Goal: Task Accomplishment & Management: Use online tool/utility

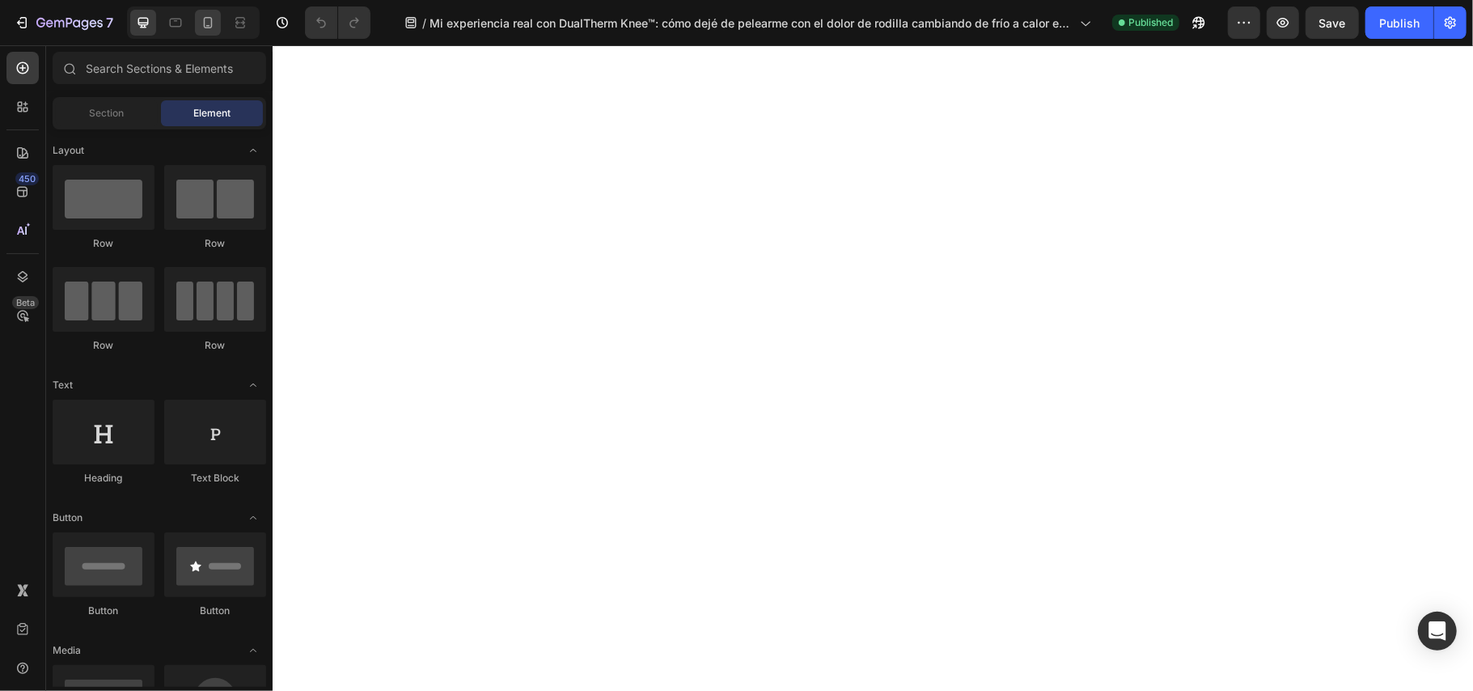
click at [210, 18] on icon at bounding box center [208, 23] width 16 height 16
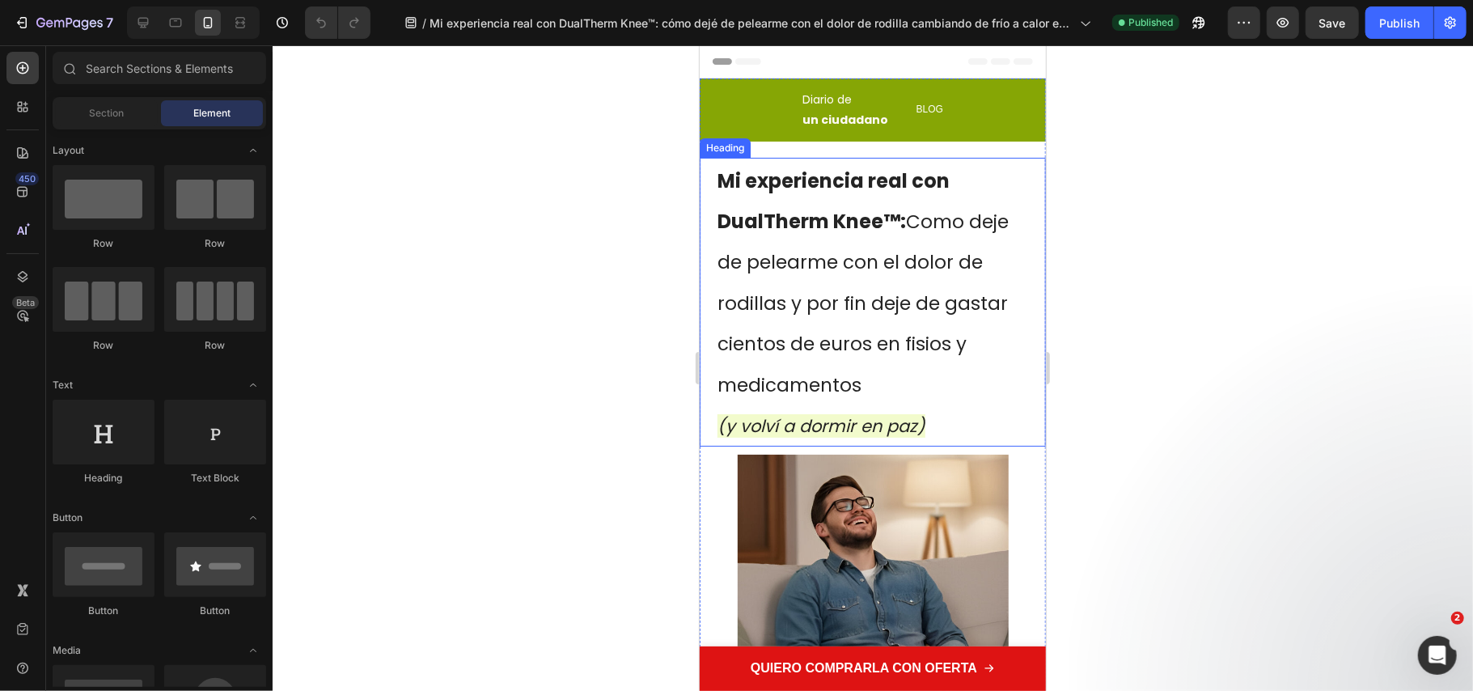
click at [781, 265] on span "Como deje de pelearme con el dolor de rodillas y por fin deje de gastar cientos…" at bounding box center [862, 302] width 291 height 189
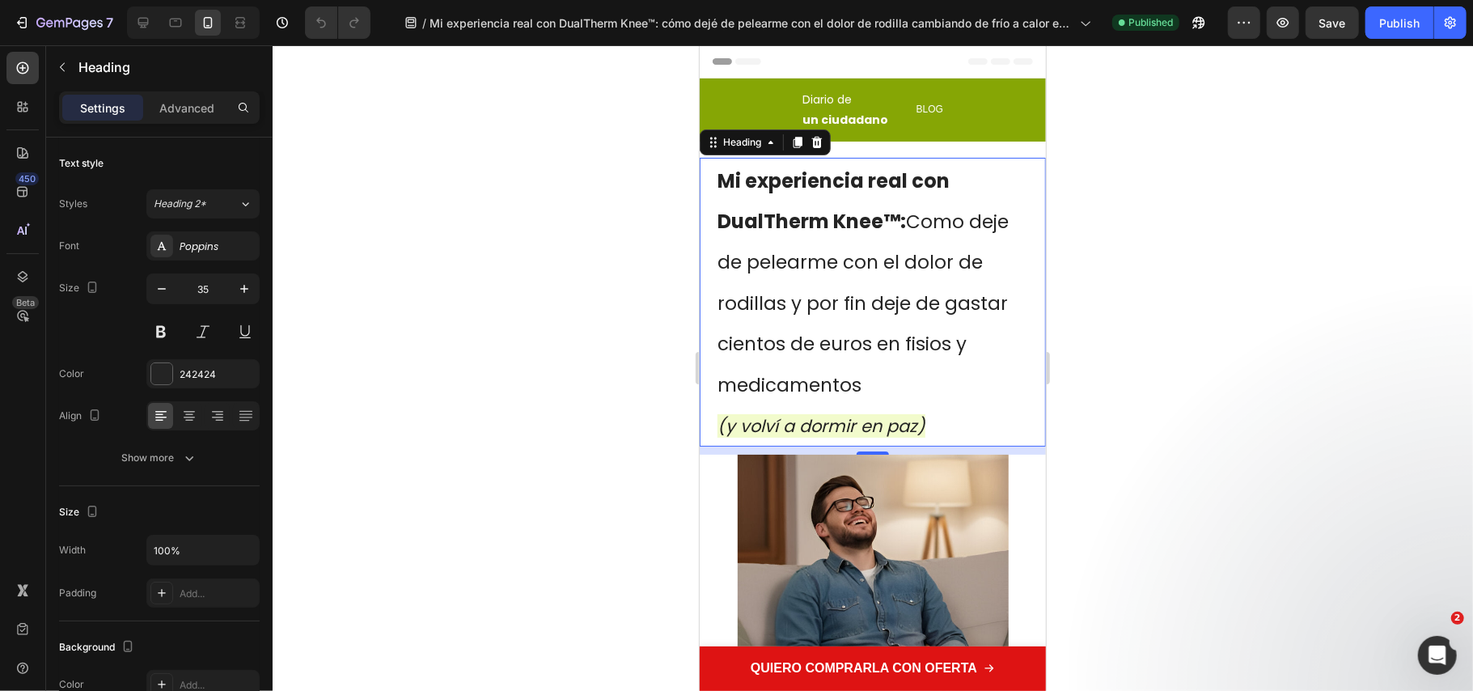
drag, startPoint x: 1155, startPoint y: 395, endPoint x: 1139, endPoint y: 374, distance: 26.5
click at [1155, 393] on div at bounding box center [873, 367] width 1200 height 645
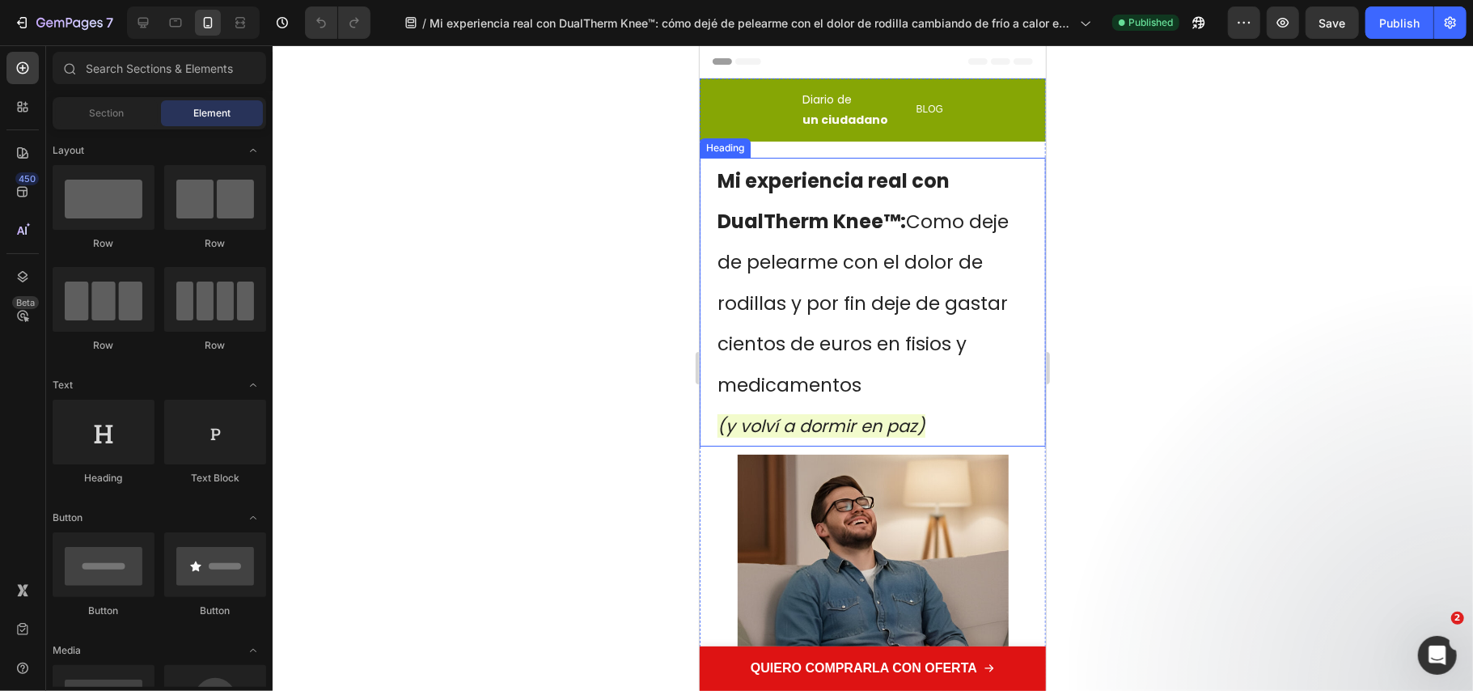
click at [904, 226] on span "Como deje de pelearme con el dolor de rodillas y por fin deje de gastar cientos…" at bounding box center [862, 302] width 291 height 189
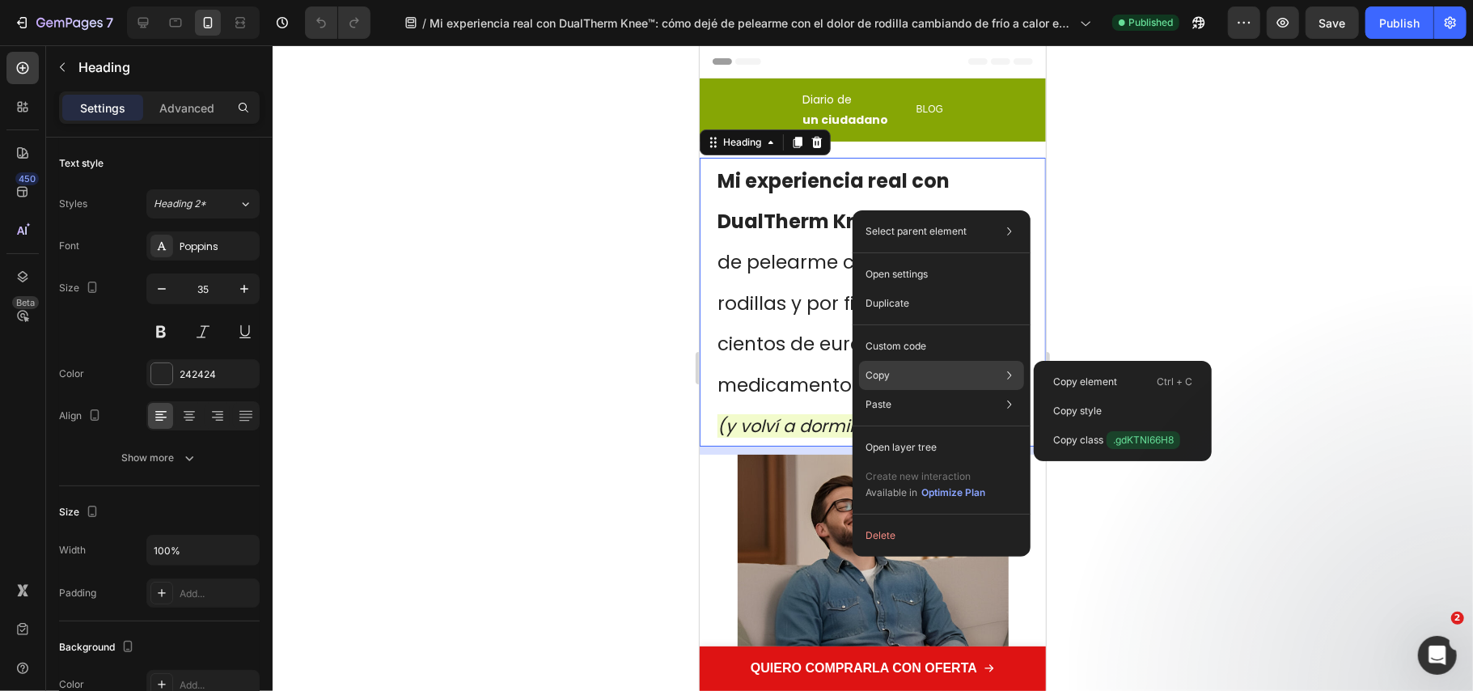
click at [900, 363] on div "Copy Copy element Ctrl + C Copy style Copy class .gdKTNl66H8" at bounding box center [941, 375] width 165 height 29
click at [1082, 383] on p "Copy element" at bounding box center [1085, 382] width 64 height 15
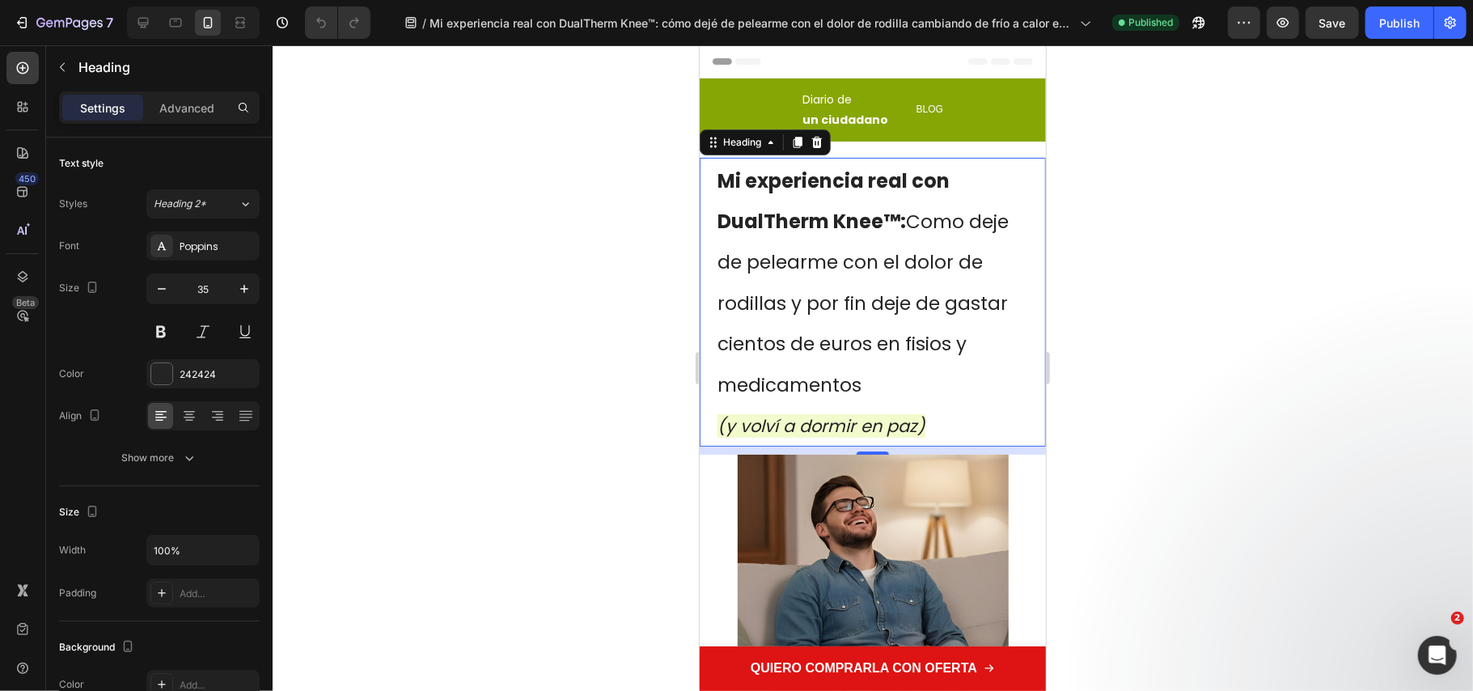
click at [1147, 301] on div at bounding box center [873, 367] width 1200 height 645
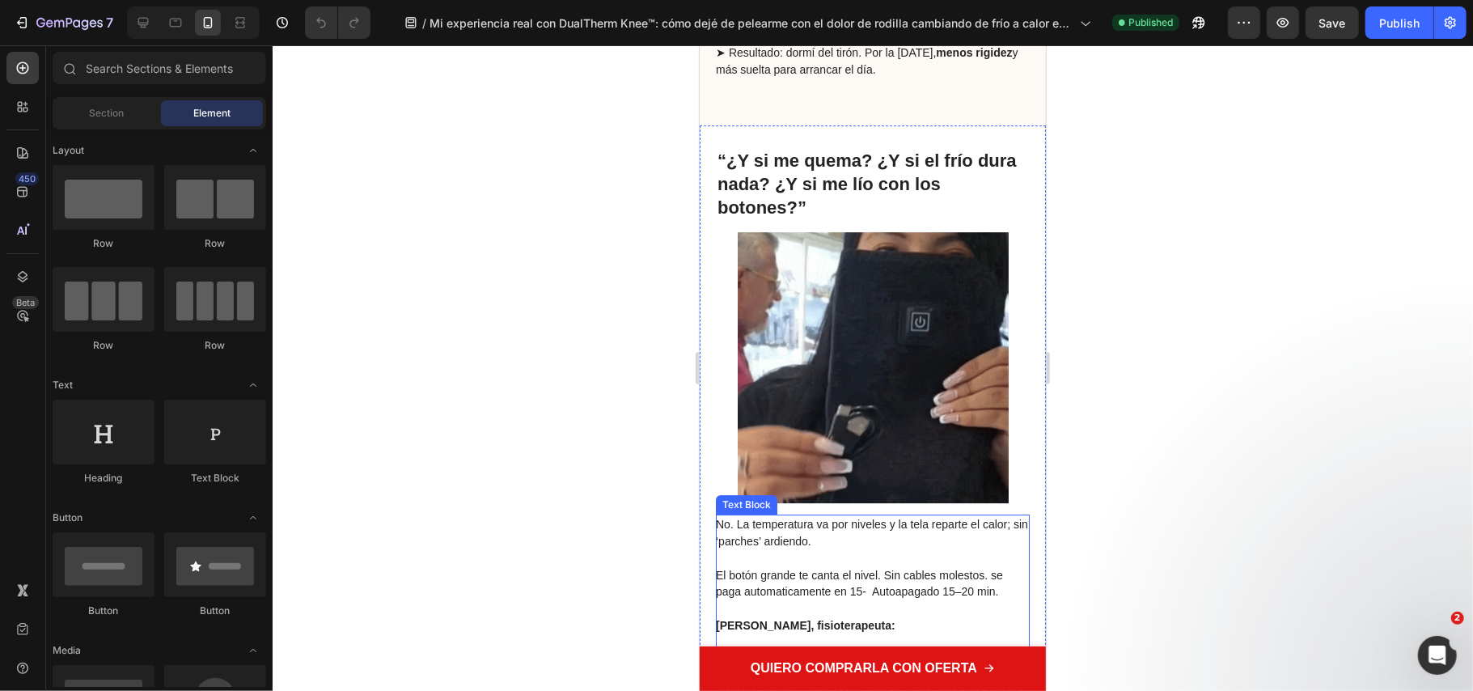
scroll to position [4098, 0]
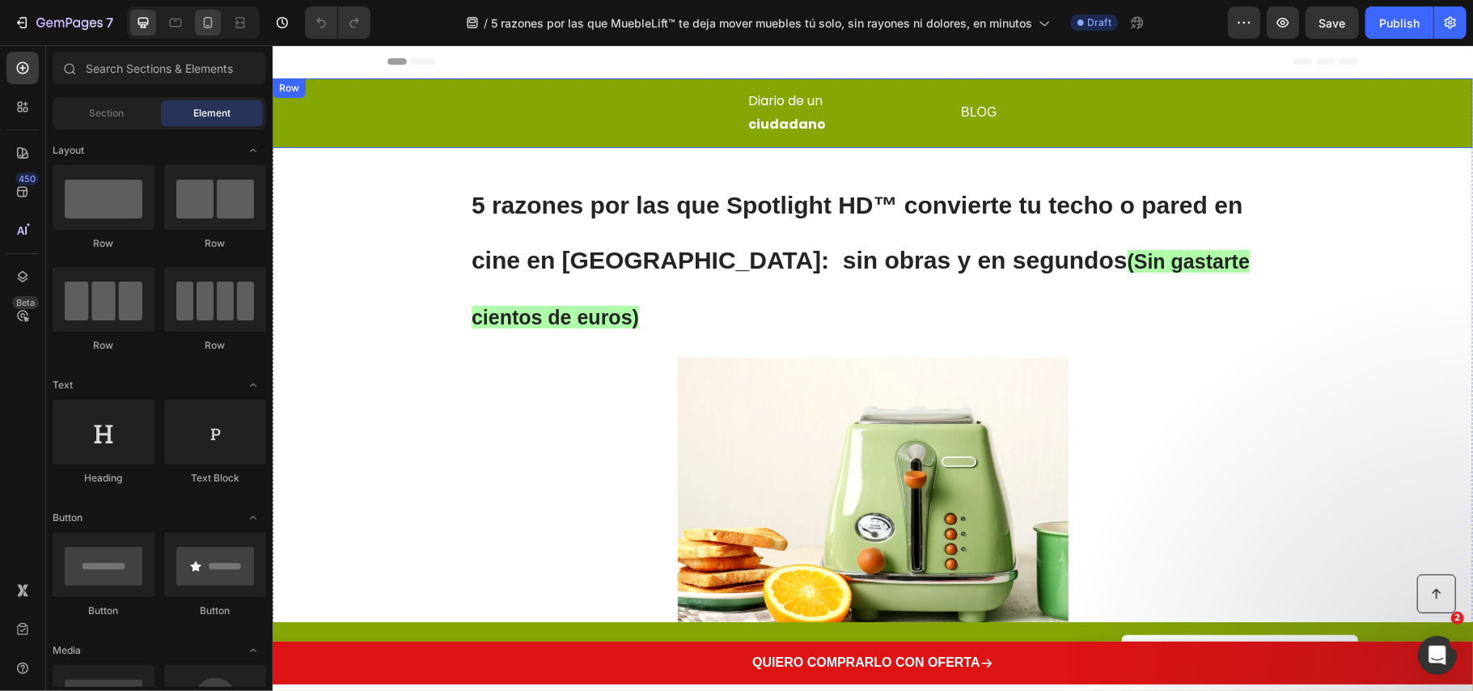
click at [208, 16] on icon at bounding box center [208, 23] width 16 height 16
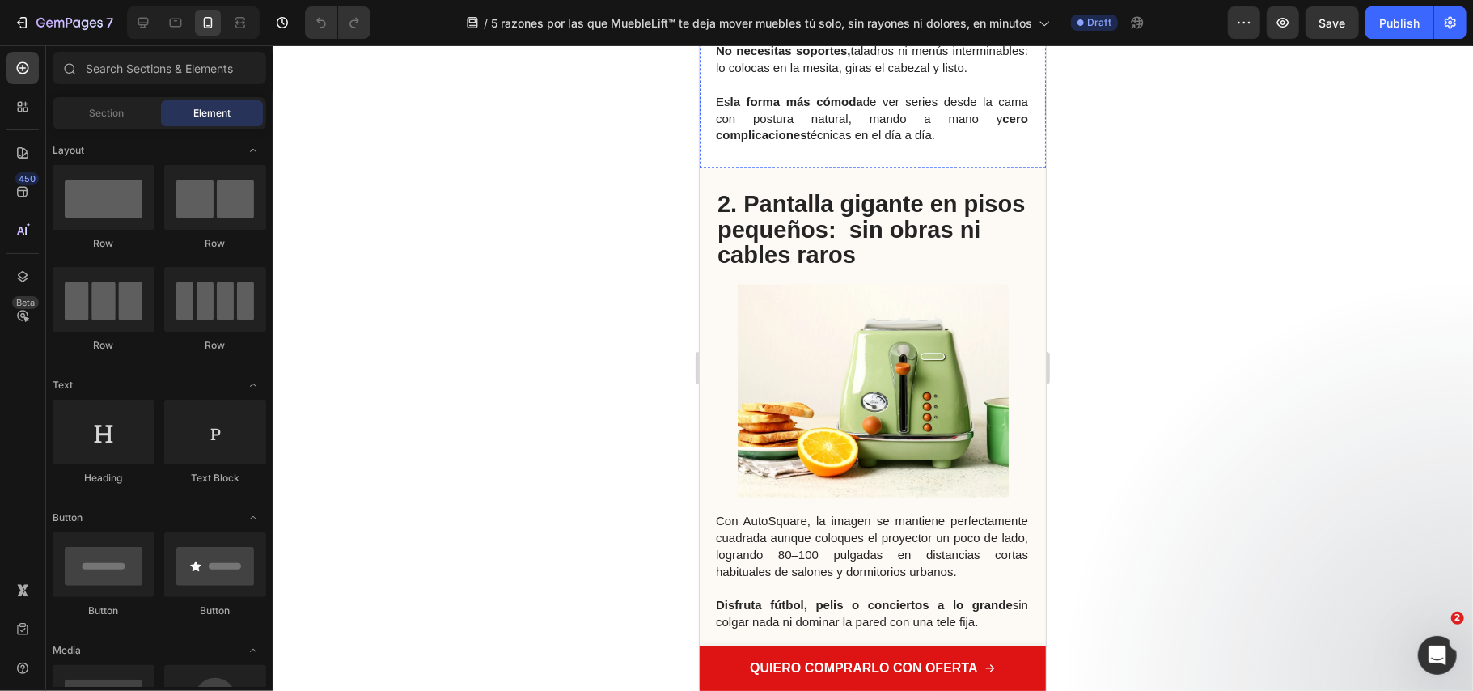
scroll to position [755, 0]
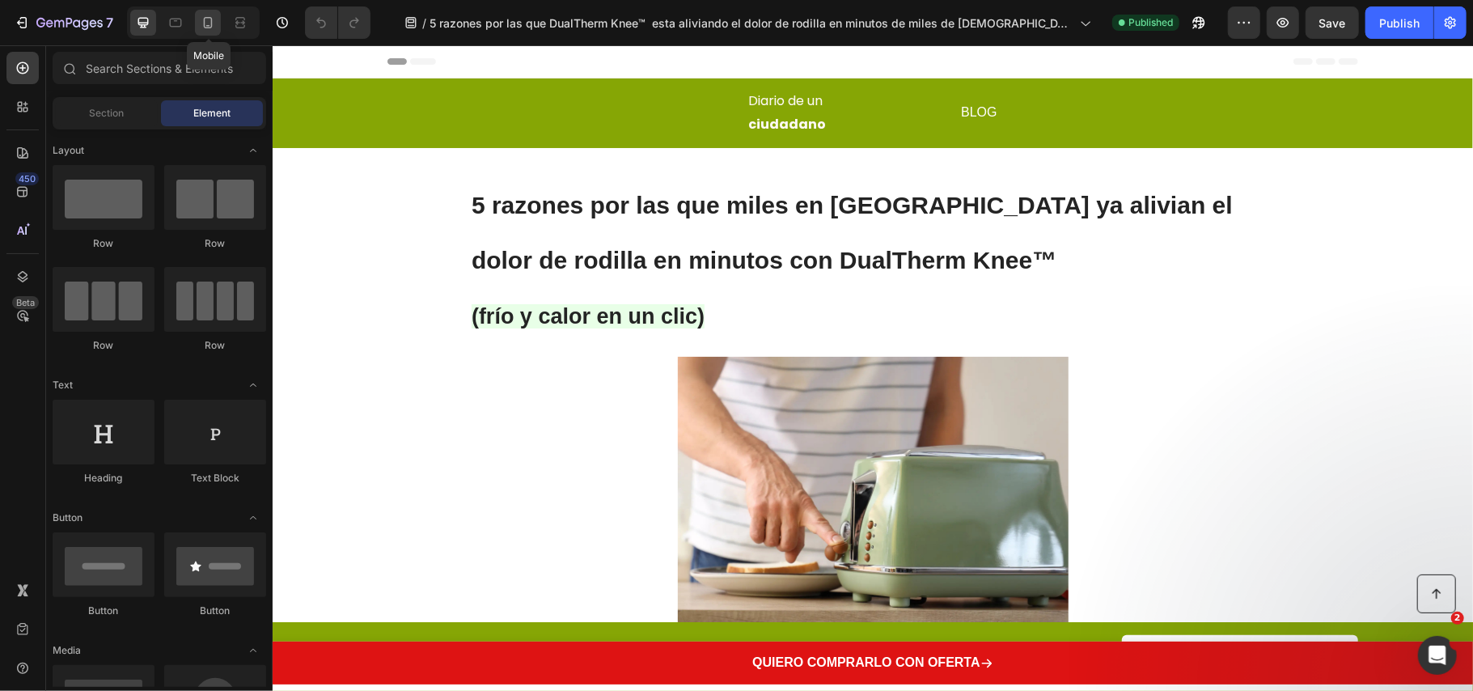
click at [204, 15] on icon at bounding box center [208, 23] width 16 height 16
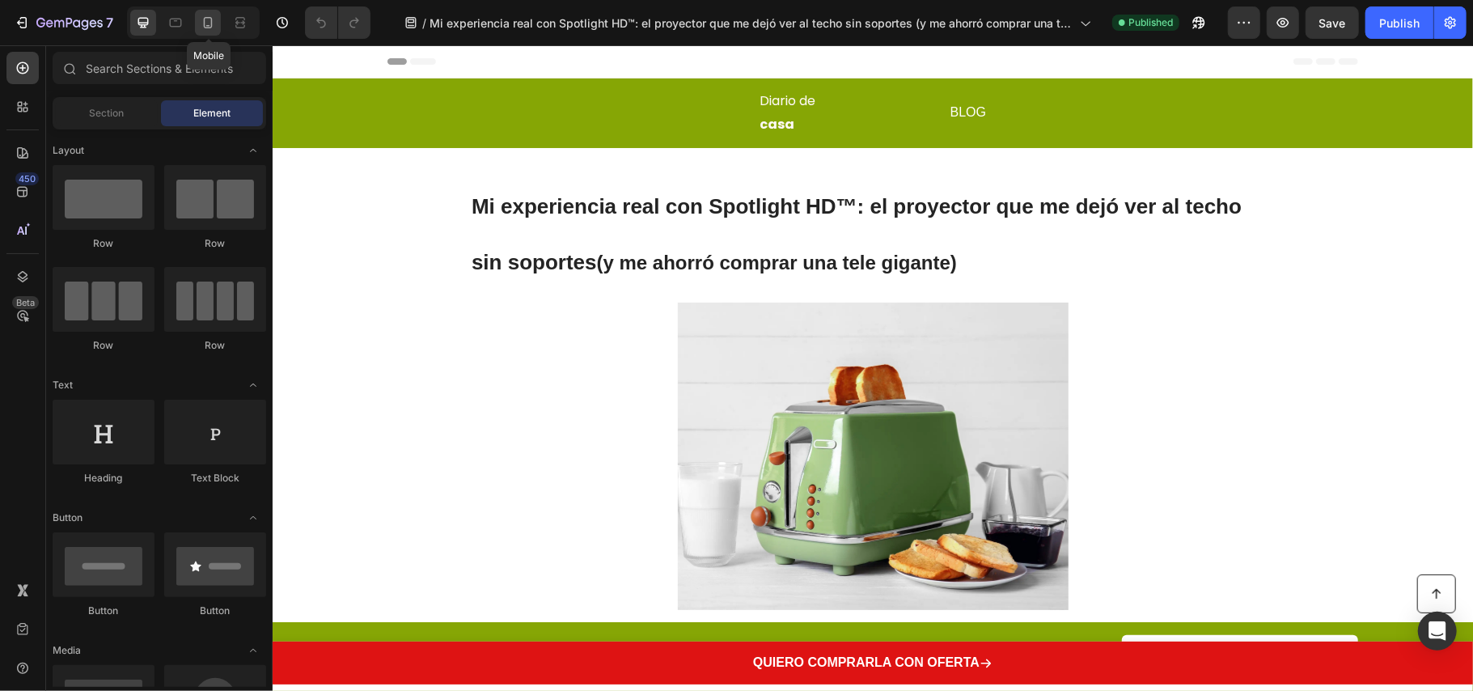
click at [214, 23] on icon at bounding box center [208, 23] width 16 height 16
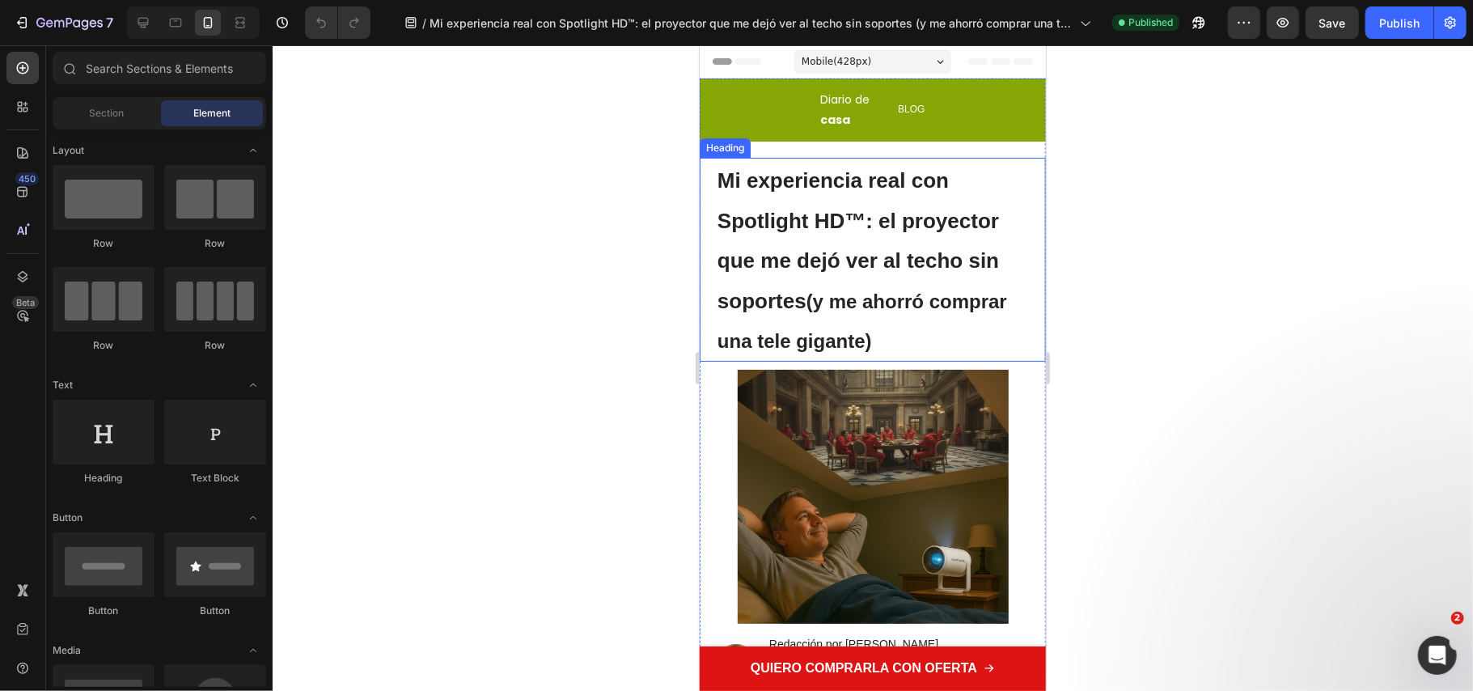
click at [883, 214] on strong "Mi experiencia real con Spotlight HD™: el proyector que me dejó ver al techo si…" at bounding box center [857, 239] width 281 height 145
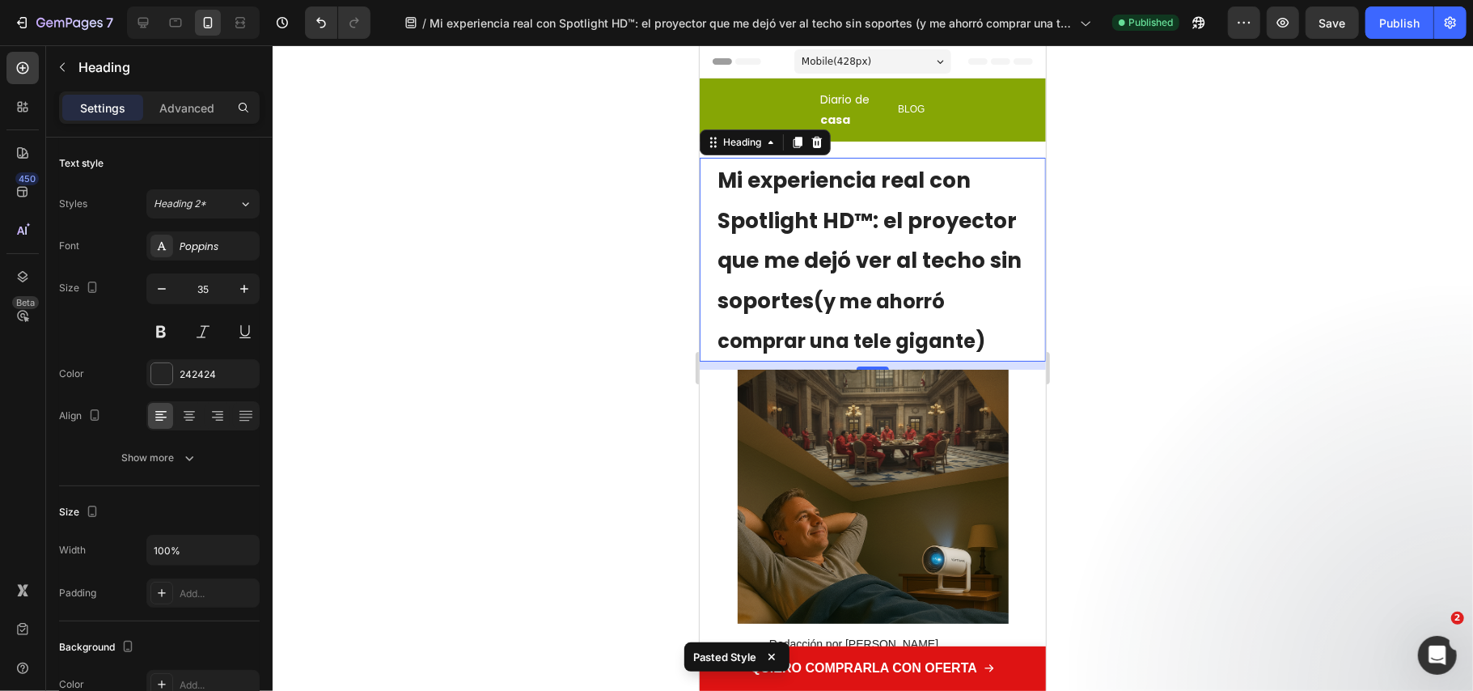
click at [537, 269] on div at bounding box center [873, 367] width 1200 height 645
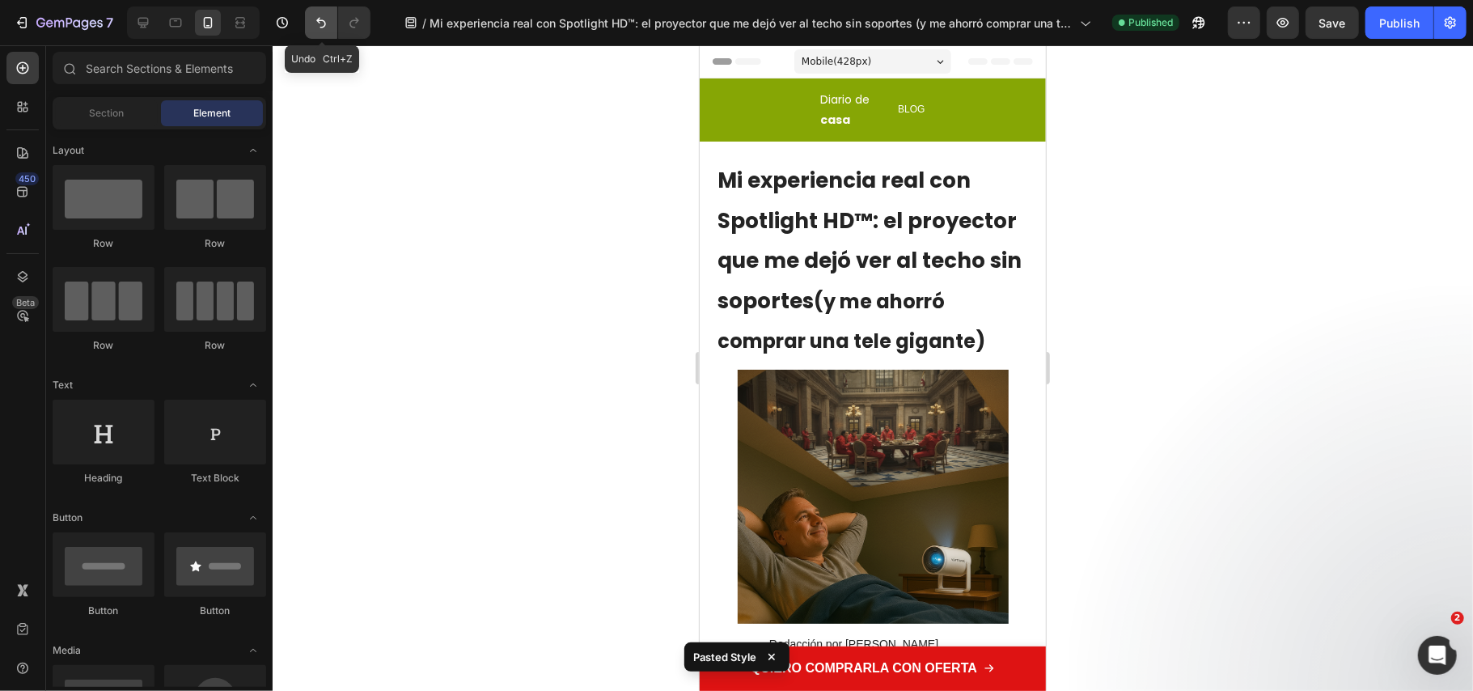
click at [328, 23] on icon "Undo/Redo" at bounding box center [321, 23] width 16 height 16
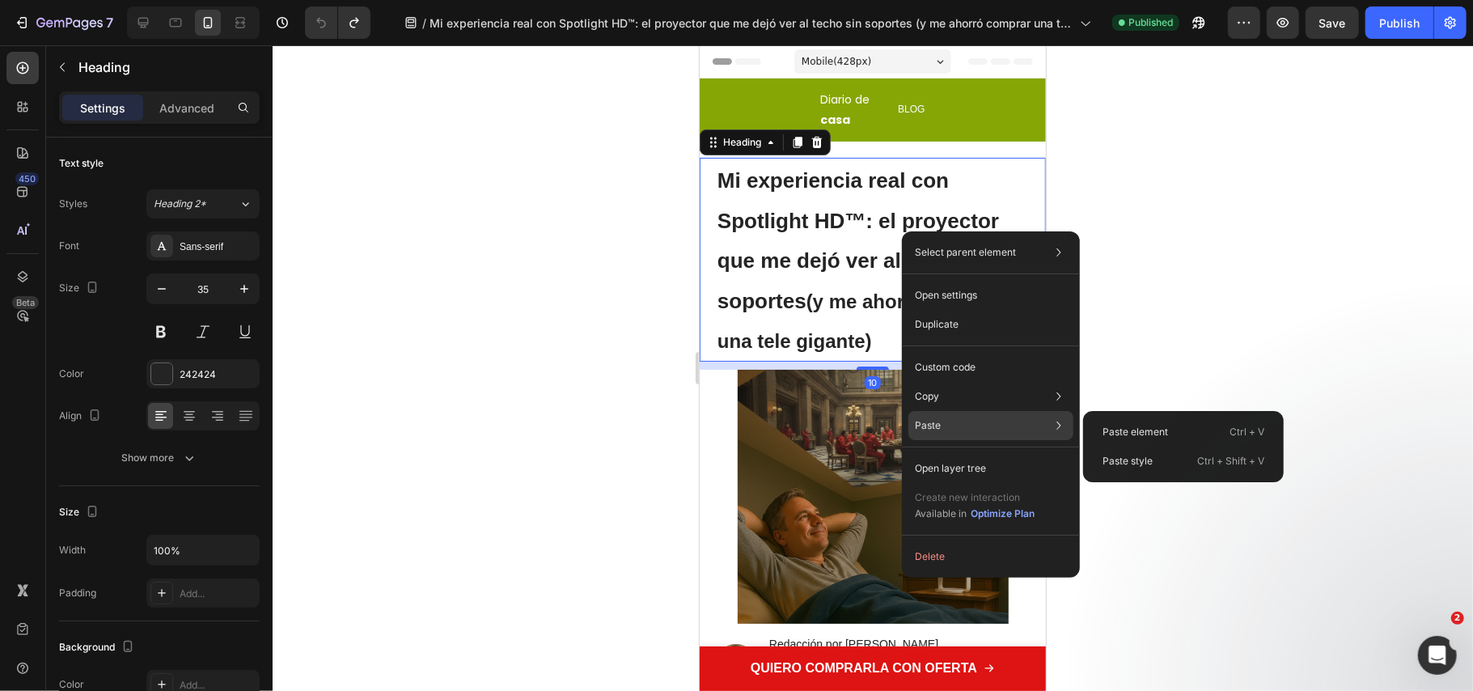
click at [958, 416] on div "Paste Paste element Ctrl + V Paste style Ctrl + Shift + V" at bounding box center [990, 425] width 165 height 29
click at [929, 422] on p "Paste" at bounding box center [928, 425] width 26 height 15
drag, startPoint x: 1133, startPoint y: 434, endPoint x: 233, endPoint y: 289, distance: 911.9
click at [1133, 434] on p "Paste element" at bounding box center [1136, 432] width 66 height 15
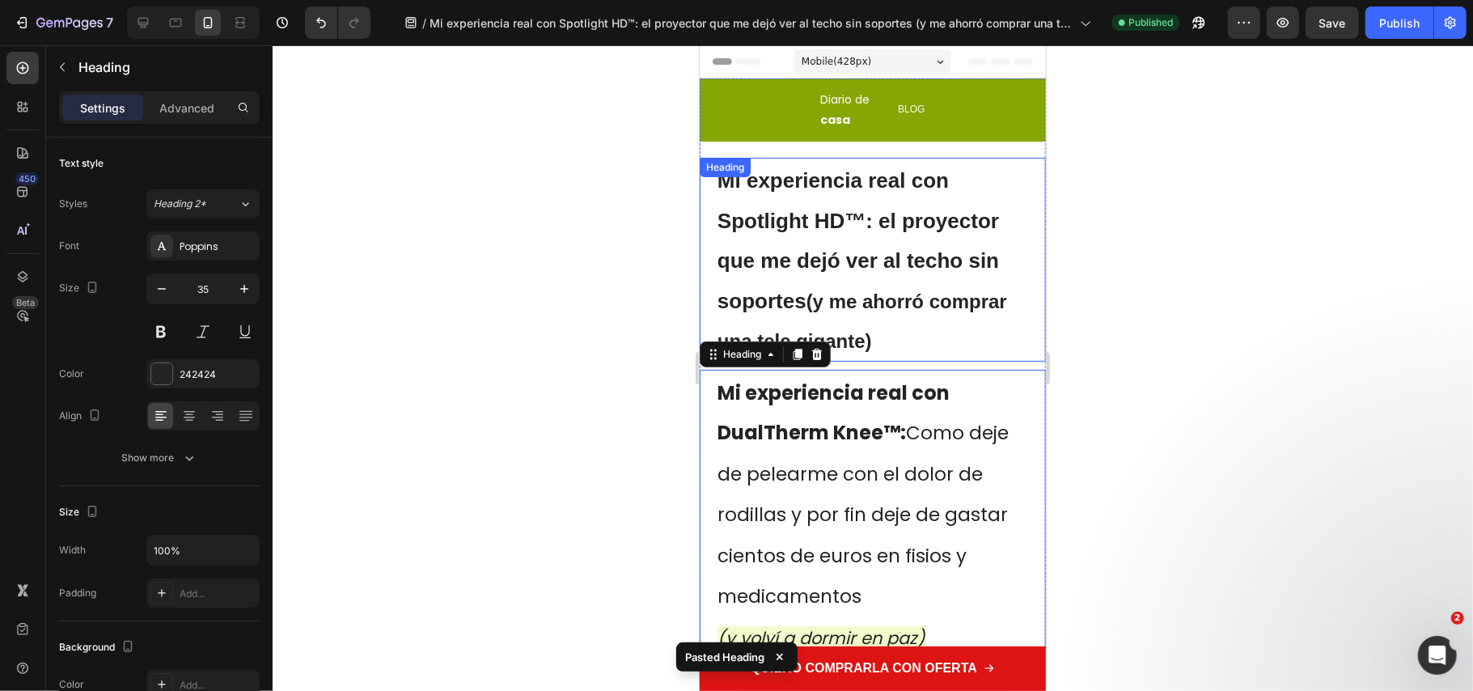
drag, startPoint x: 842, startPoint y: 216, endPoint x: 874, endPoint y: 231, distance: 34.7
click at [840, 217] on strong "Mi experiencia real con Spotlight HD™: el proyector que me dejó ver al techo si…" at bounding box center [857, 239] width 281 height 145
click at [874, 231] on h1 "Mi experiencia real con Spotlight HD™: el proyector que me dejó ver al techo si…" at bounding box center [872, 259] width 314 height 204
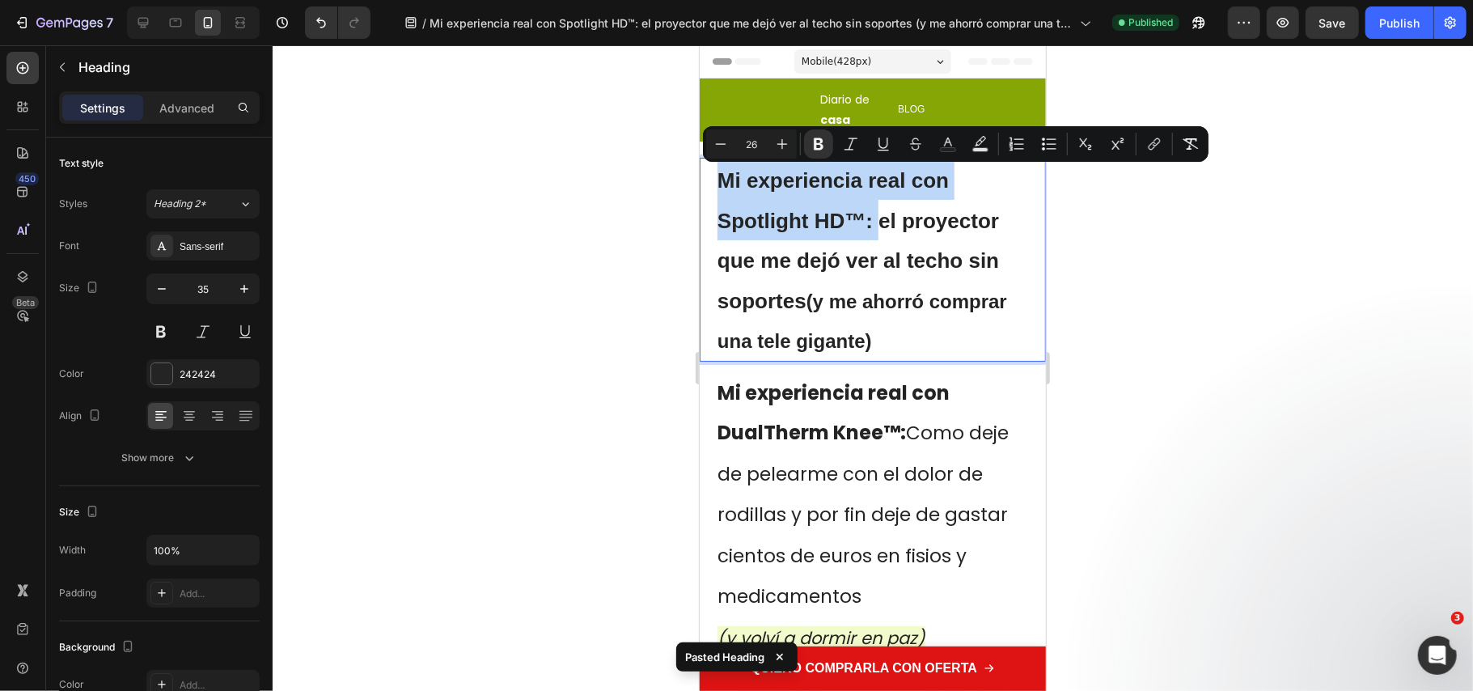
drag, startPoint x: 875, startPoint y: 224, endPoint x: 717, endPoint y: 175, distance: 166.0
click at [717, 175] on strong "Mi experiencia real con Spotlight HD™: el proyector que me dejó ver al techo si…" at bounding box center [857, 239] width 281 height 145
copy strong "Mi experiencia real con Spotlight HD™:"
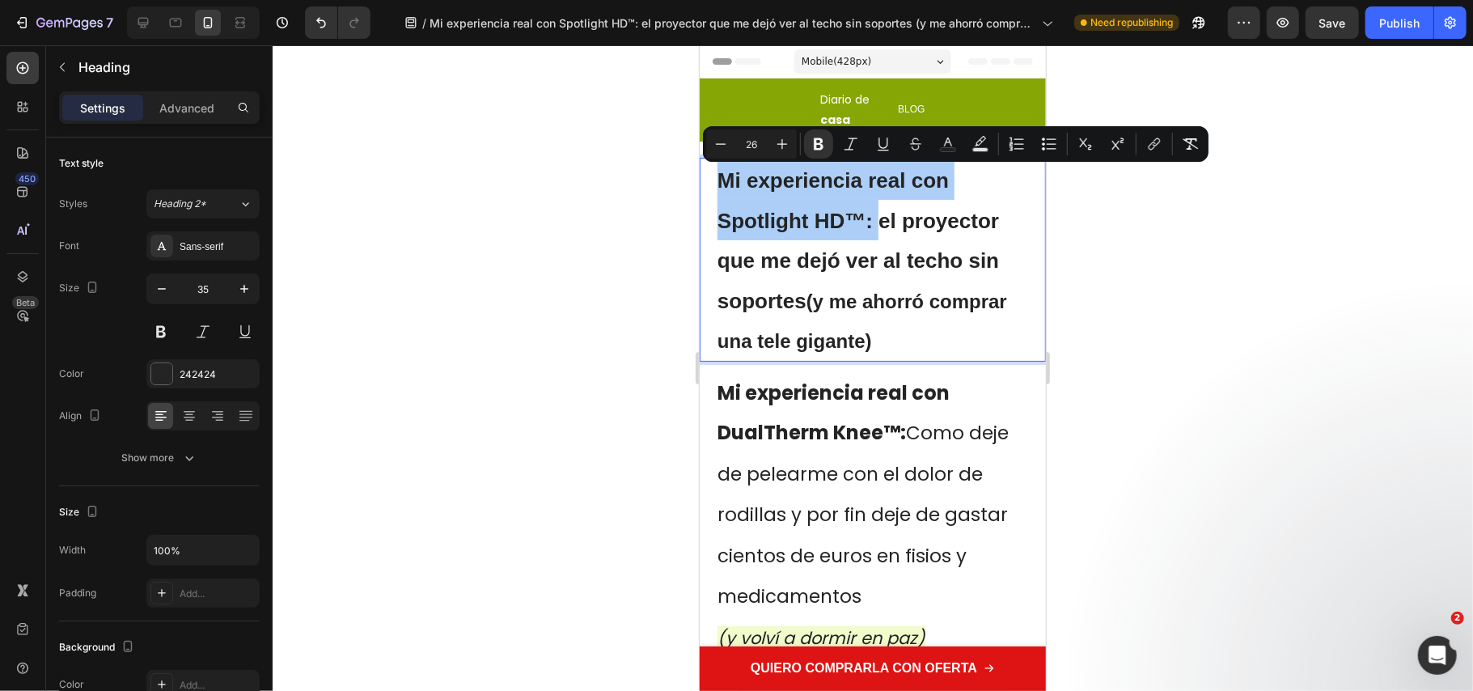
click at [518, 573] on div at bounding box center [873, 367] width 1200 height 645
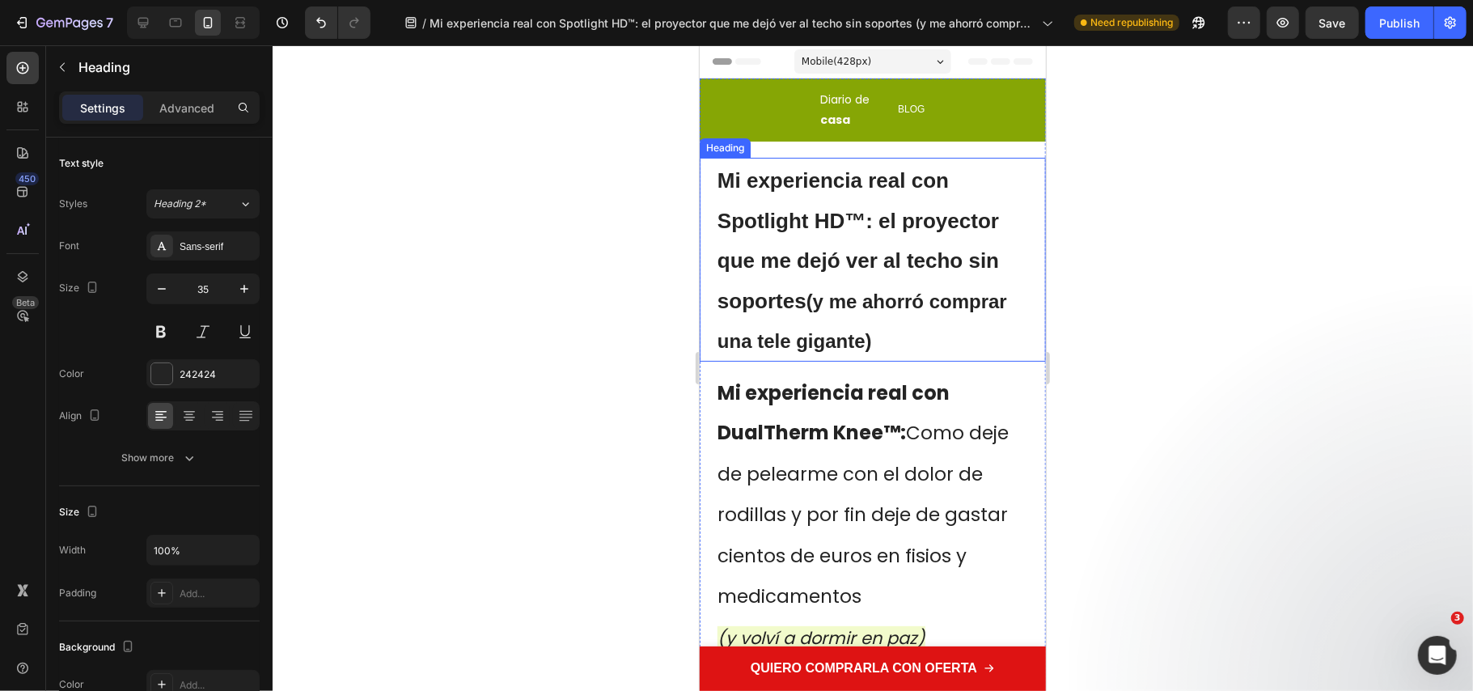
click at [962, 284] on p "⁠⁠⁠⁠⁠⁠⁠ Mi experiencia real con Spotlight HD™: el proyector que me dejó ver al …" at bounding box center [872, 259] width 311 height 201
click at [922, 276] on p "Mi experiencia real con Spotlight HD™: el proyector que me dejó ver al techo si…" at bounding box center [872, 259] width 311 height 201
click at [922, 424] on span "Como deje de pelearme con el dolor de rodillas y por fin deje de gastar cientos…" at bounding box center [862, 513] width 291 height 189
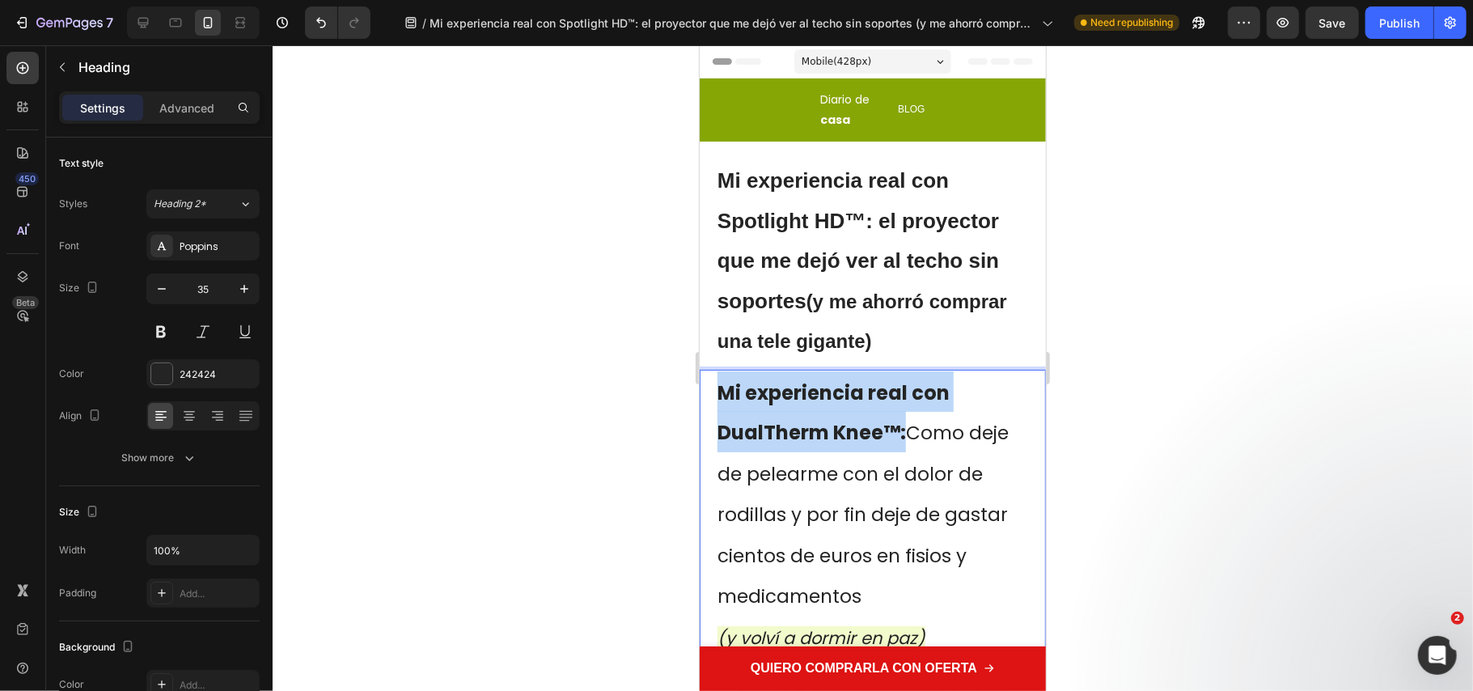
drag, startPoint x: 907, startPoint y: 431, endPoint x: 712, endPoint y: 391, distance: 199.1
click at [712, 391] on div "Mi experiencia real con DualTherm Knee™: Como deje de pelearme con el dolor de …" at bounding box center [872, 513] width 346 height 289
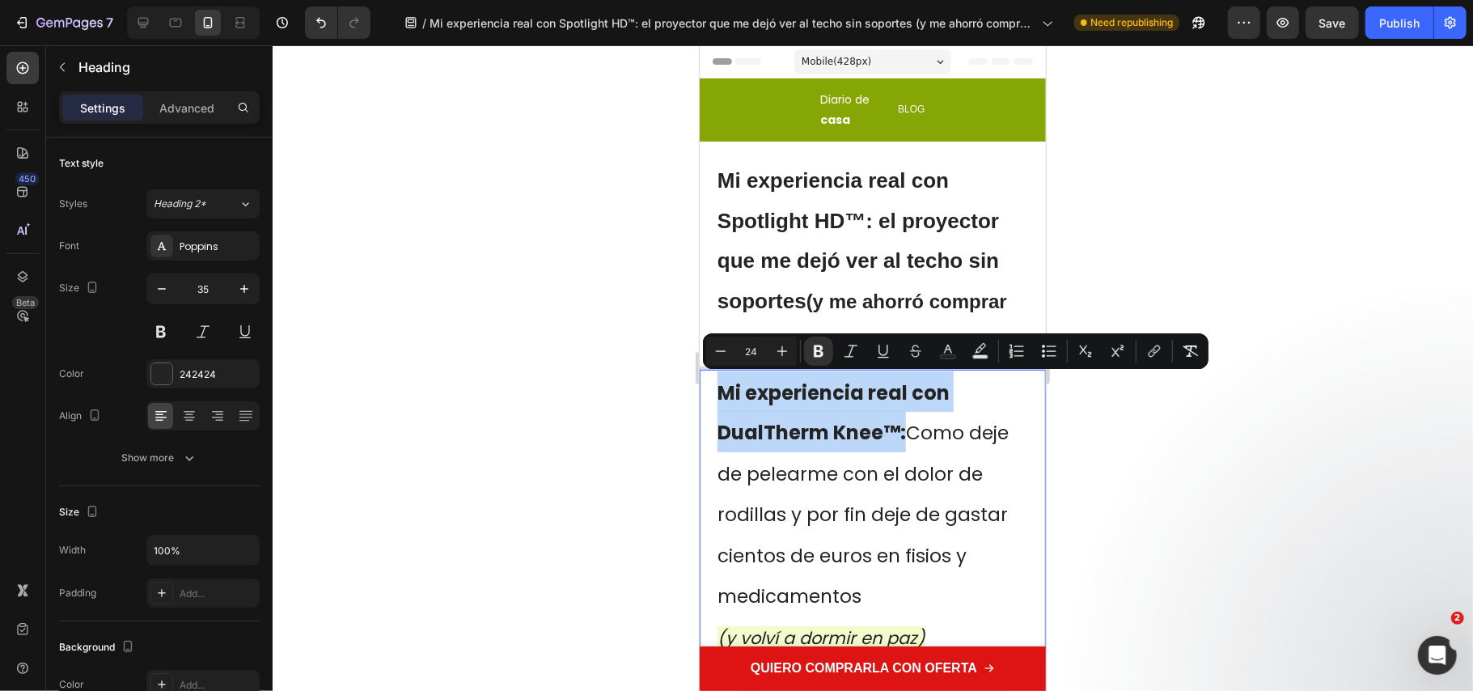
copy strong "Mi experiencia real con DualTherm Knee™:"
click at [836, 265] on strong "Mi experiencia real con Spotlight HD™: el proyector que me dejó ver al techo si…" at bounding box center [857, 239] width 281 height 145
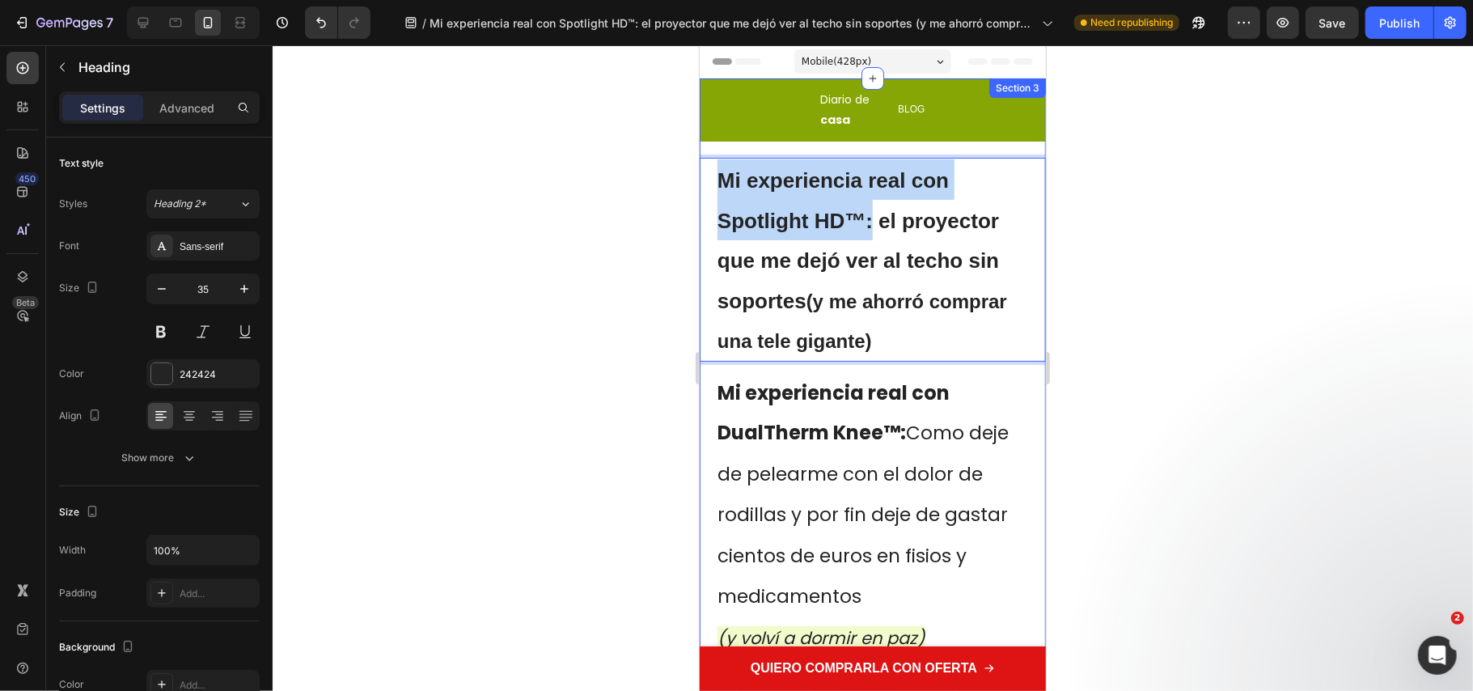
drag, startPoint x: 871, startPoint y: 216, endPoint x: 704, endPoint y: 137, distance: 185.3
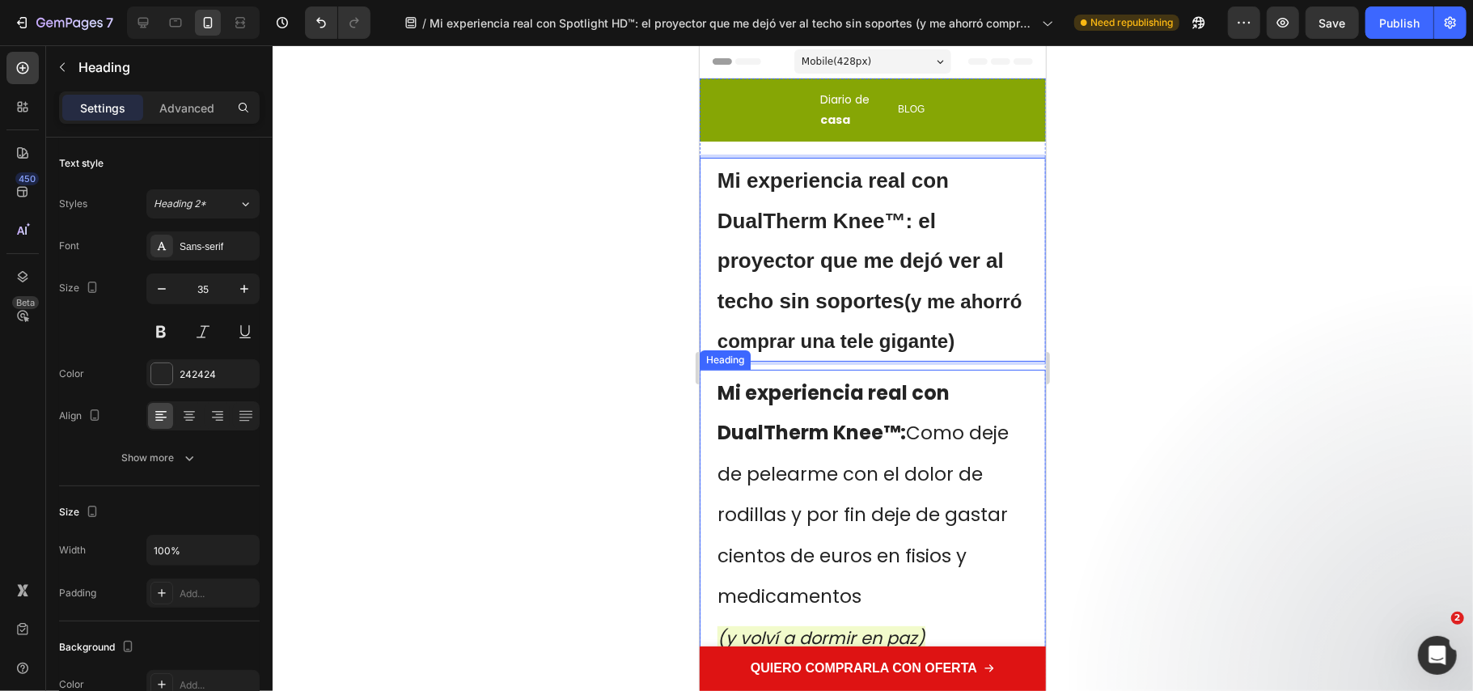
scroll to position [215, 0]
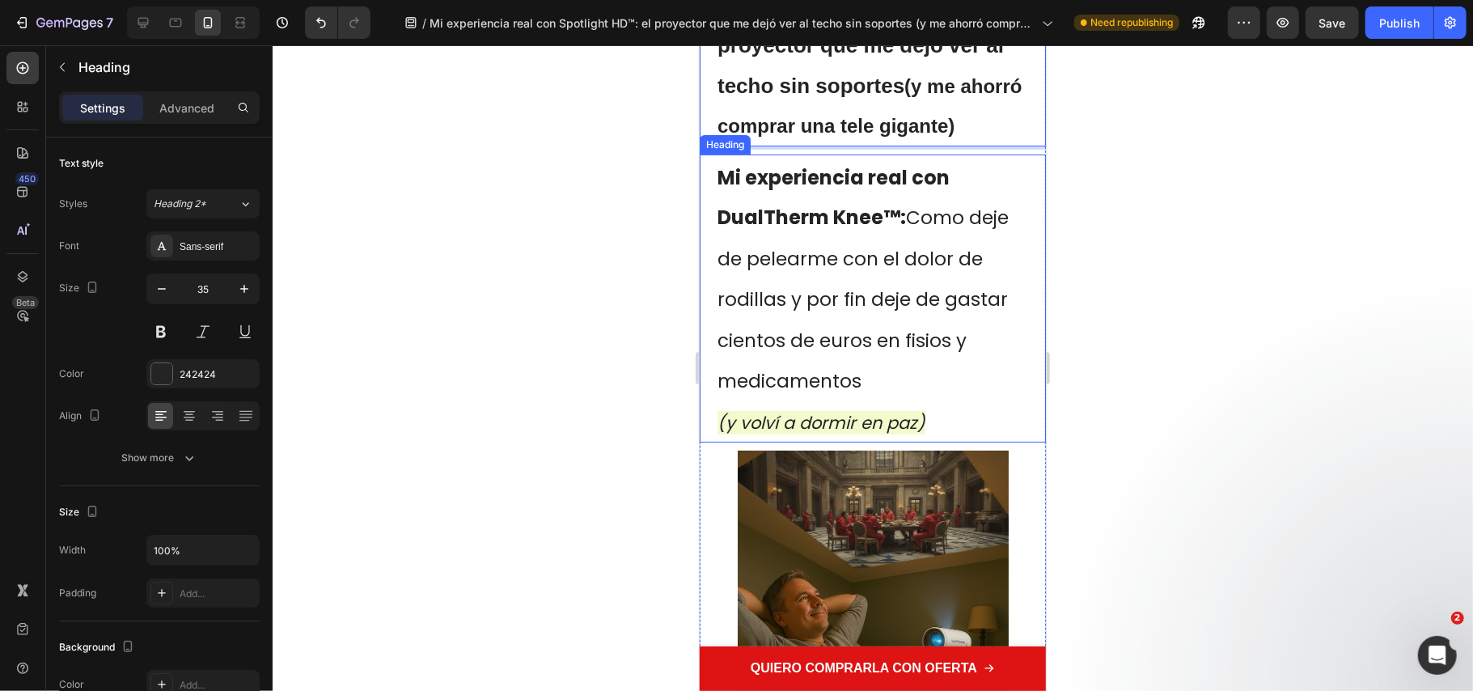
click at [945, 436] on p "⁠⁠⁠⁠⁠⁠⁠ Mi experiencia real con DualTherm Knee™: Como deje de pelearme con el d…" at bounding box center [872, 298] width 311 height 286
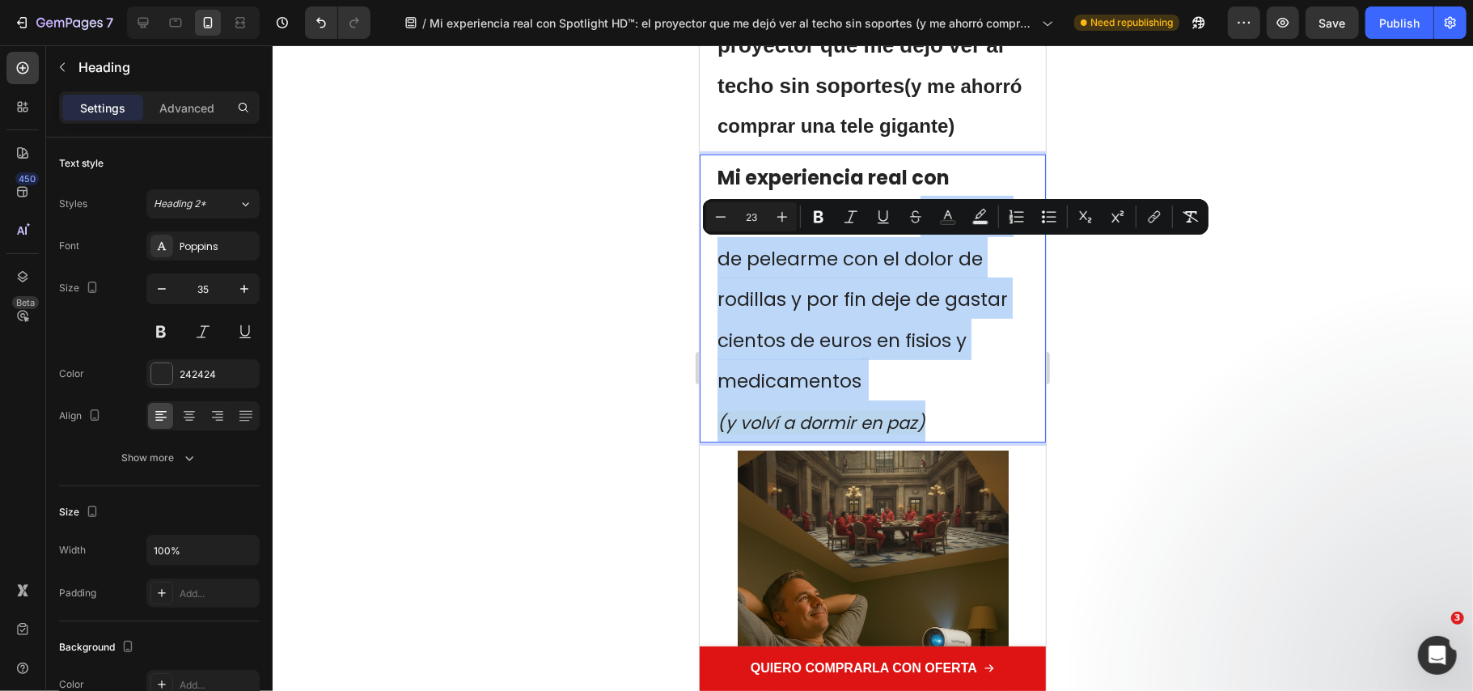
drag, startPoint x: 916, startPoint y: 415, endPoint x: 916, endPoint y: 265, distance: 150.5
click at [914, 256] on p "Mi experiencia real con DualTherm Knee™: Como deje de pelearme con el dolor de …" at bounding box center [872, 298] width 311 height 286
copy p "Como deje de pelearme con el dolor de rodillas y por fin deje de gastar cientos…"
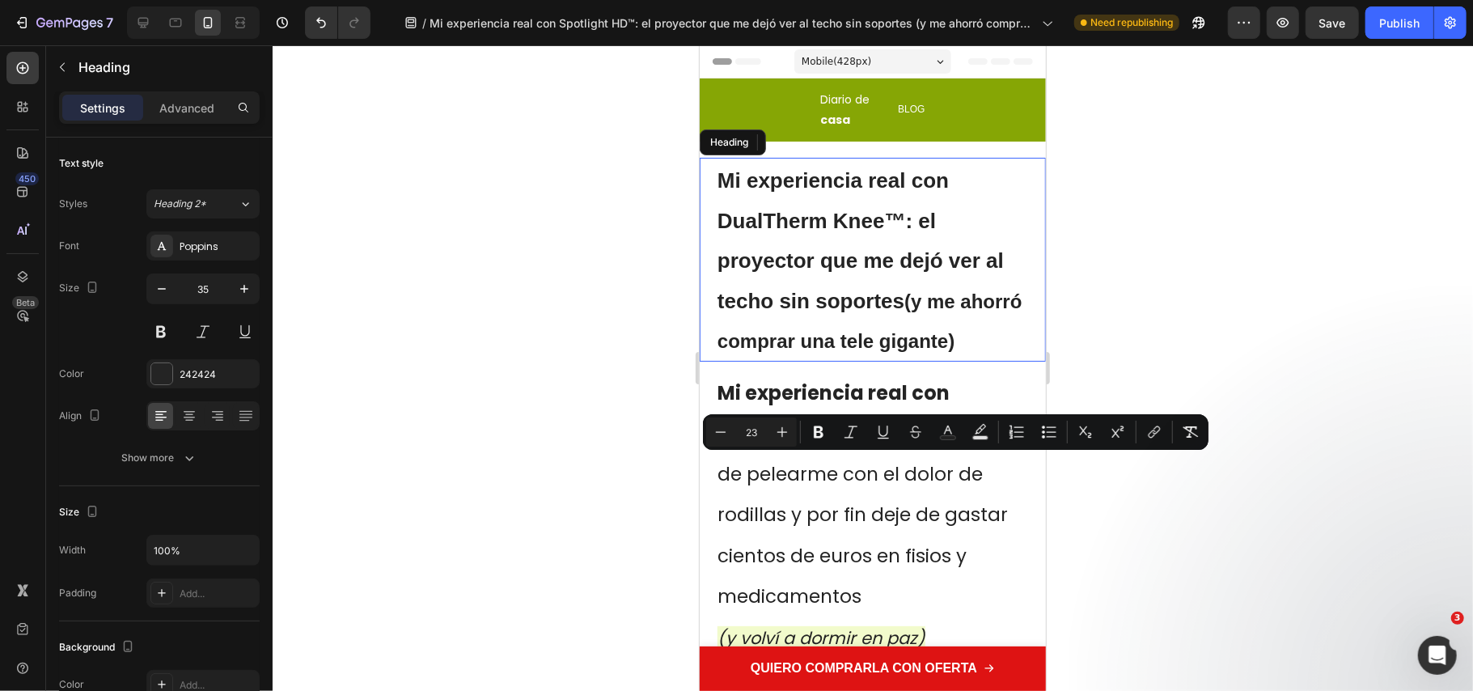
drag, startPoint x: 925, startPoint y: 287, endPoint x: 920, endPoint y: 330, distance: 43.2
click at [925, 290] on strong "(y me ahorró comprar una tele gigante)" at bounding box center [869, 321] width 305 height 62
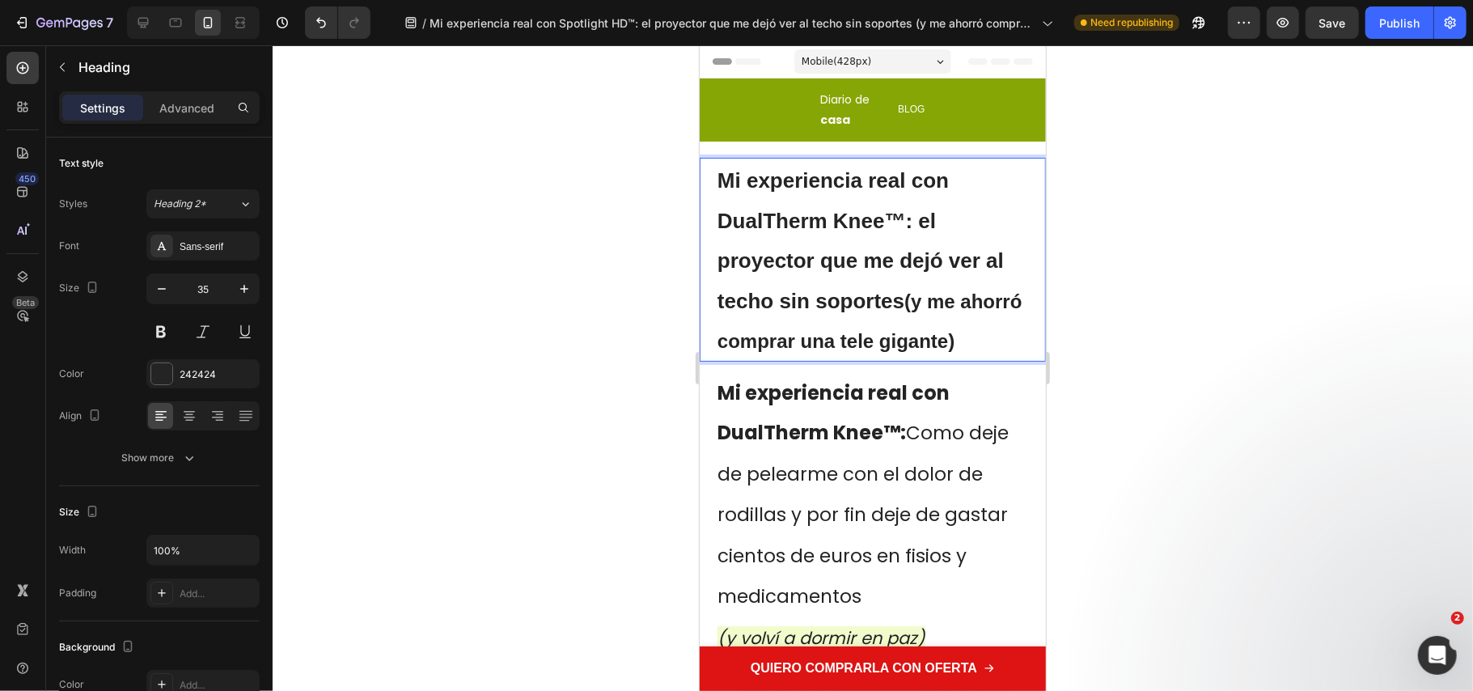
click at [600, 307] on div at bounding box center [873, 367] width 1200 height 645
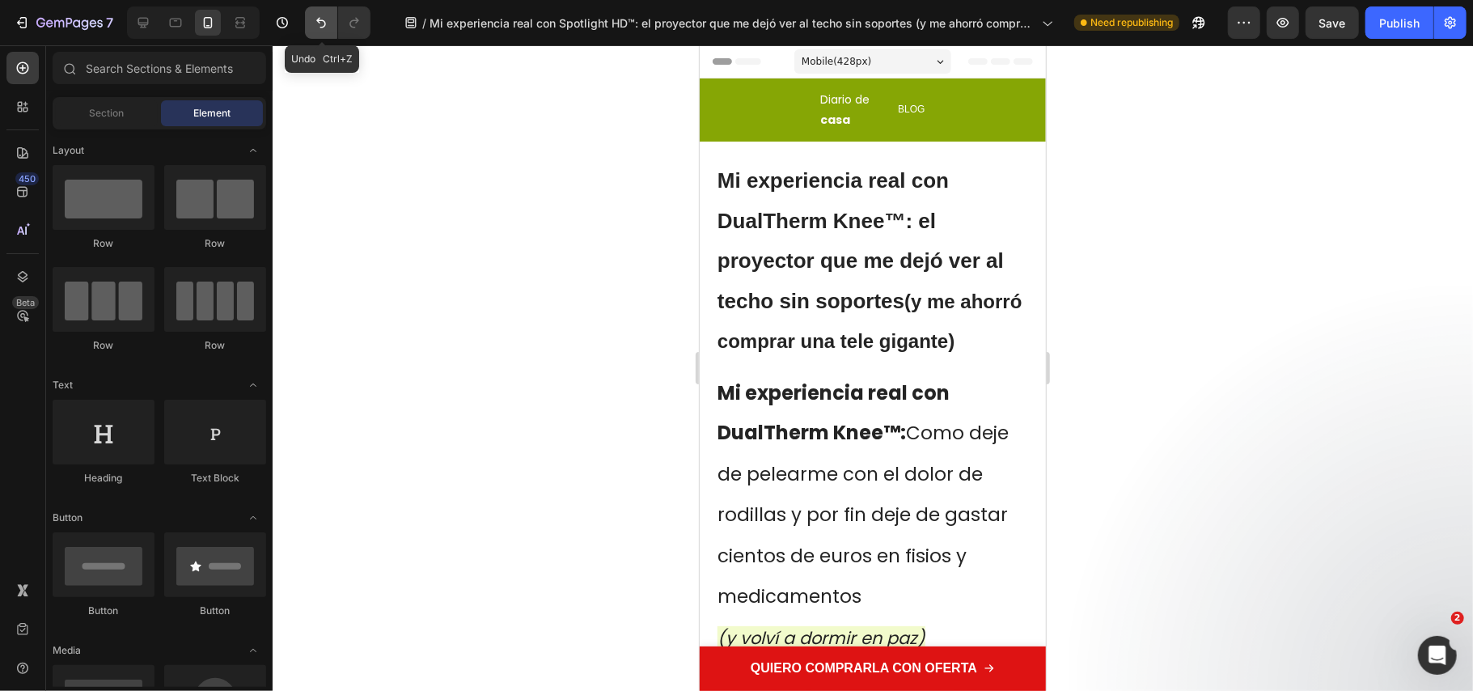
click at [322, 24] on icon "Undo/Redo" at bounding box center [321, 23] width 16 height 16
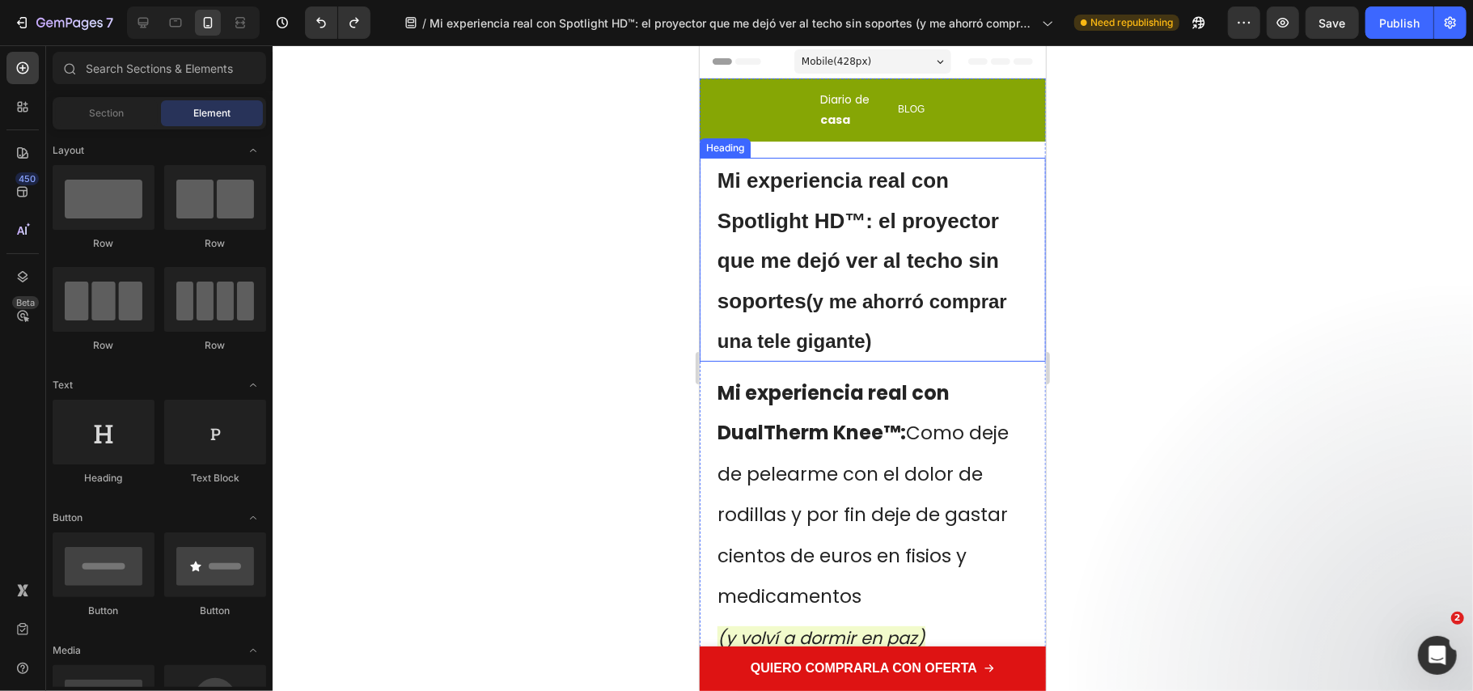
click at [828, 188] on strong "Mi experiencia real con Spotlight HD™: el proyector que me dejó ver al techo si…" at bounding box center [857, 239] width 281 height 145
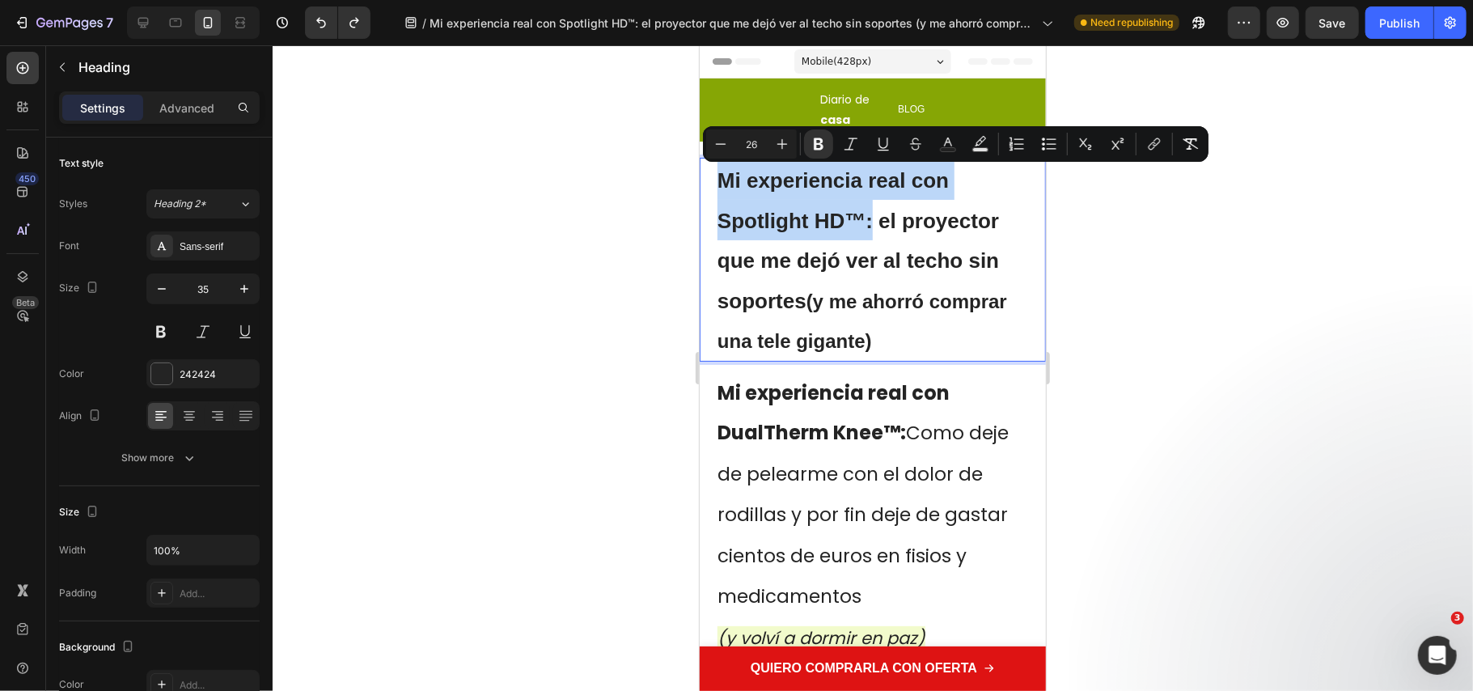
drag, startPoint x: 871, startPoint y: 223, endPoint x: 722, endPoint y: 165, distance: 160.6
click at [722, 165] on p "Mi experiencia real con Spotlight HD™: el proyector que me dejó ver al techo si…" at bounding box center [872, 259] width 311 height 201
copy strong "Mi experiencia real con Spotlight HD™:"
click at [888, 417] on strong "Mi experiencia real con DualTherm Knee™:" at bounding box center [833, 412] width 232 height 67
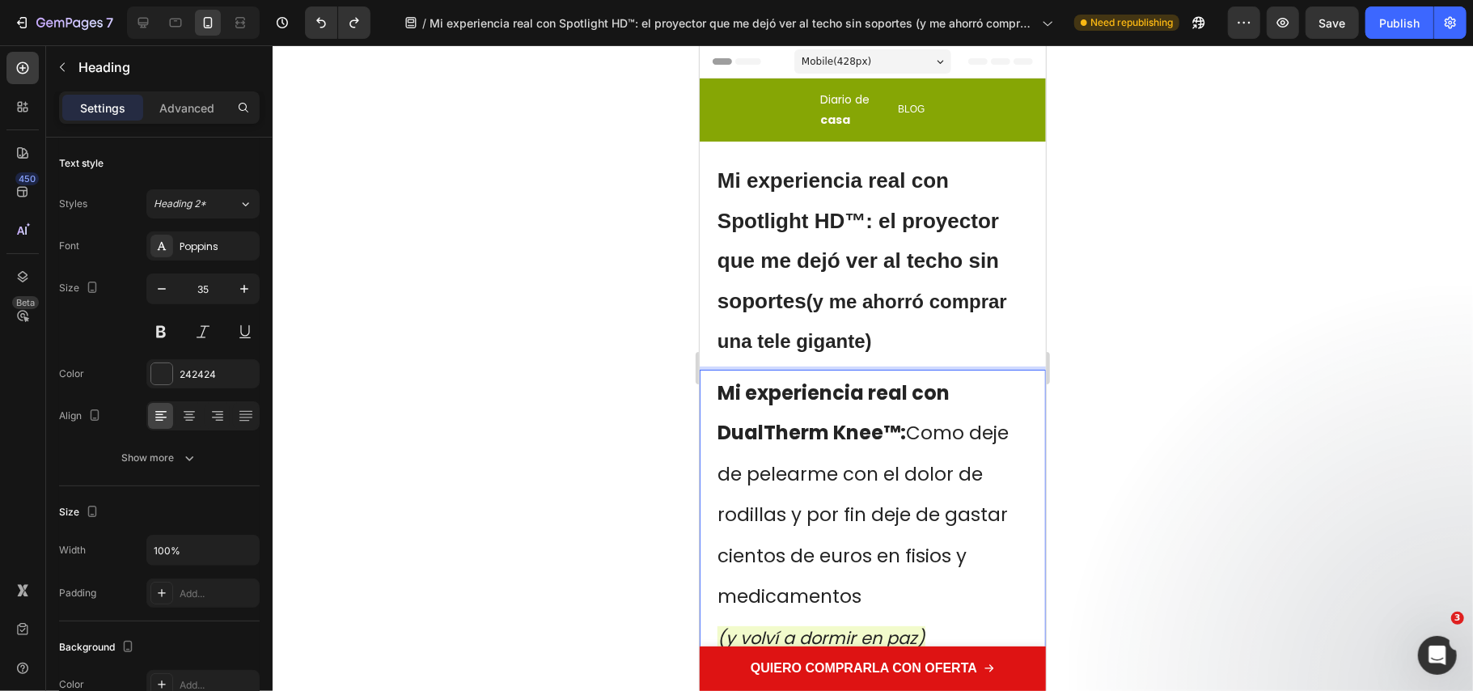
click at [904, 430] on span "Como deje de pelearme con el dolor de rodillas y por fin deje de gastar cientos…" at bounding box center [862, 513] width 291 height 189
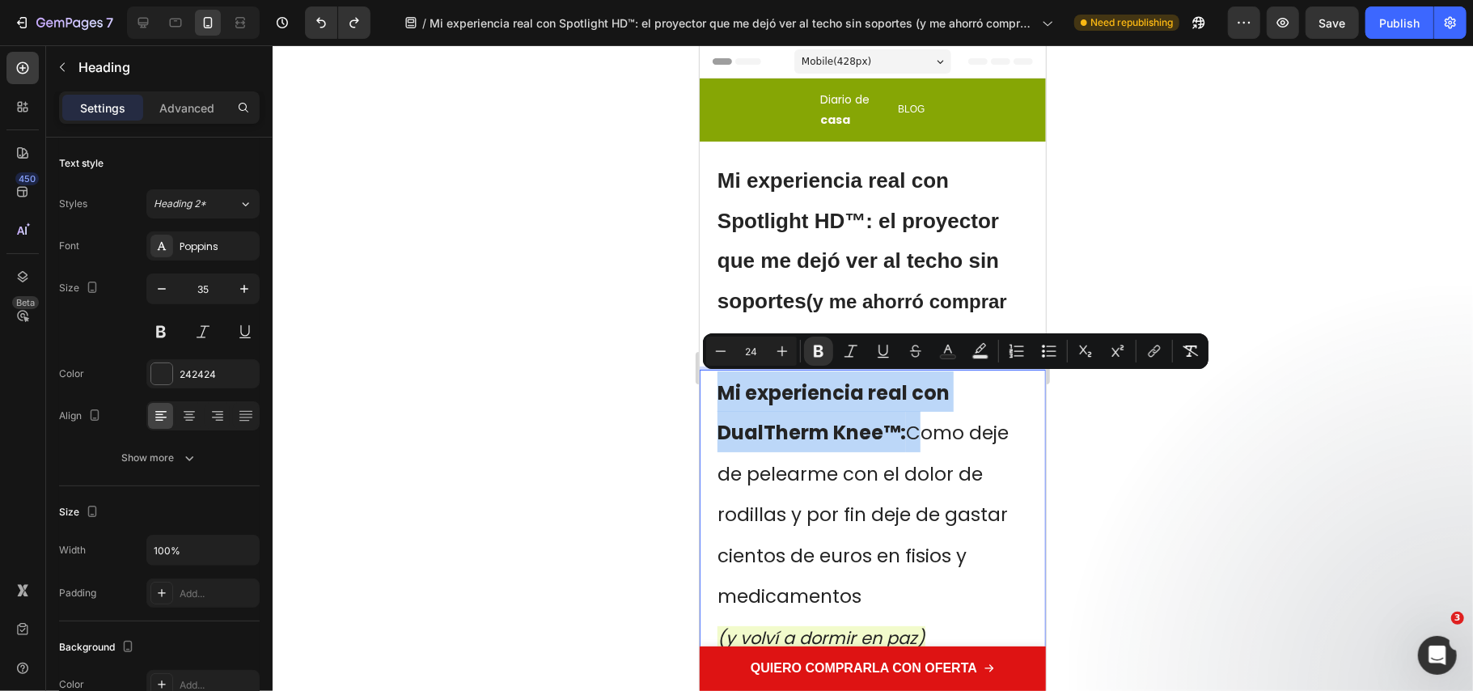
drag, startPoint x: 904, startPoint y: 430, endPoint x: 713, endPoint y: 371, distance: 200.6
click at [713, 371] on div "Mi experiencia real con DualTherm Knee™: Como deje de pelearme con el dolor de …" at bounding box center [872, 513] width 346 height 289
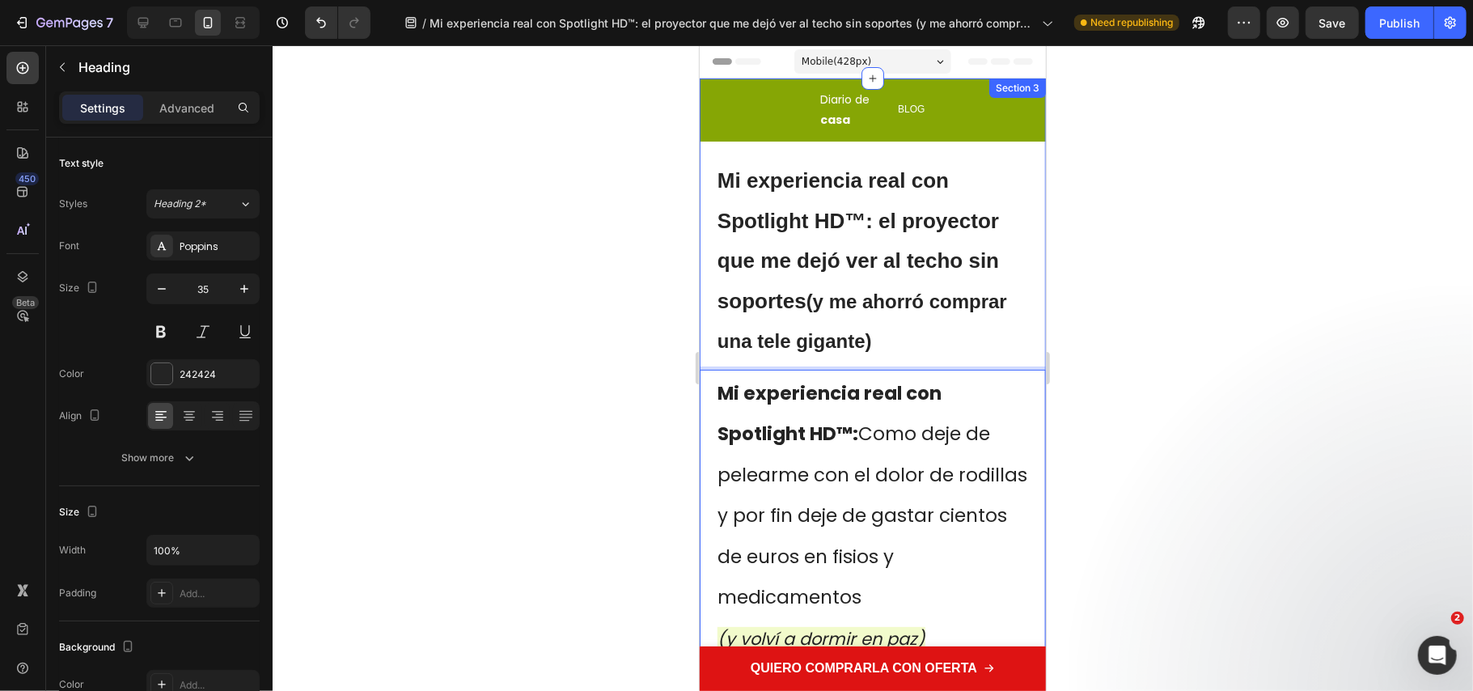
click at [939, 339] on strong "(y me ahorró comprar una tele gigante)" at bounding box center [862, 321] width 290 height 62
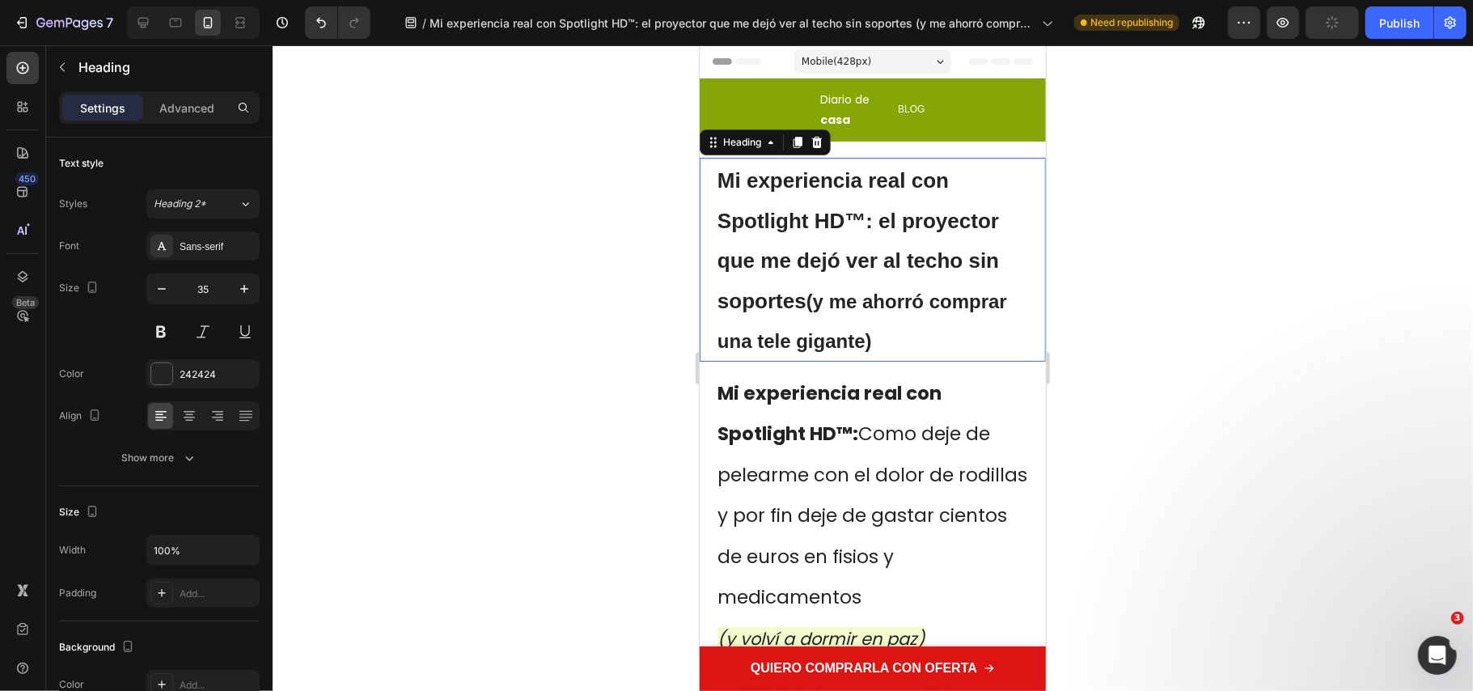
click at [1014, 328] on div "⁠⁠⁠⁠⁠⁠⁠ Mi experiencia real con Spotlight HD™: el proyector que me dejó ver al …" at bounding box center [872, 259] width 346 height 204
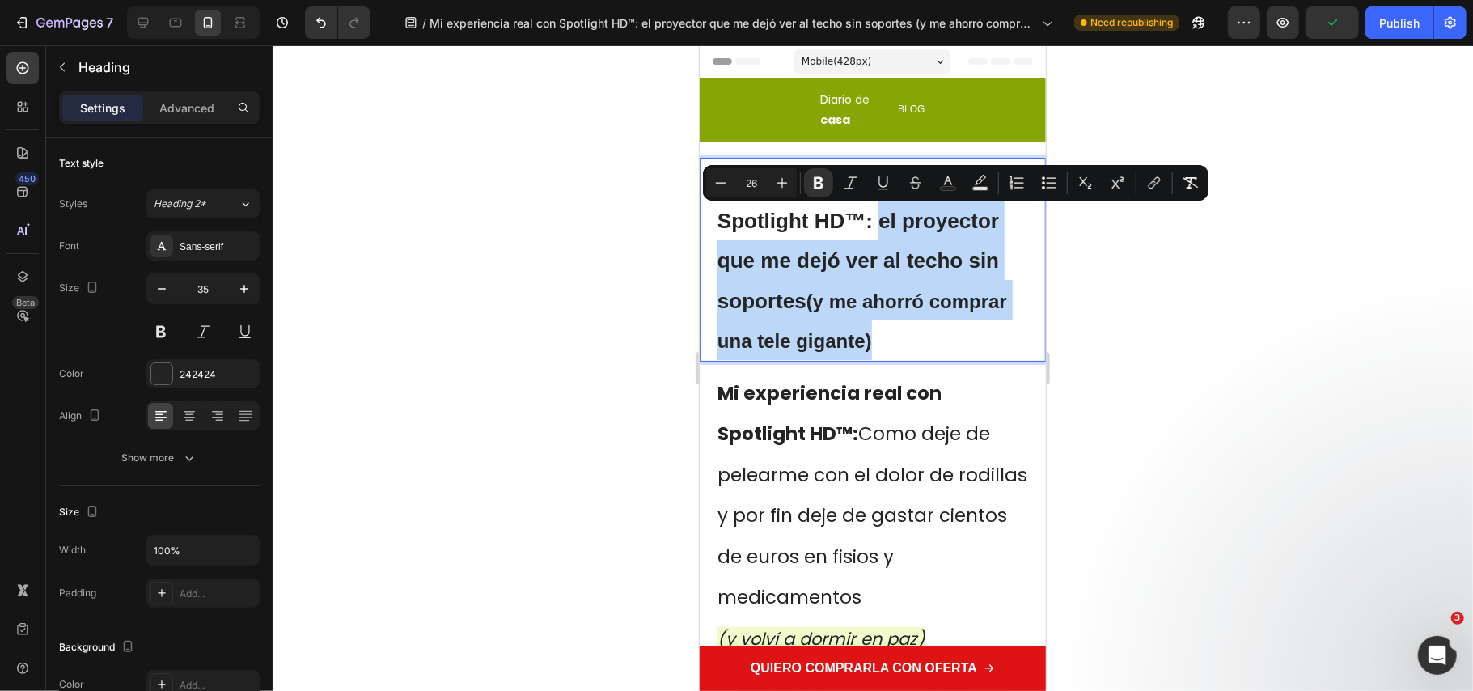
drag, startPoint x: 977, startPoint y: 334, endPoint x: 878, endPoint y: 230, distance: 143.6
click at [878, 230] on p "Mi experiencia real con Spotlight HD™: el proyector que me dejó ver al techo si…" at bounding box center [872, 259] width 311 height 201
copy p "el proyector que me dejó ver al techo sin soportes (y me ahorró comprar una tel…"
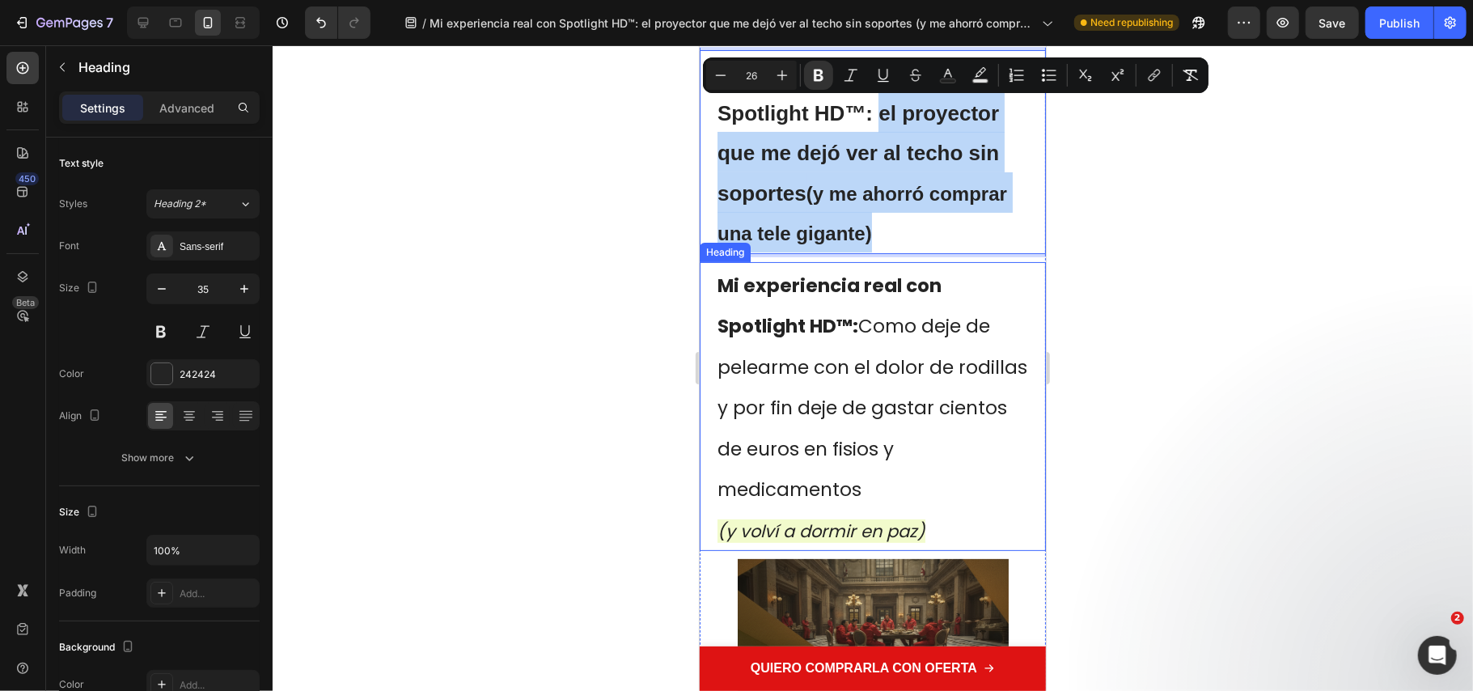
click at [943, 496] on p "⁠⁠⁠⁠⁠⁠⁠ Mi experiencia real con Spotlight HD™: Como deje de pelearme con el dol…" at bounding box center [872, 406] width 311 height 286
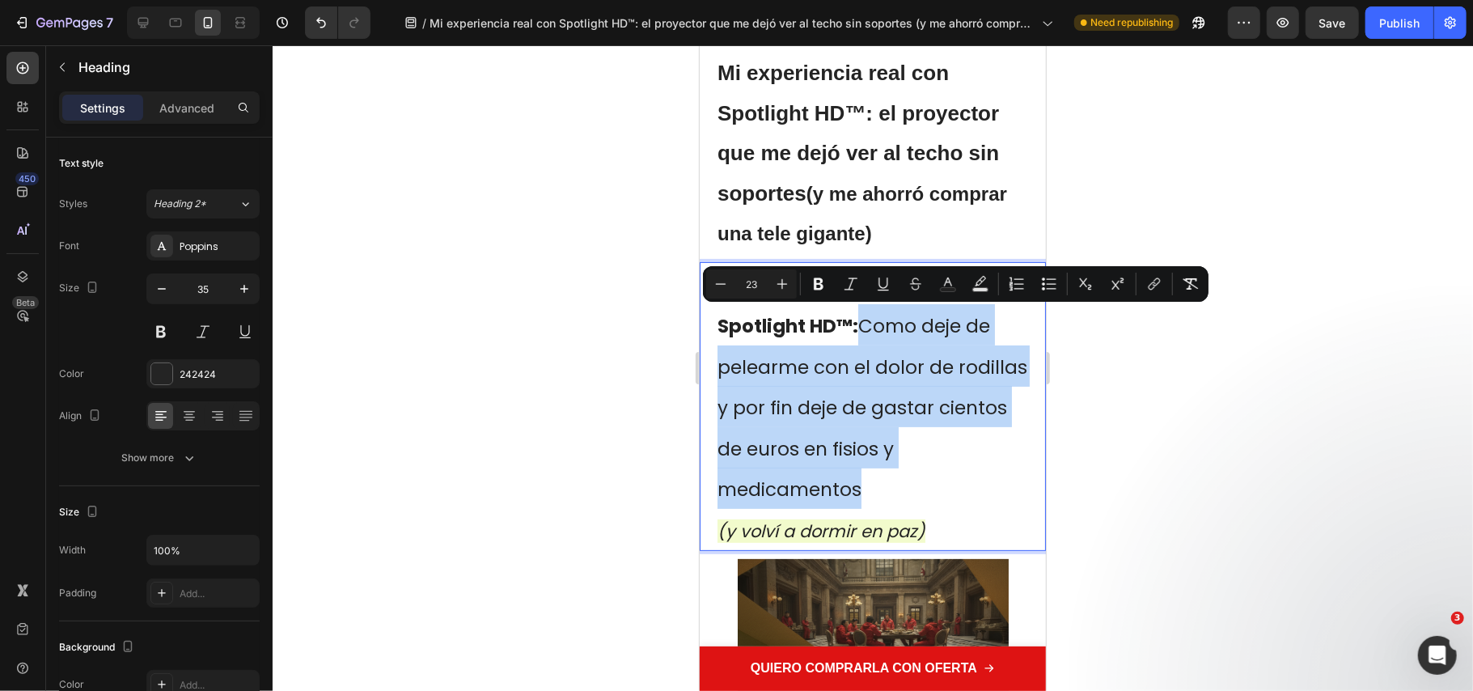
drag, startPoint x: 881, startPoint y: 478, endPoint x: 864, endPoint y: 329, distance: 149.8
click at [864, 329] on p "Mi experiencia real con Spotlight HD™: Como deje de pelearme con el dolor de ro…" at bounding box center [872, 406] width 311 height 286
click at [859, 327] on span "Mi experiencia real con Spotlight HD™: Como deje de pelearme con el dolor de ro…" at bounding box center [872, 387] width 310 height 231
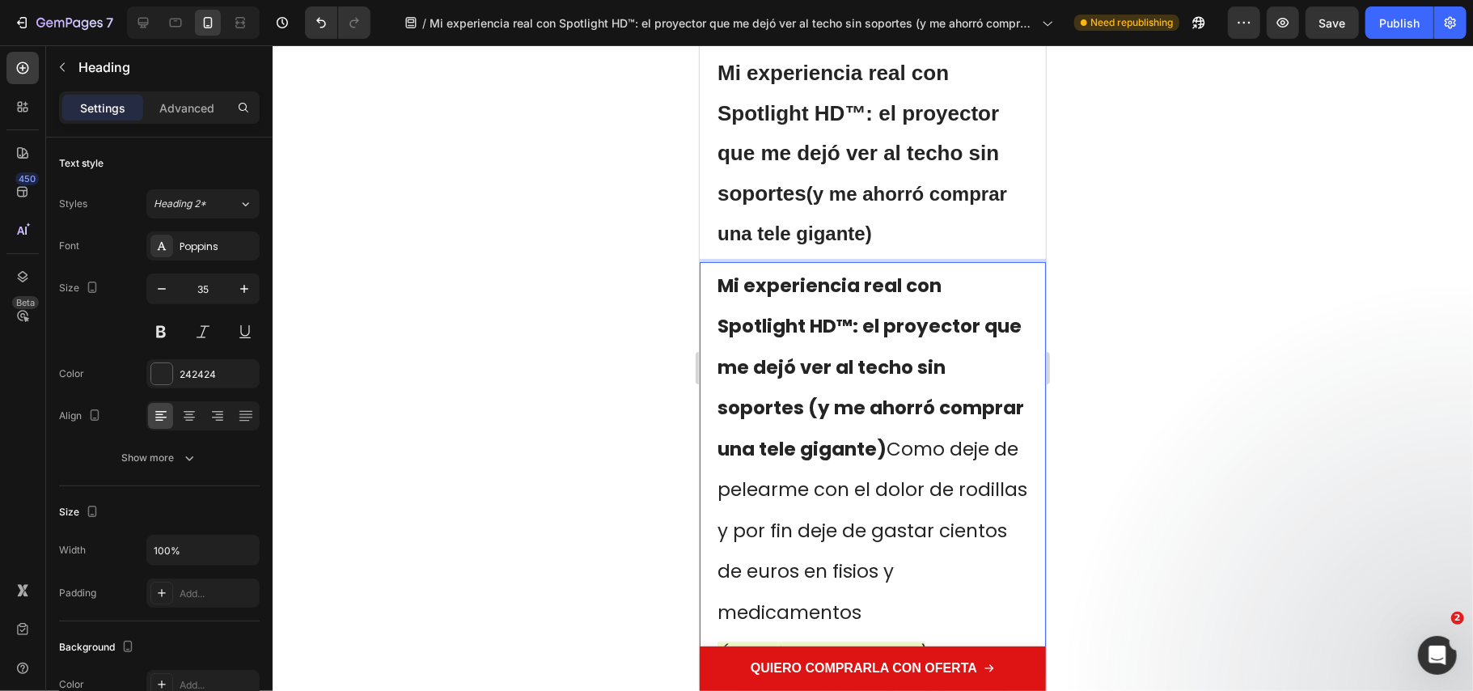
drag, startPoint x: 1078, startPoint y: 399, endPoint x: 1058, endPoint y: 389, distance: 22.4
click at [1077, 396] on div at bounding box center [873, 367] width 1200 height 645
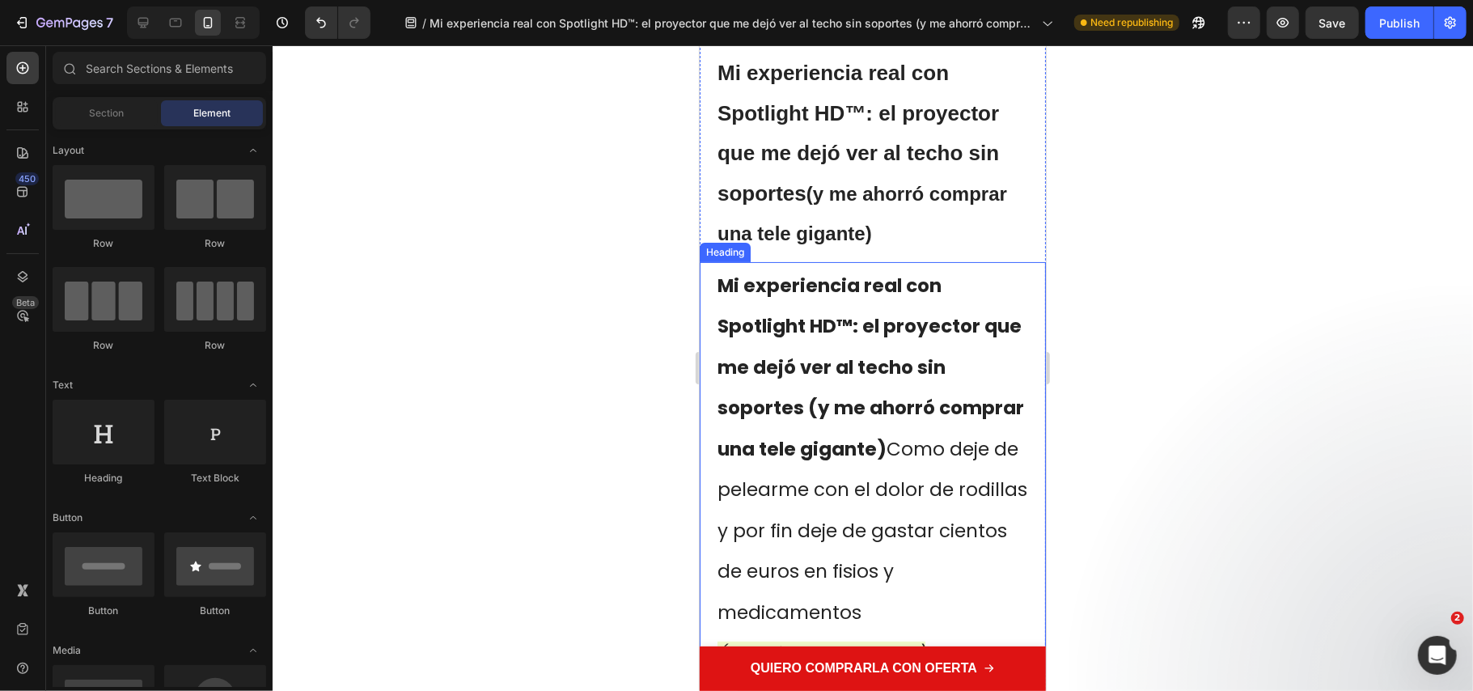
click at [903, 329] on strong "Mi experiencia real con Spotlight HD™: el proyector que me dejó ver al techo si…" at bounding box center [870, 366] width 307 height 189
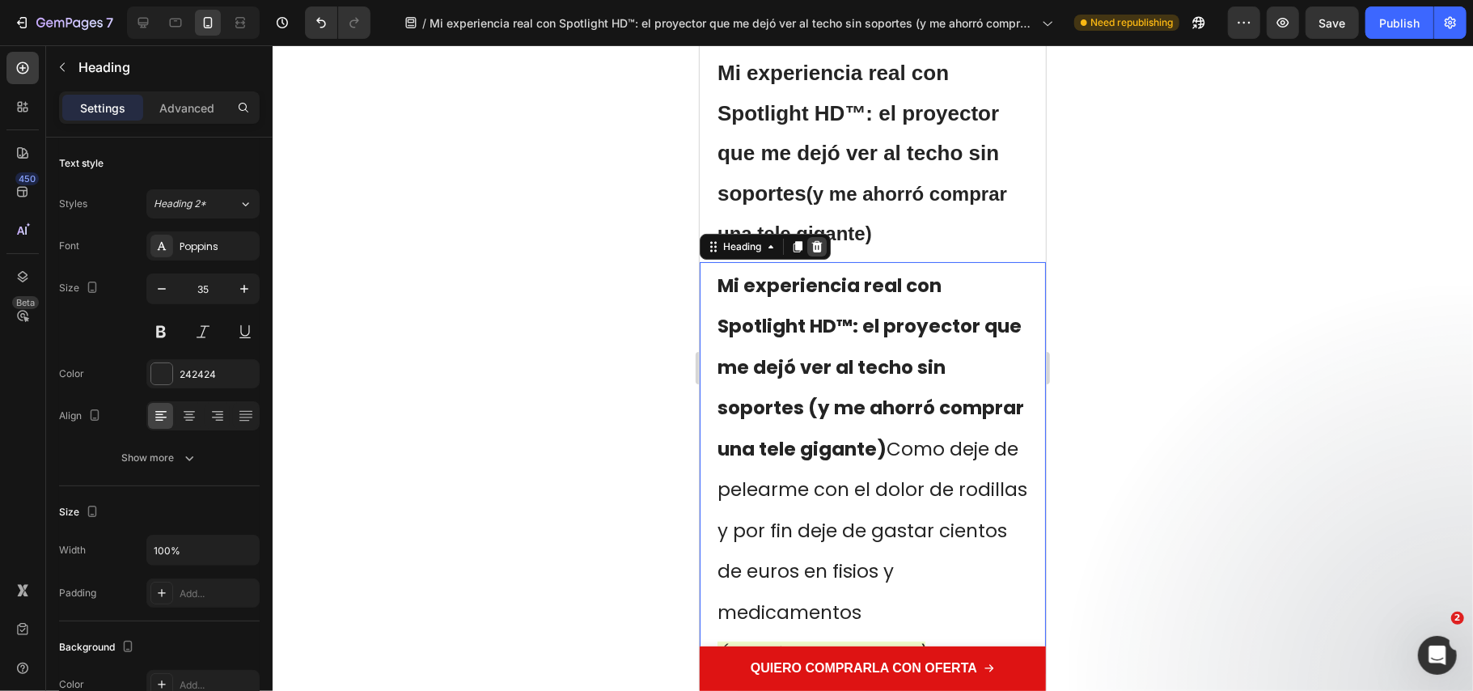
click at [823, 246] on icon at bounding box center [816, 245] width 13 height 13
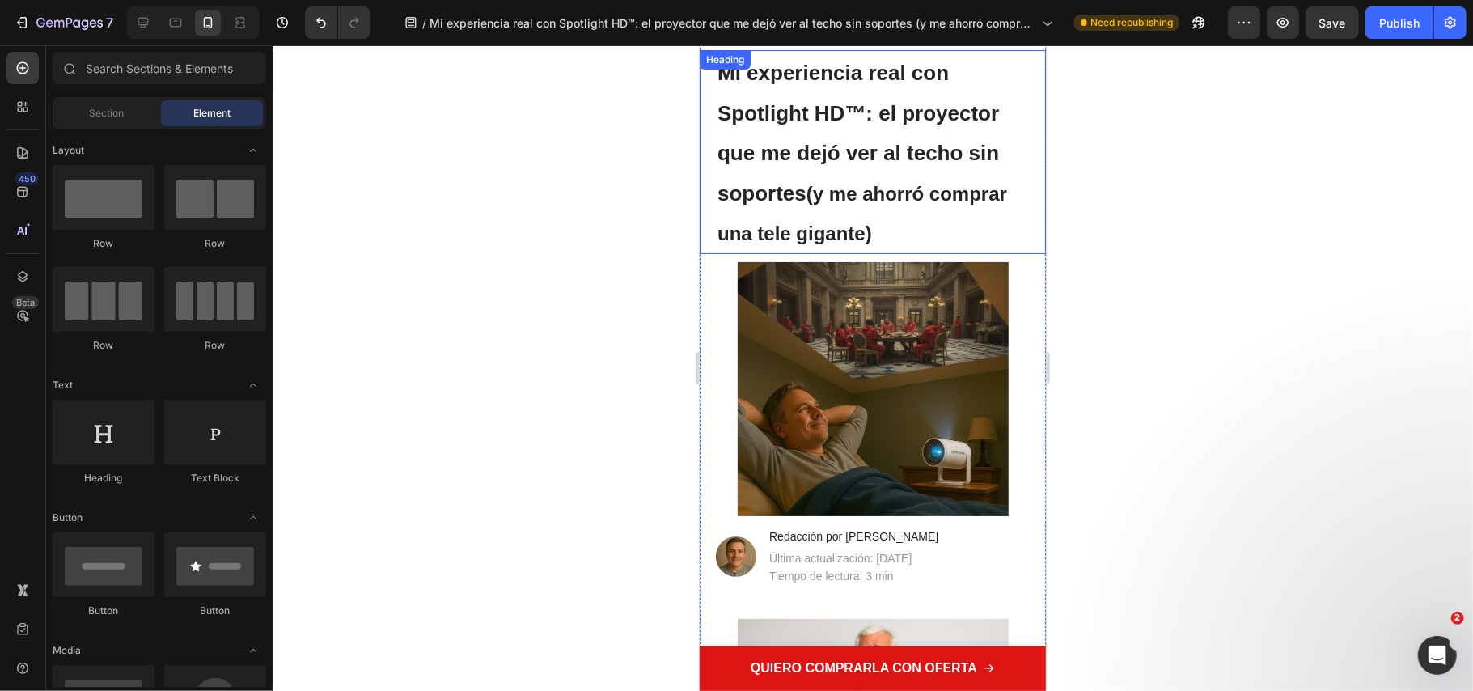
scroll to position [0, 0]
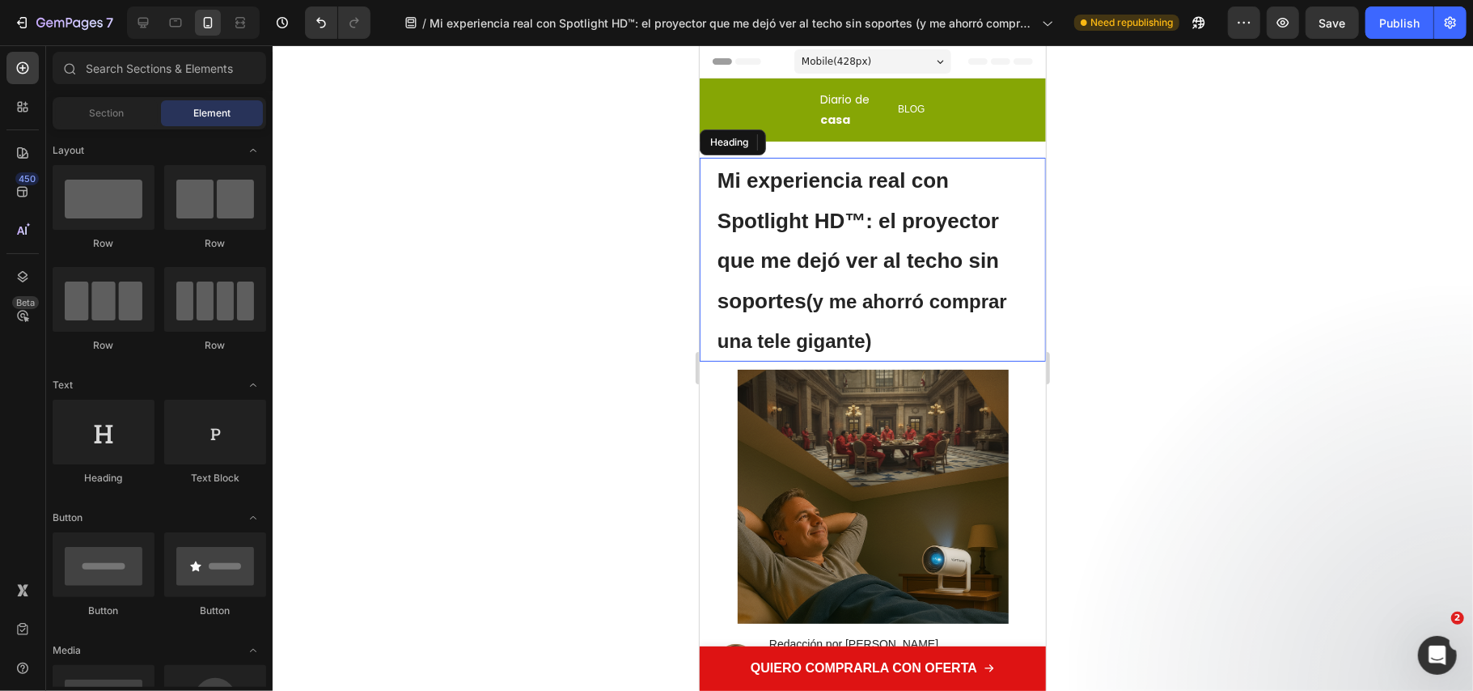
drag, startPoint x: 885, startPoint y: 311, endPoint x: 1043, endPoint y: 313, distance: 157.7
click at [888, 314] on p "⁠⁠⁠⁠⁠⁠⁠ Mi experiencia real con Spotlight HD™: el proyector que me dejó ver al …" at bounding box center [872, 259] width 311 height 201
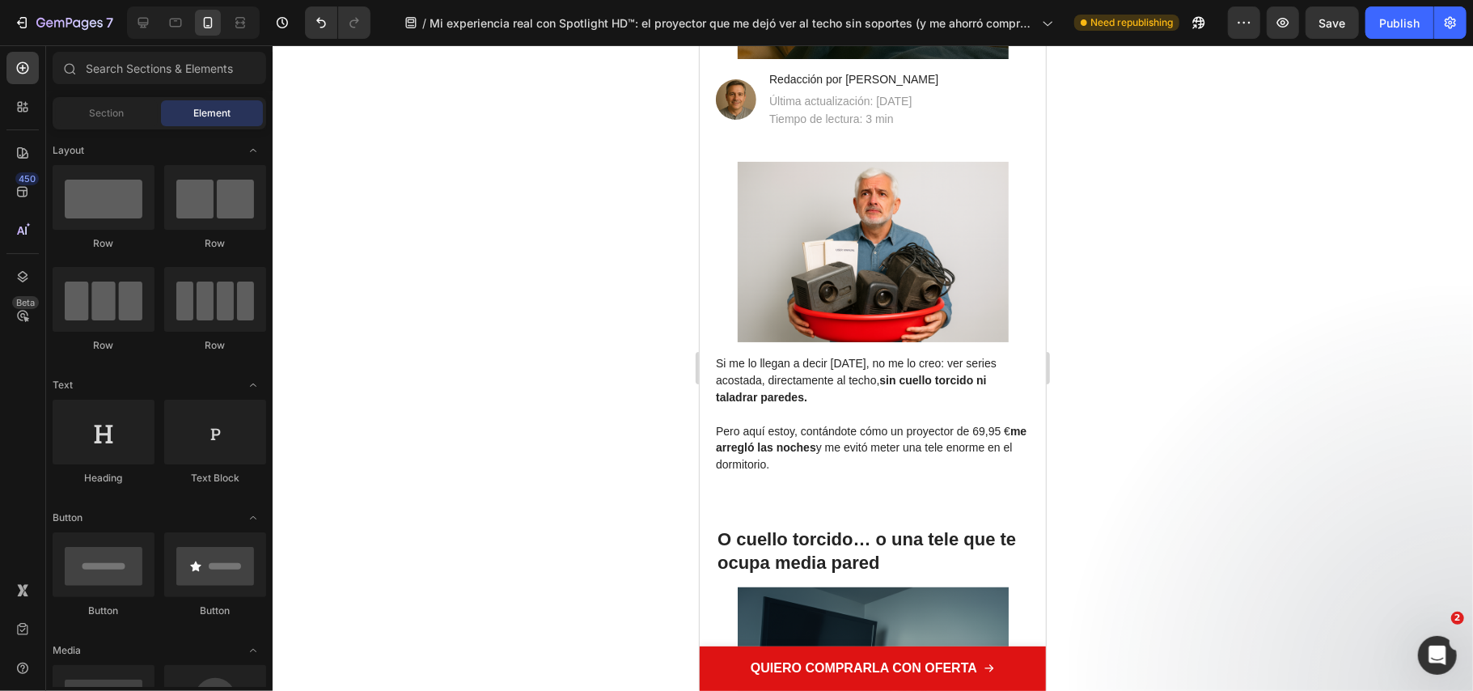
click at [1168, 169] on div at bounding box center [873, 367] width 1200 height 645
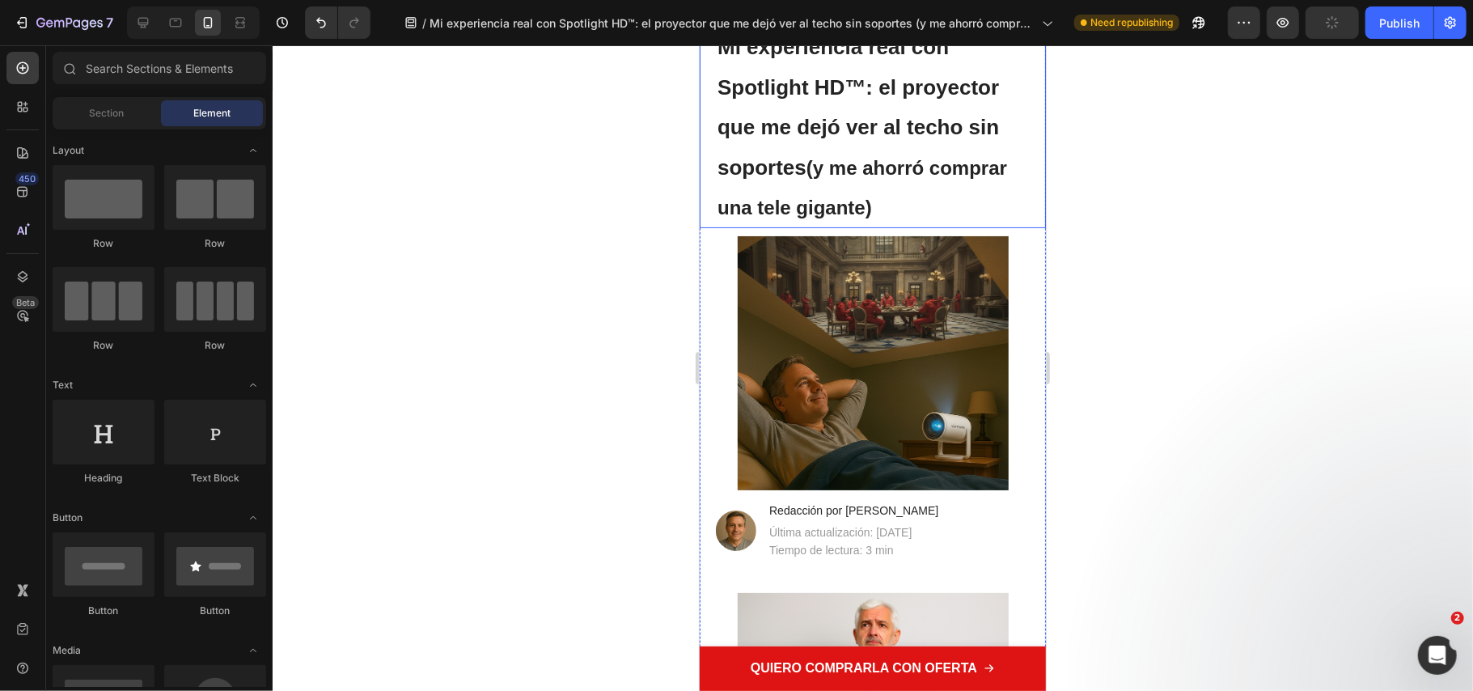
scroll to position [0, 0]
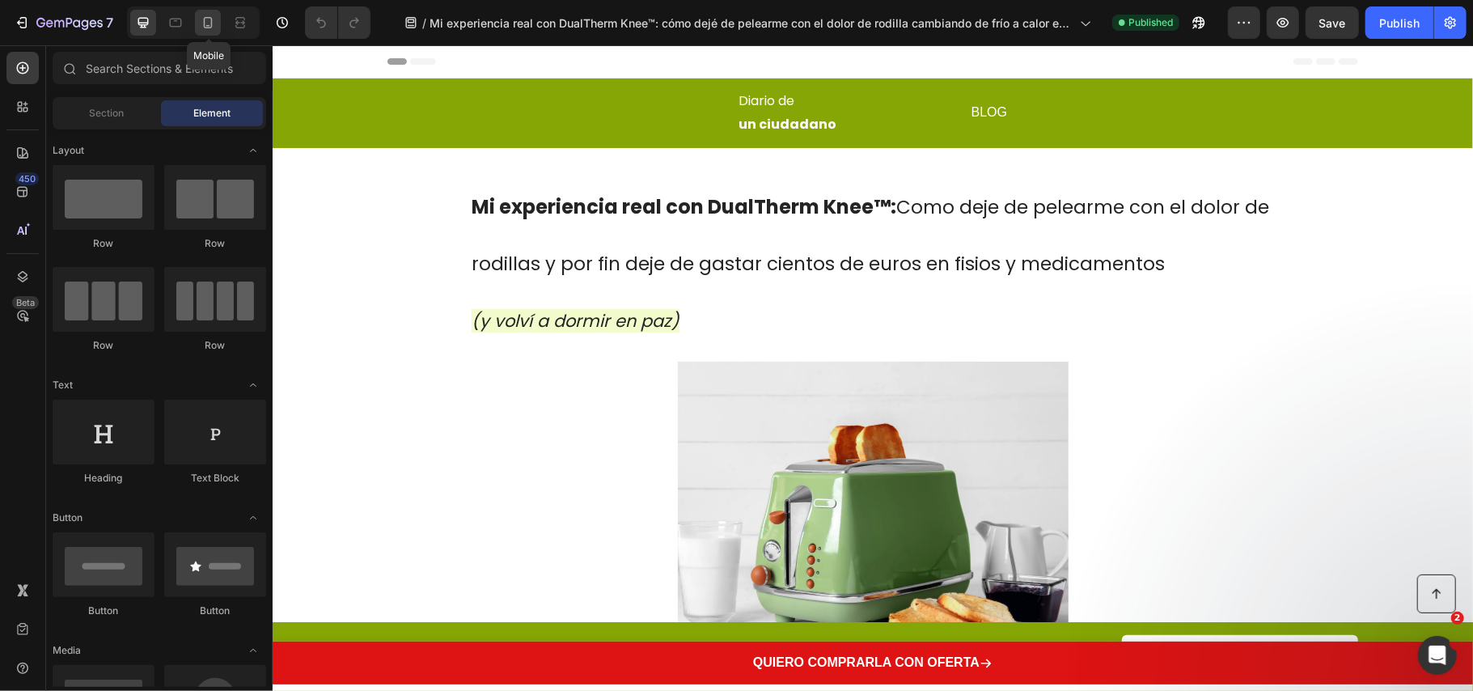
click at [214, 20] on icon at bounding box center [208, 23] width 16 height 16
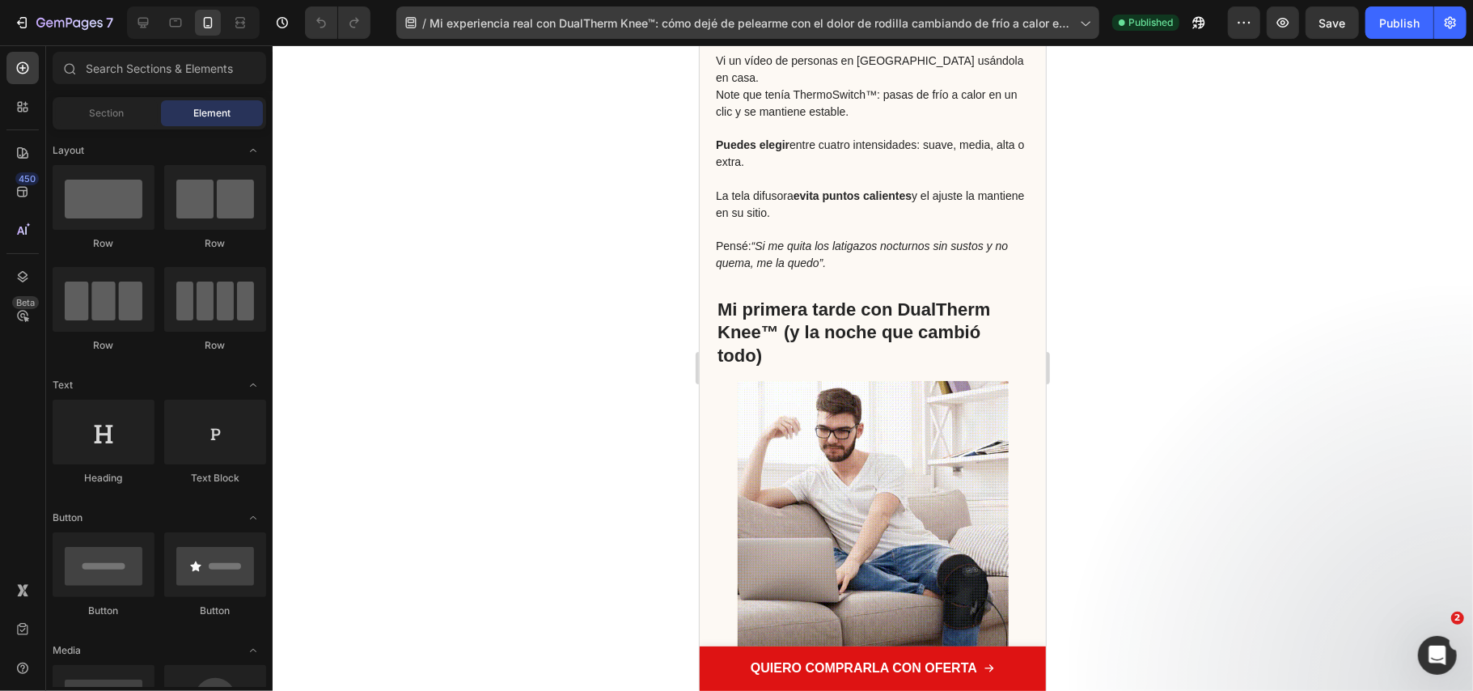
scroll to position [3020, 0]
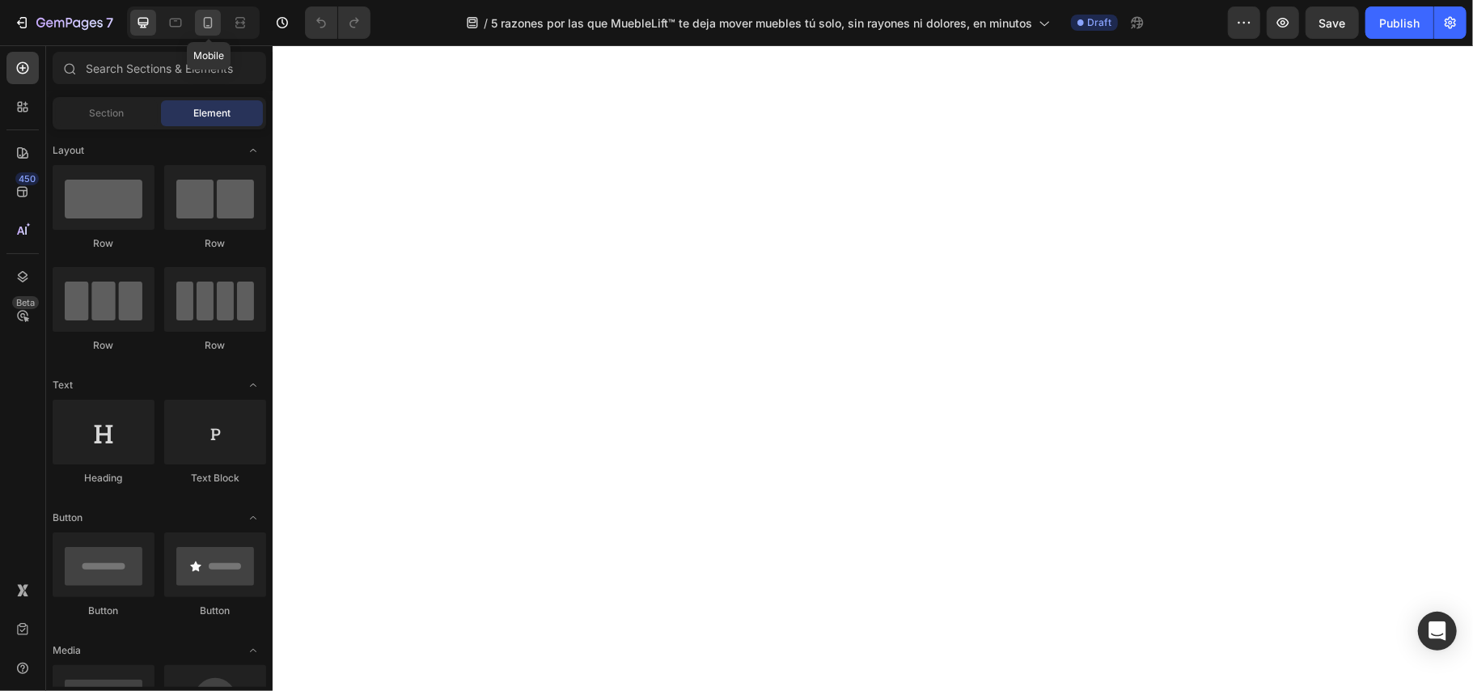
click at [209, 31] on div at bounding box center [208, 23] width 26 height 26
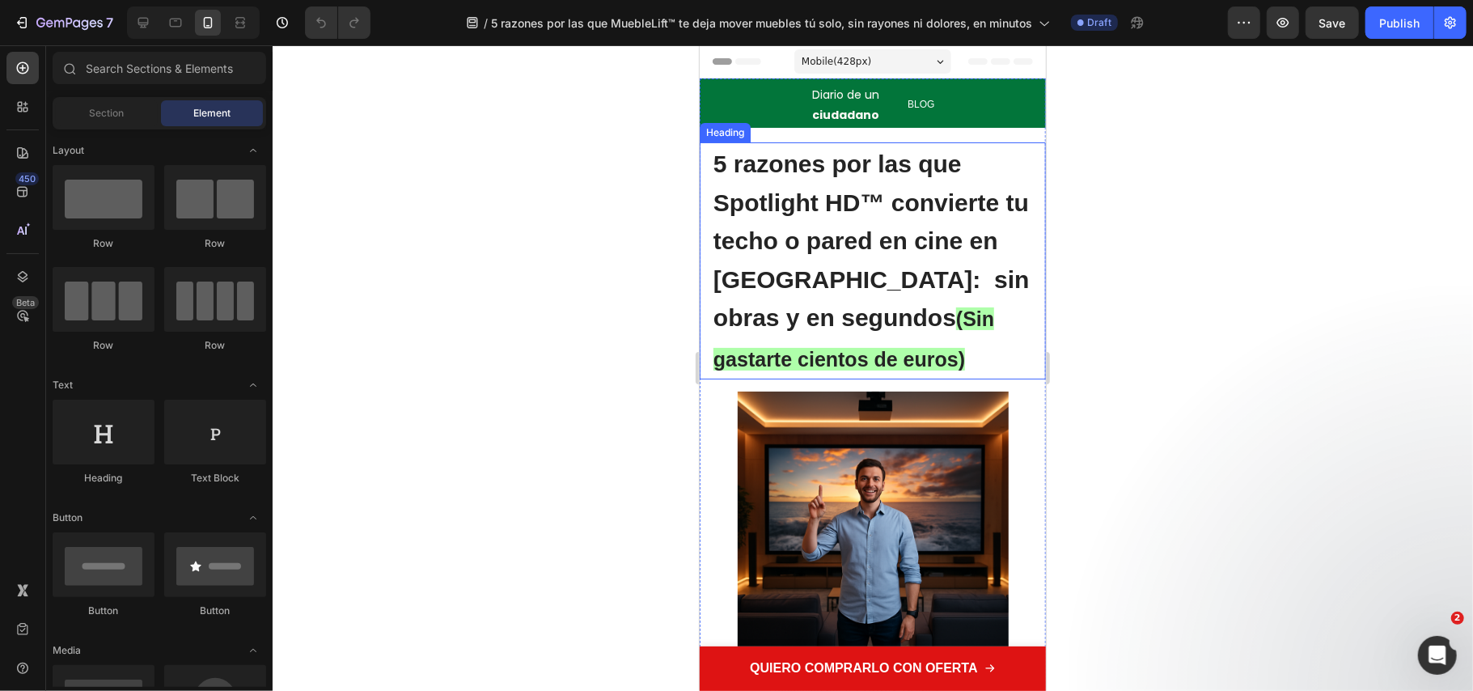
click at [898, 360] on h1 "5 razones por las que Spotlight HD™ convierte tu techo o pared en cine en Españ…" at bounding box center [872, 260] width 322 height 237
click at [898, 363] on h1 "5 razones por las que Spotlight HD™ convierte tu techo o pared en cine en Españ…" at bounding box center [872, 260] width 322 height 237
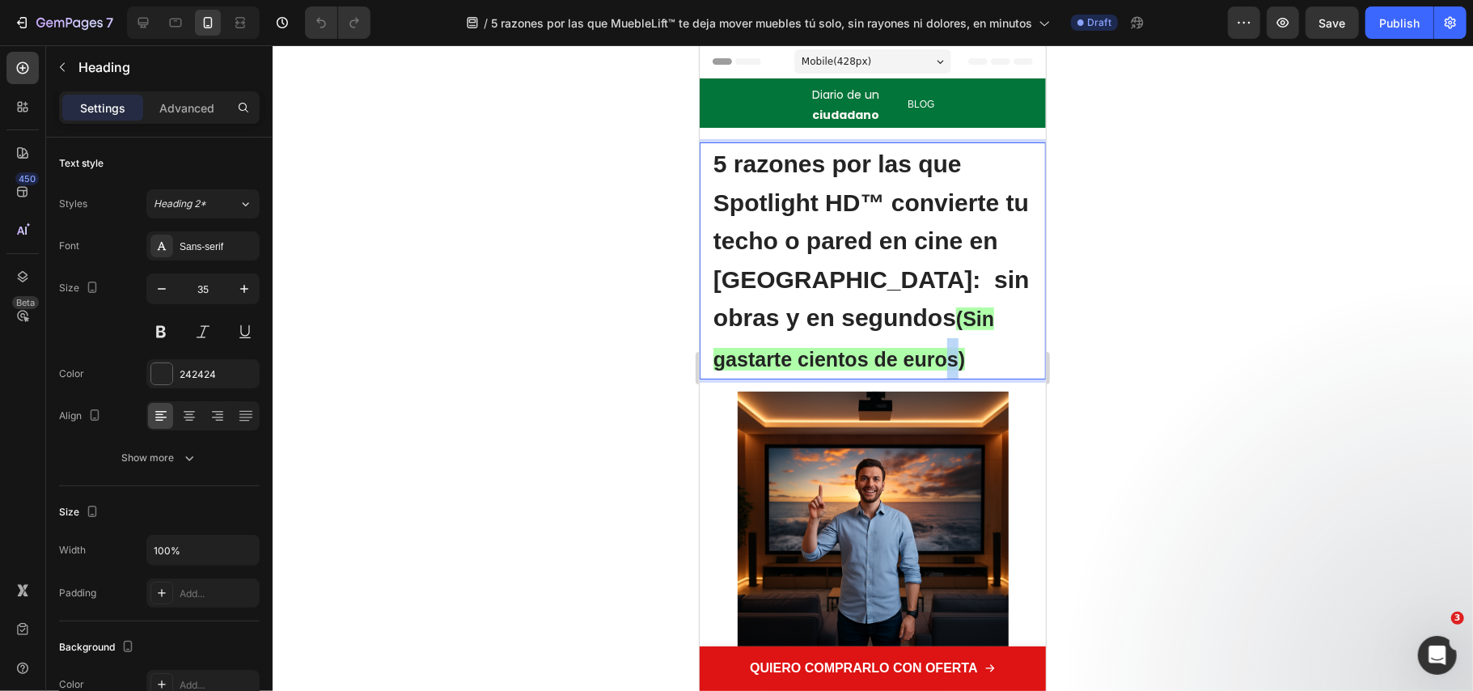
click at [861, 349] on span "(Sin gastarte cientos de euros)" at bounding box center [853, 338] width 281 height 63
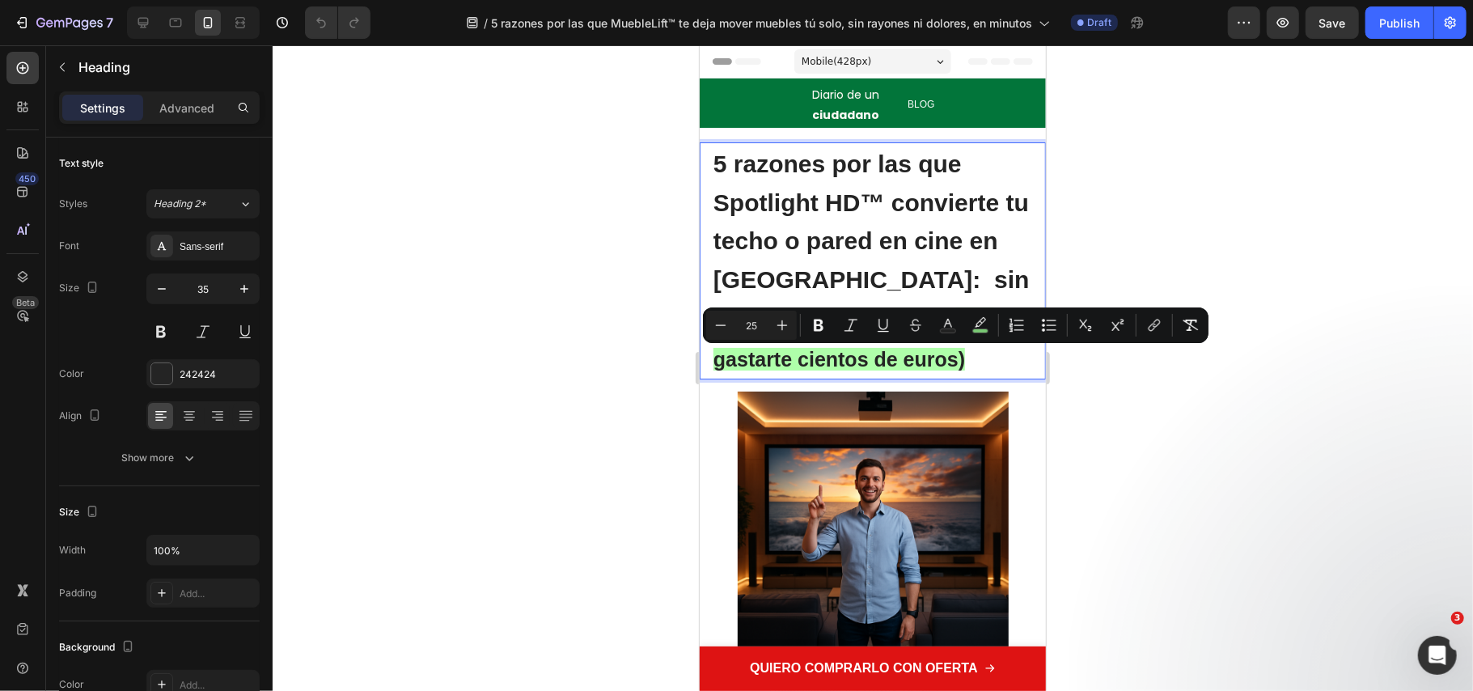
click at [881, 362] on p "5 razones por las que Spotlight HD™ convierte tu techo o pared en cine en Españ…" at bounding box center [872, 260] width 319 height 234
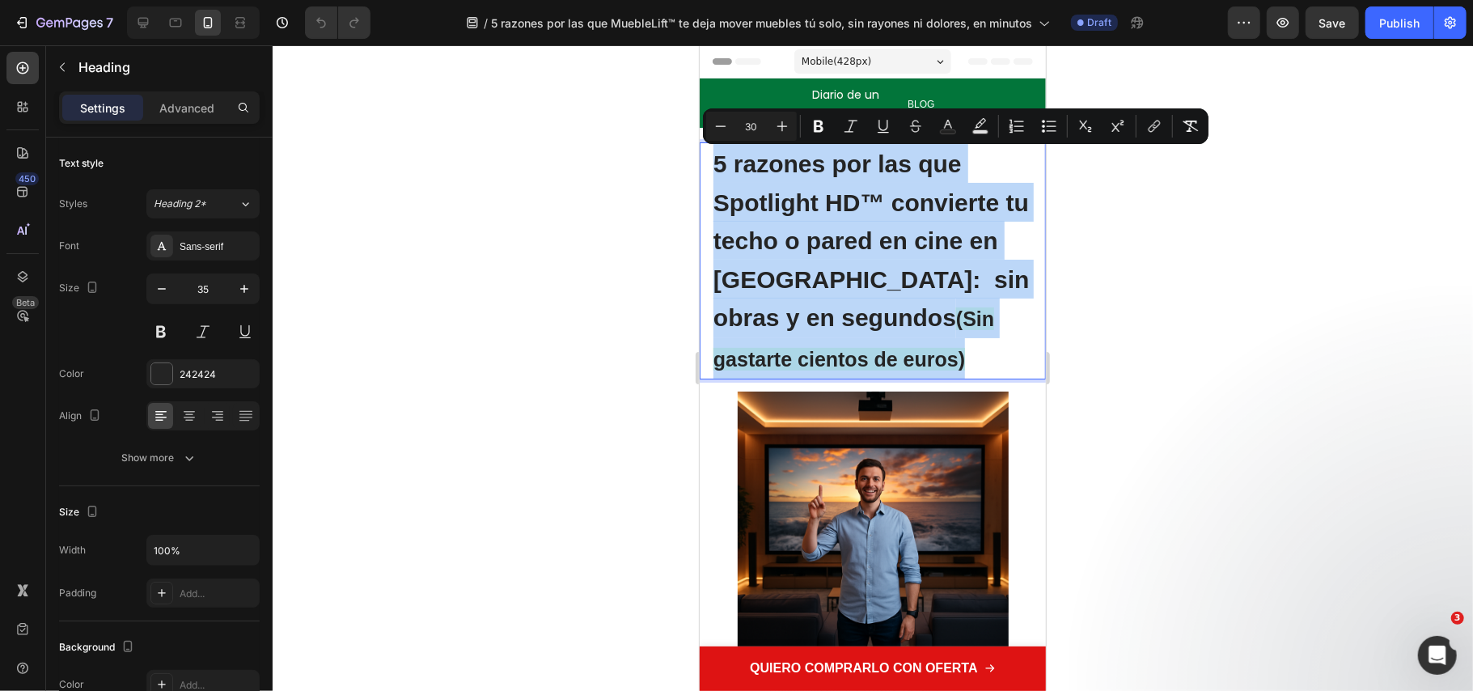
drag, startPoint x: 891, startPoint y: 366, endPoint x: 703, endPoint y: 175, distance: 268.3
click at [703, 175] on div "5 razones por las que Spotlight HD™ convierte tu techo o pared en cine en Españ…" at bounding box center [872, 260] width 346 height 237
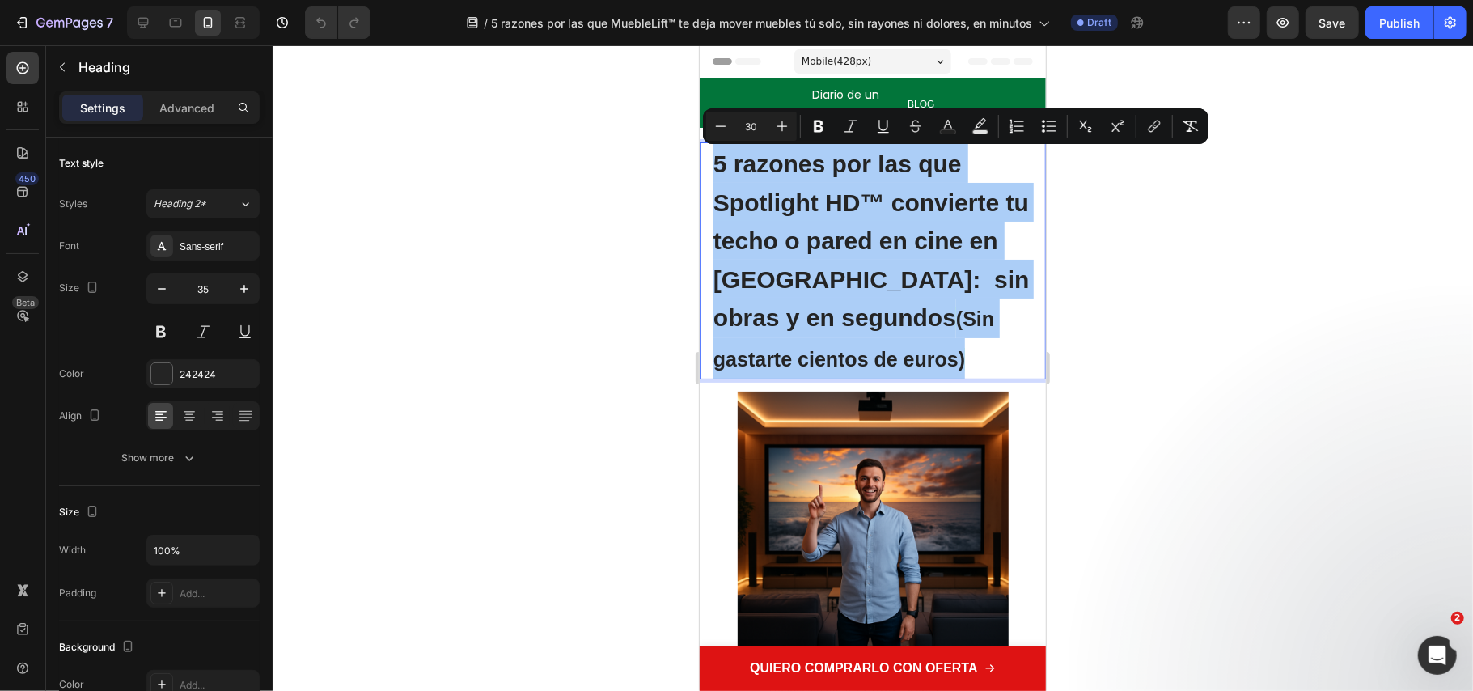
click at [539, 267] on div at bounding box center [873, 367] width 1200 height 645
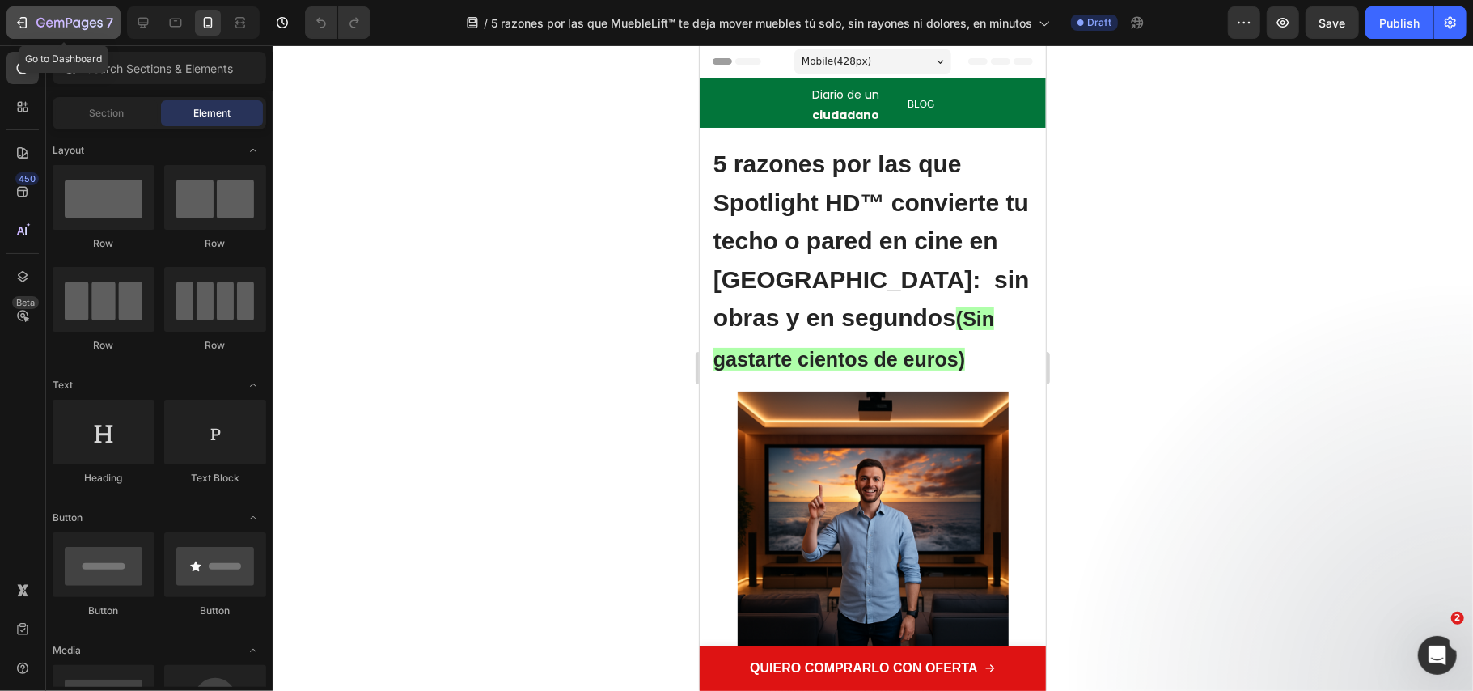
click at [24, 15] on icon "button" at bounding box center [22, 23] width 16 height 16
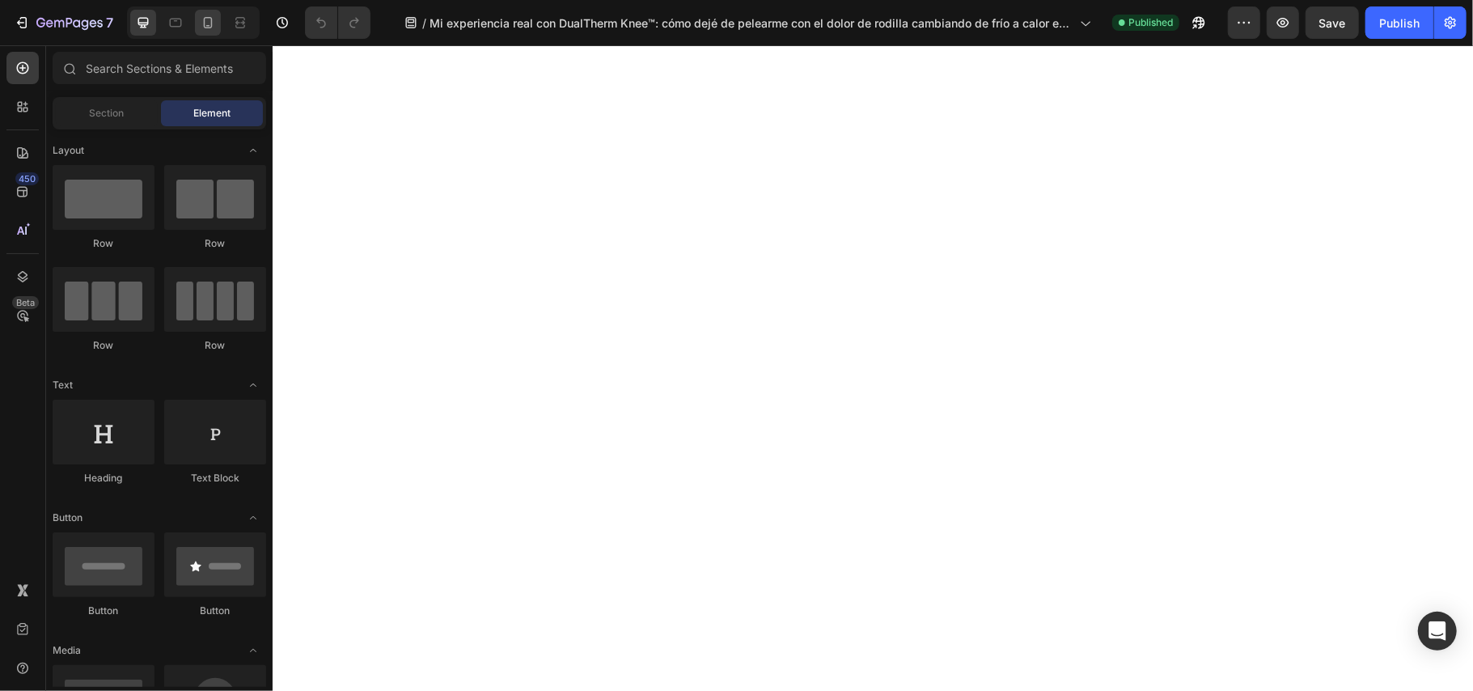
click at [217, 24] on div at bounding box center [208, 23] width 26 height 26
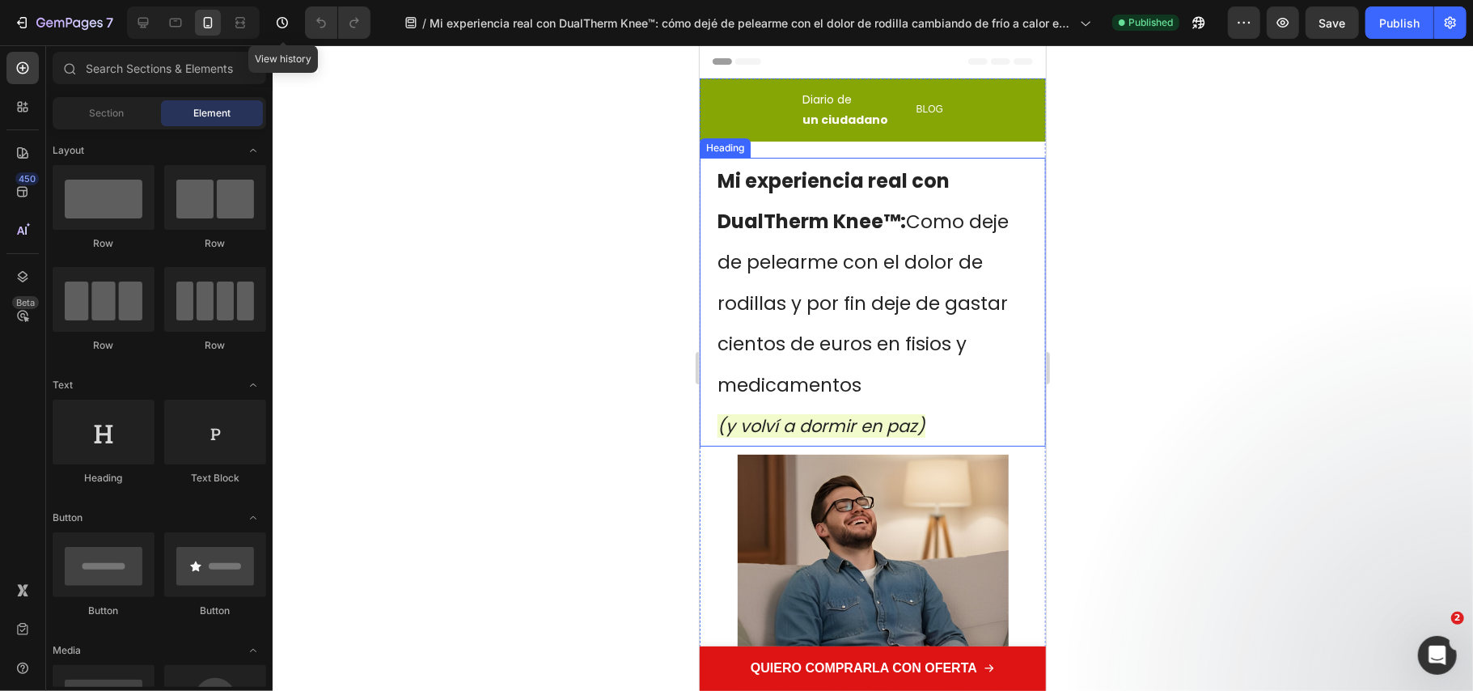
click at [829, 162] on h1 "Mi experiencia real con DualTherm Knee™: Como deje de pelearme con el dolor de …" at bounding box center [872, 301] width 314 height 289
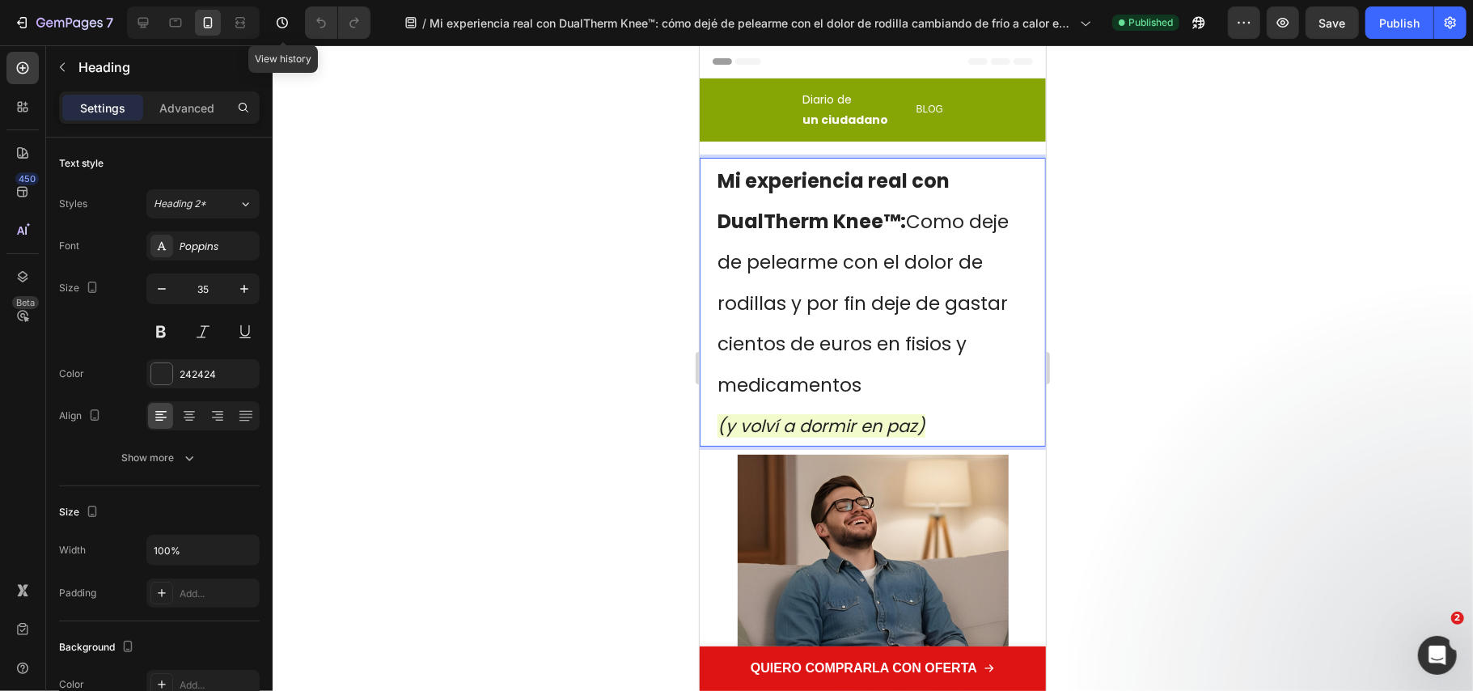
click at [592, 294] on div at bounding box center [873, 367] width 1200 height 645
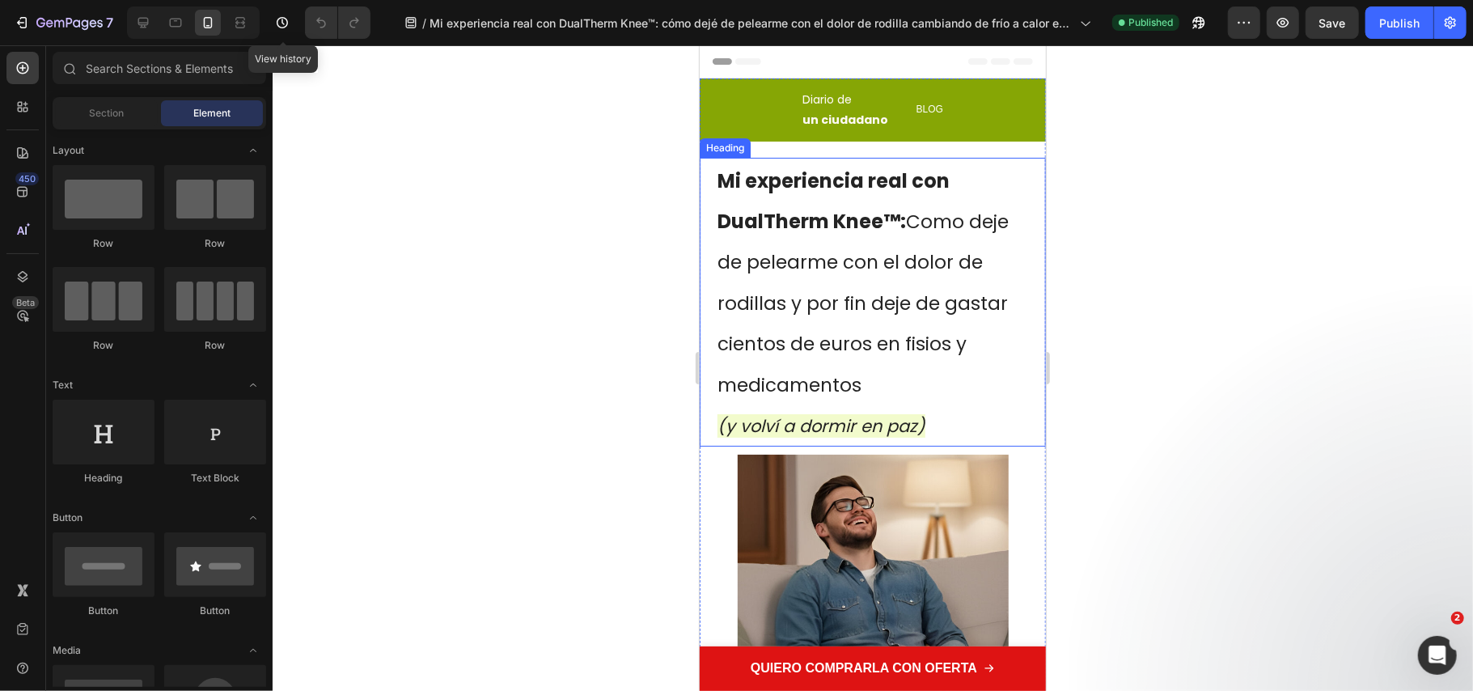
click at [800, 256] on span "Como deje de pelearme con el dolor de rodillas y por fin deje de gastar cientos…" at bounding box center [862, 302] width 291 height 189
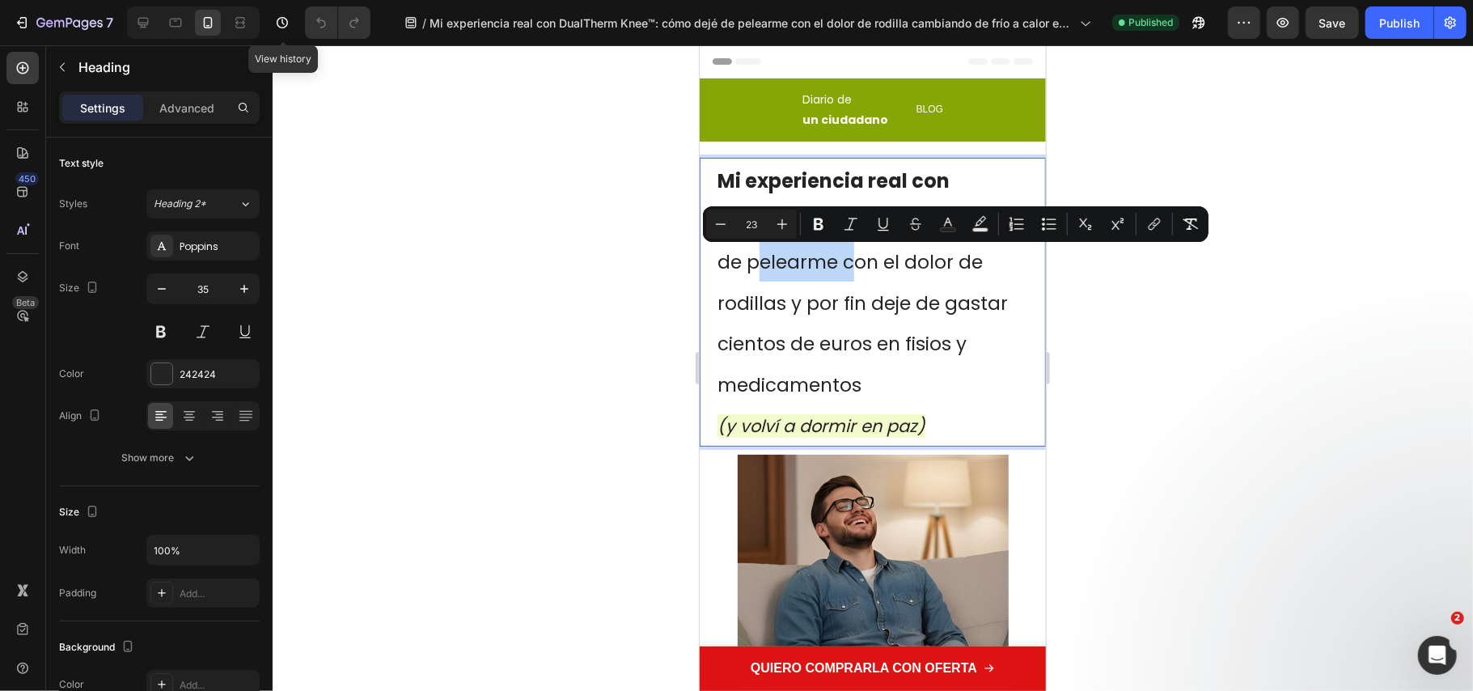
click at [803, 253] on span "Como deje de pelearme con el dolor de rodillas y por fin deje de gastar cientos…" at bounding box center [862, 302] width 291 height 189
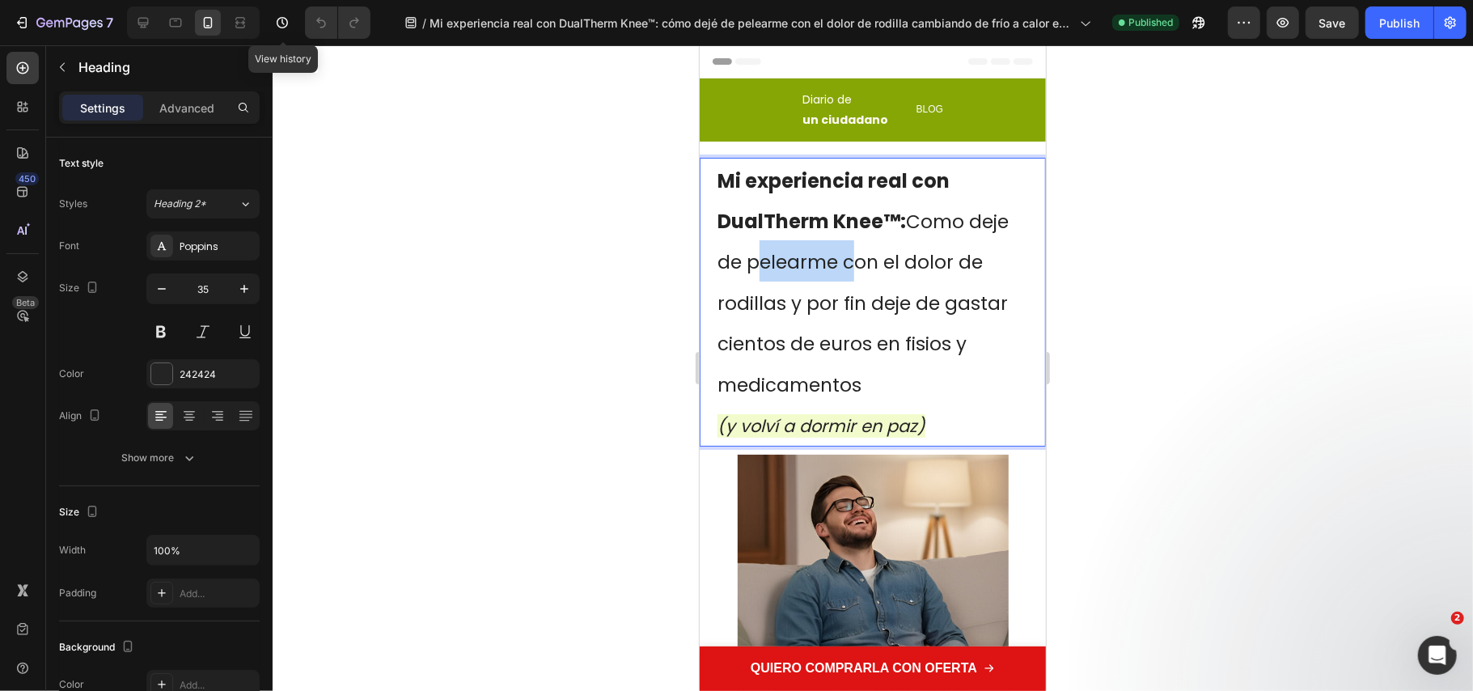
click at [803, 253] on span "Como deje de pelearme con el dolor de rodillas y por fin deje de gastar cientos…" at bounding box center [862, 302] width 291 height 189
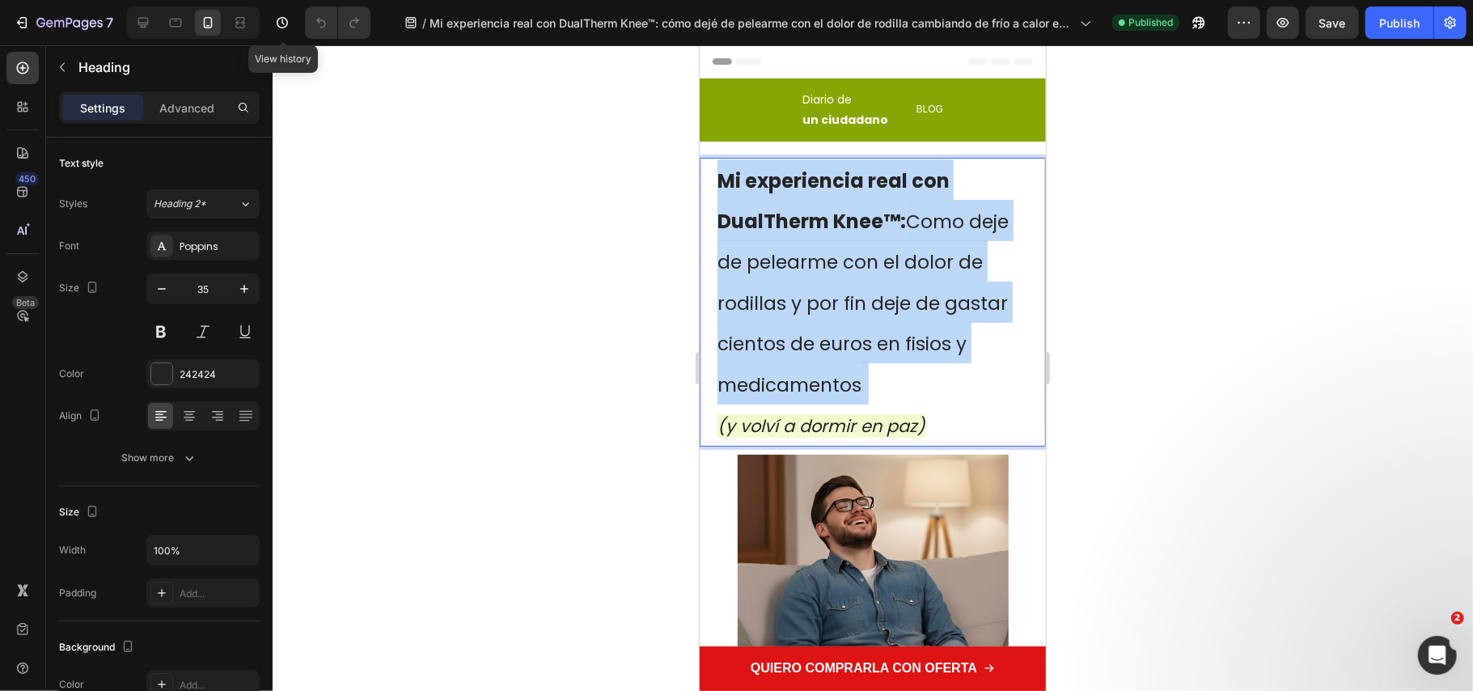
click at [804, 253] on span "Como deje de pelearme con el dolor de rodillas y por fin deje de gastar cientos…" at bounding box center [862, 302] width 291 height 189
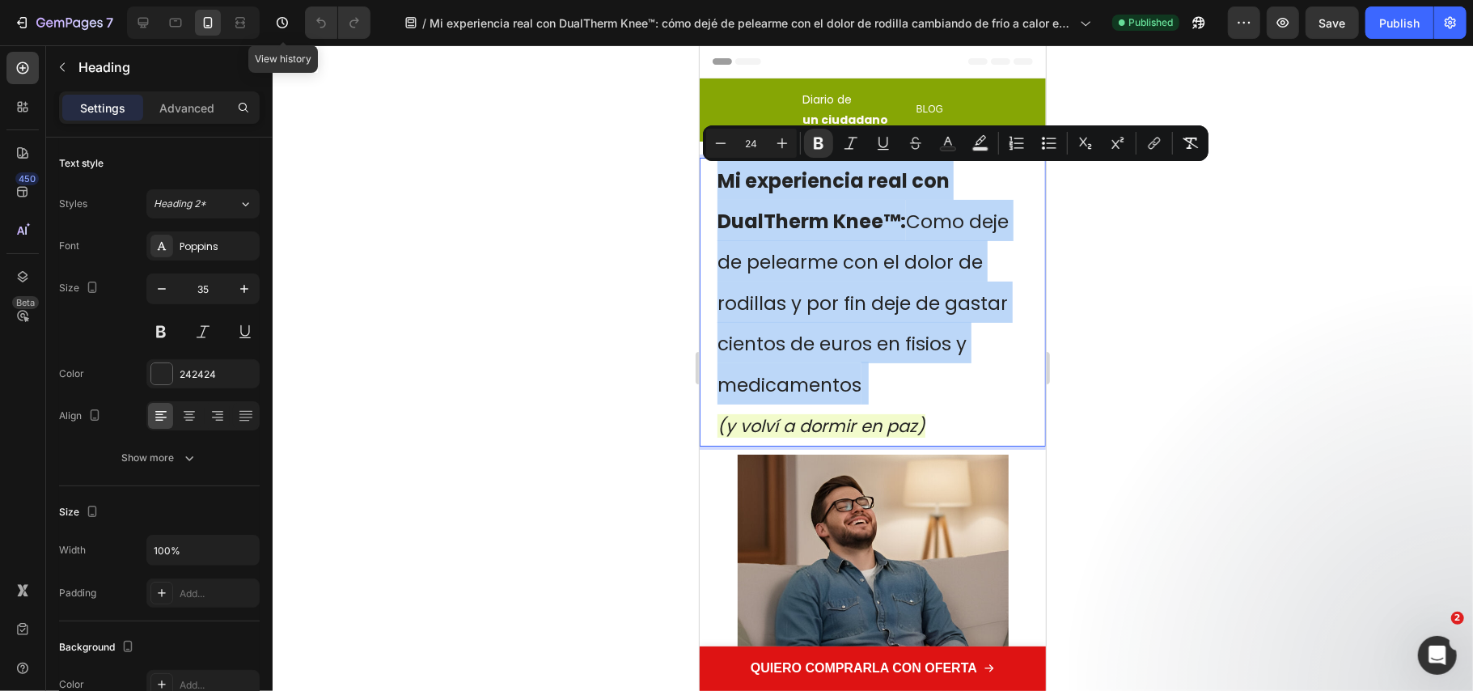
click at [851, 379] on span "Como deje de pelearme con el dolor de rodillas y por fin deje de gastar cientos…" at bounding box center [862, 302] width 291 height 189
type input "23"
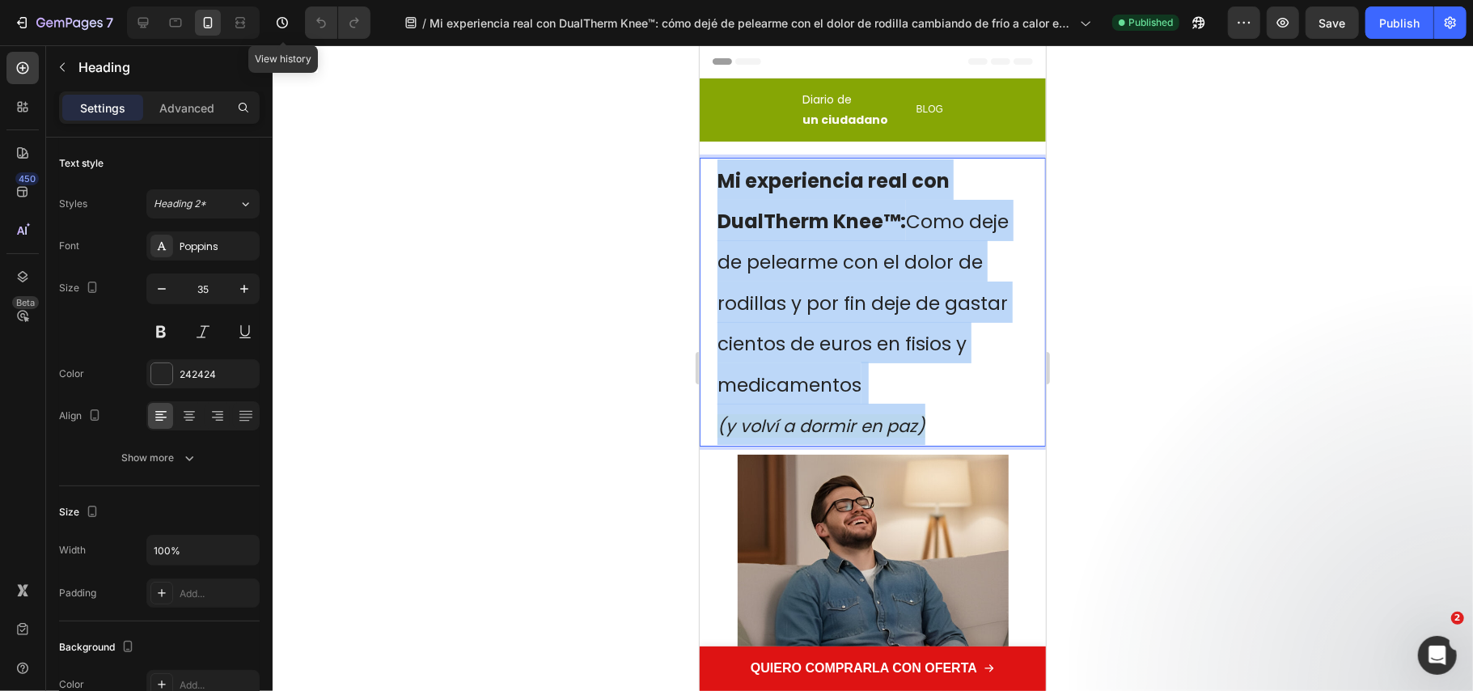
drag, startPoint x: 726, startPoint y: 272, endPoint x: 1395, endPoint y: 226, distance: 669.7
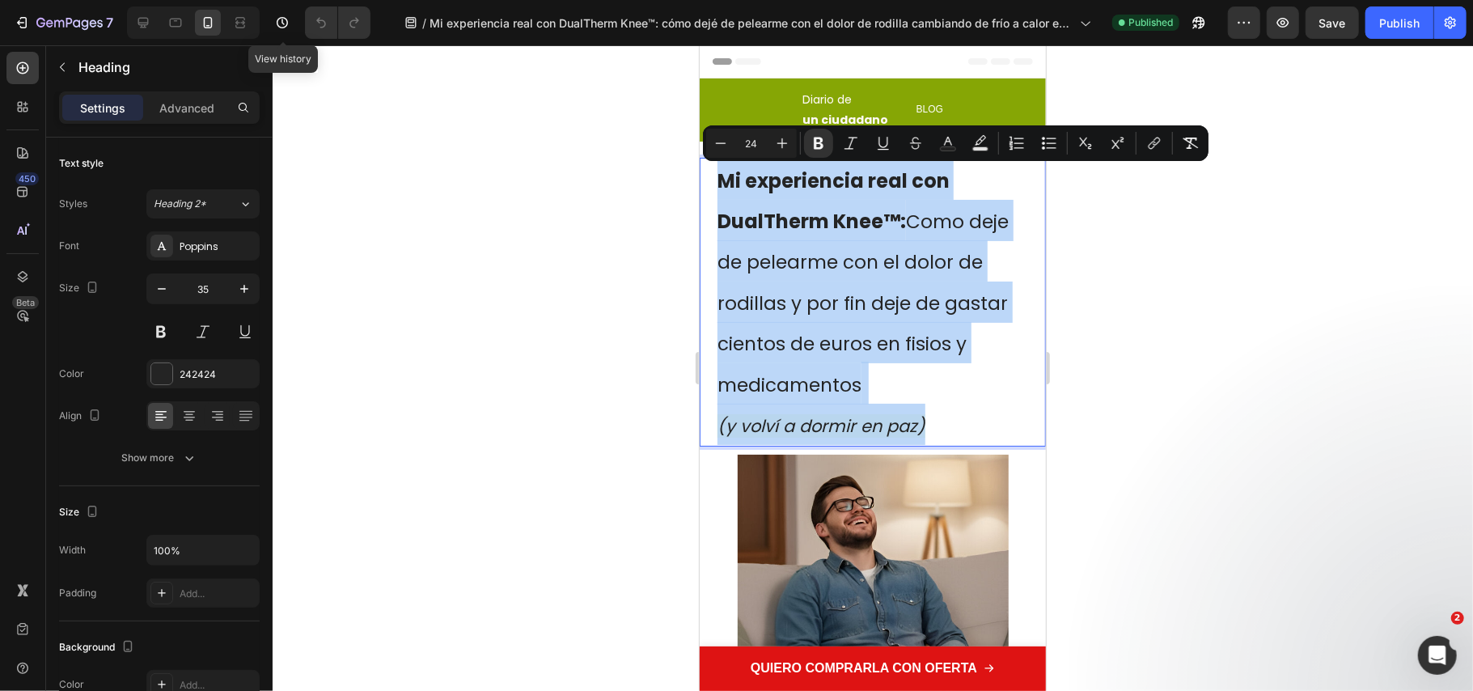
copy p "Mi experiencia real con DualTherm Knee™: Como deje de pelearme con el dolor de …"
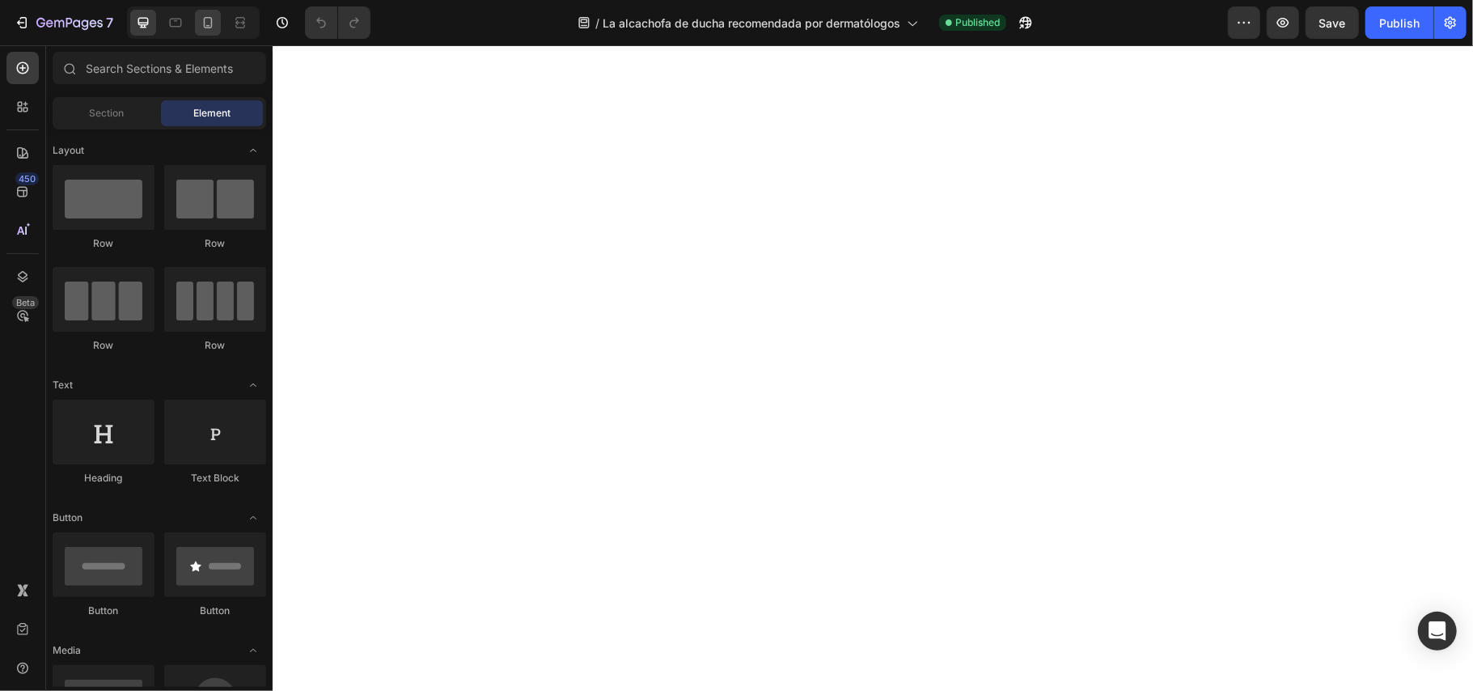
click at [214, 23] on icon at bounding box center [208, 23] width 16 height 16
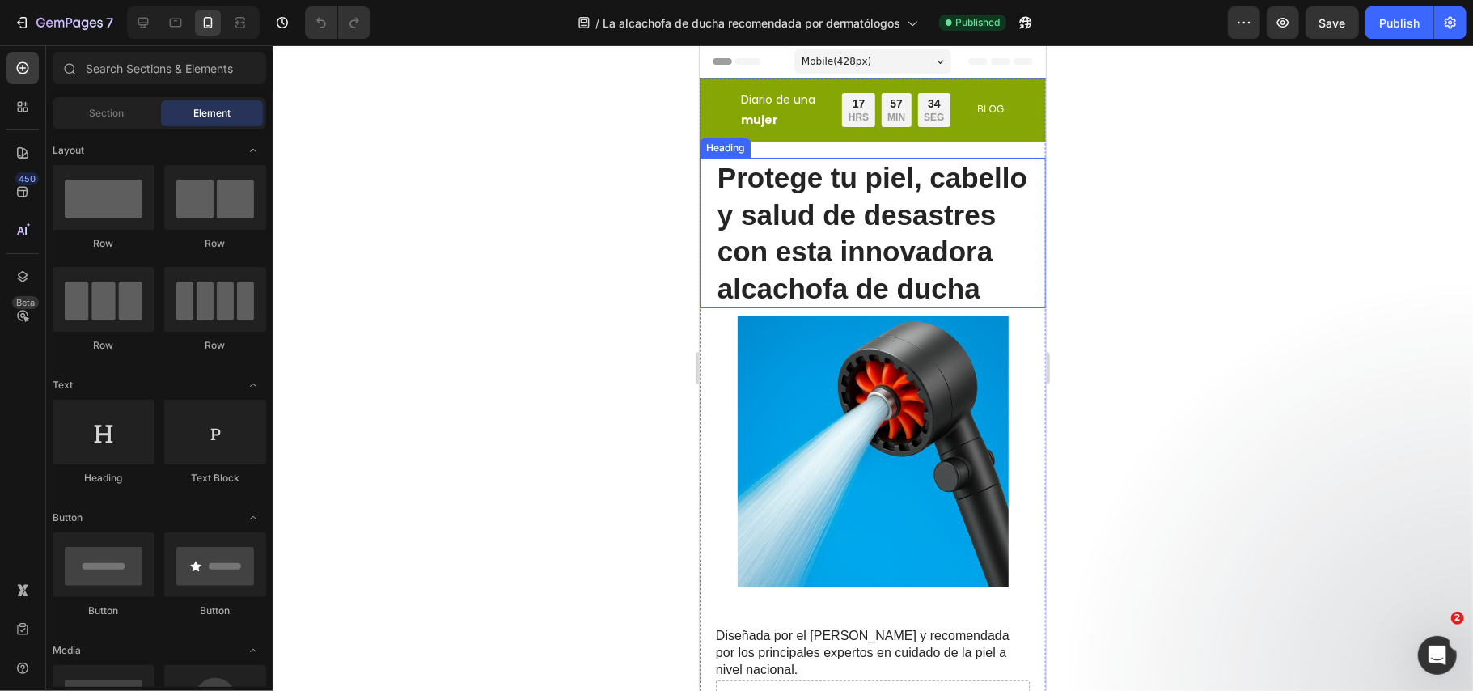
click at [797, 302] on strong "Protege tu piel, cabello y salud de desastres con esta innovadora alcachofa de …" at bounding box center [872, 232] width 310 height 142
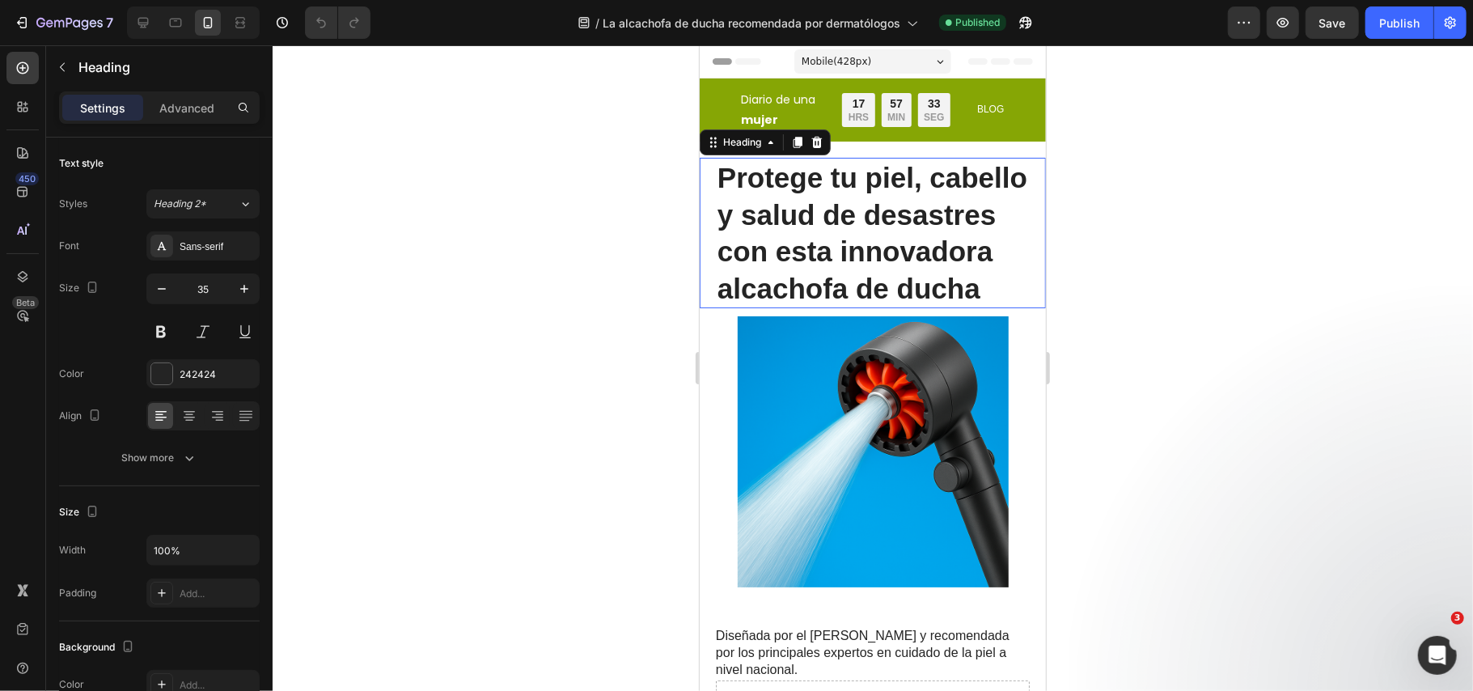
click at [802, 295] on strong "Protege tu piel, cabello y salud de desastres con esta innovadora alcachofa de …" at bounding box center [872, 232] width 310 height 142
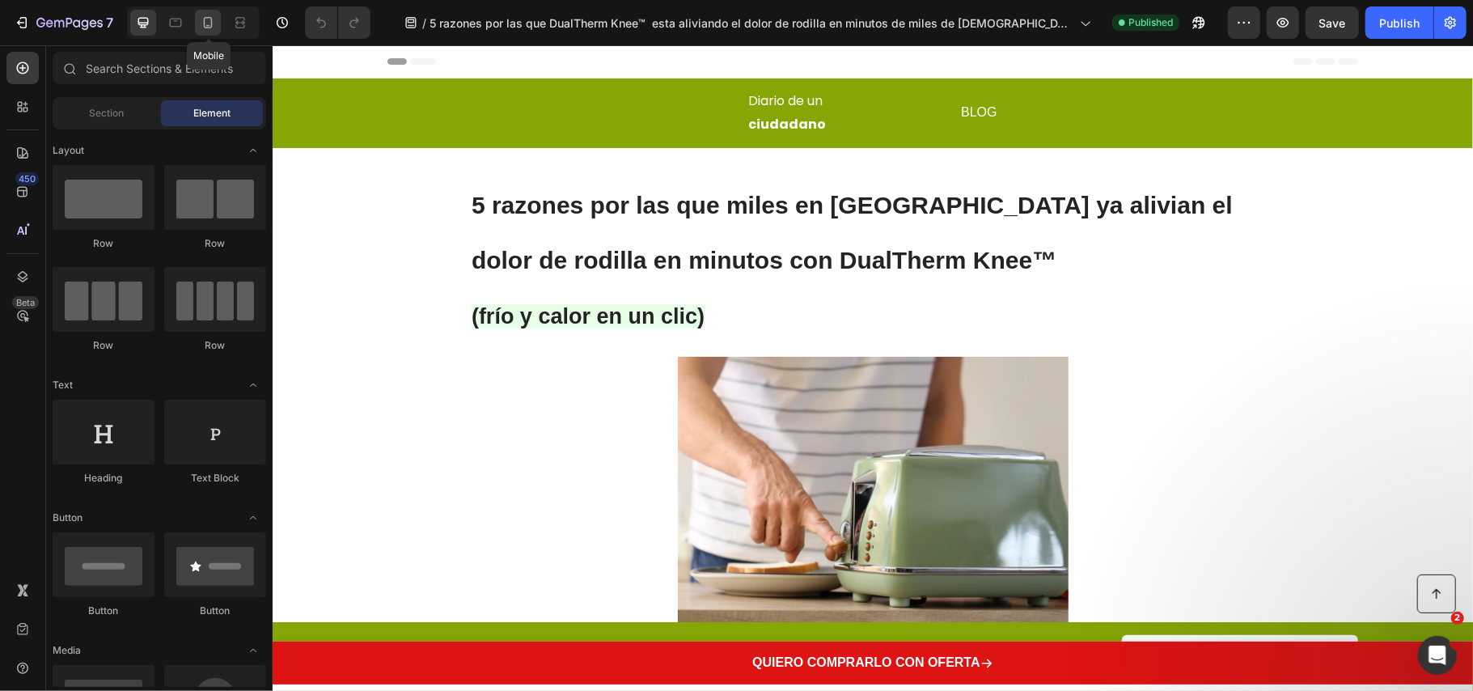
click at [201, 23] on icon at bounding box center [208, 23] width 16 height 16
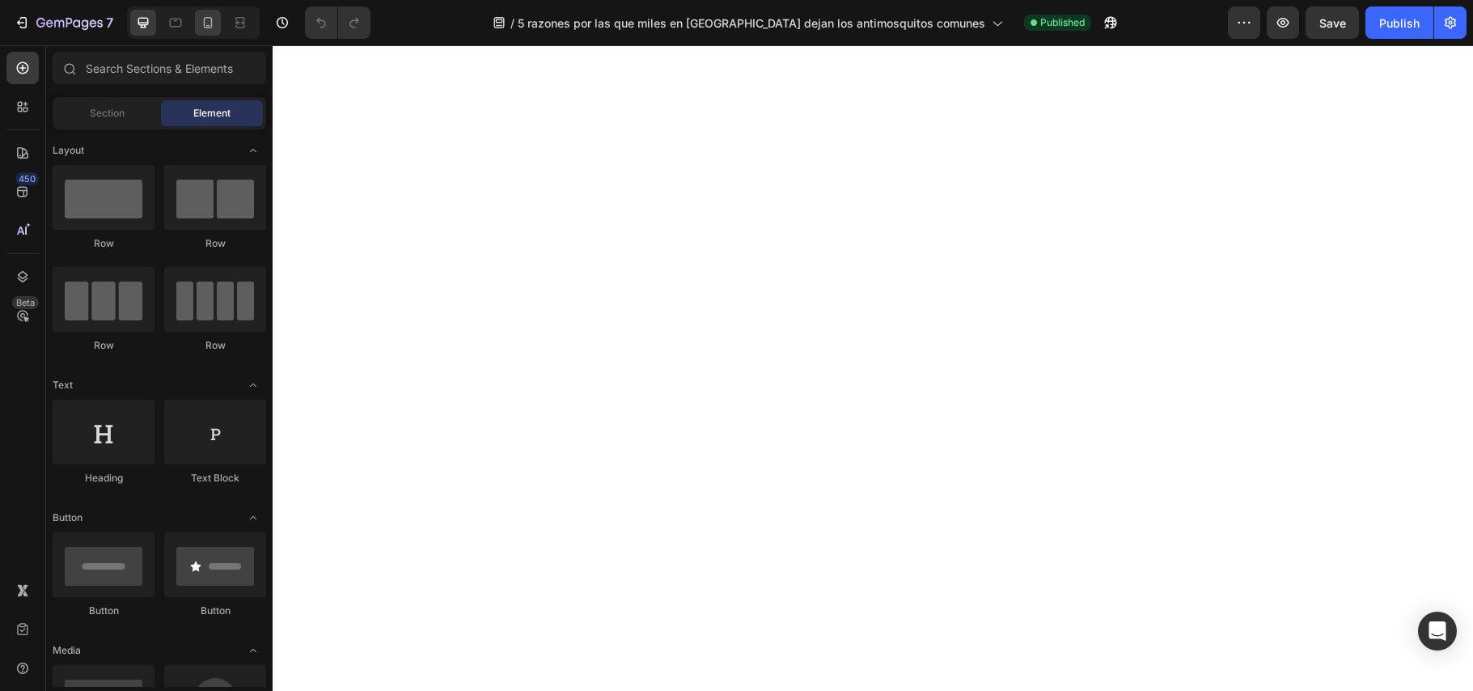
click at [220, 26] on div at bounding box center [208, 23] width 26 height 26
click at [215, 20] on icon at bounding box center [208, 23] width 16 height 16
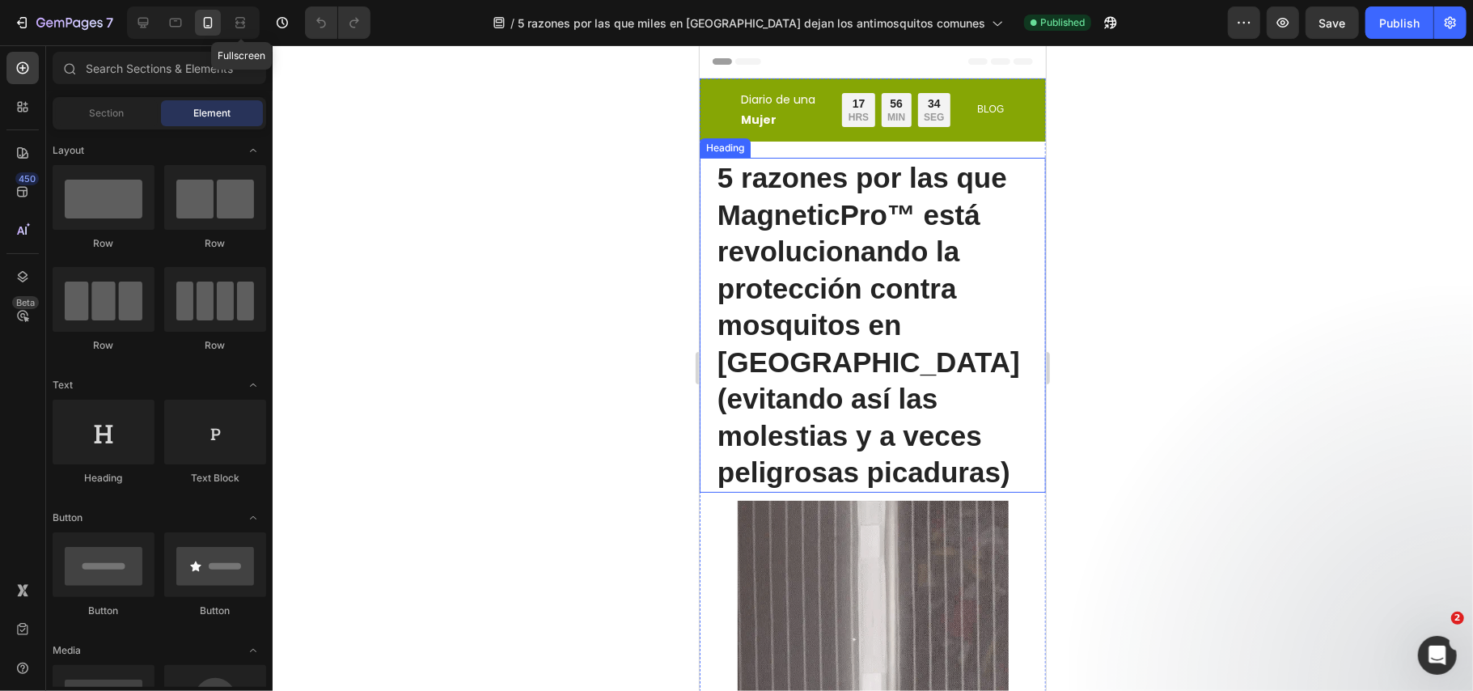
click at [812, 263] on strong "5 razones por las que MagneticPro™ está revolucionando la protección contra mos…" at bounding box center [868, 324] width 303 height 326
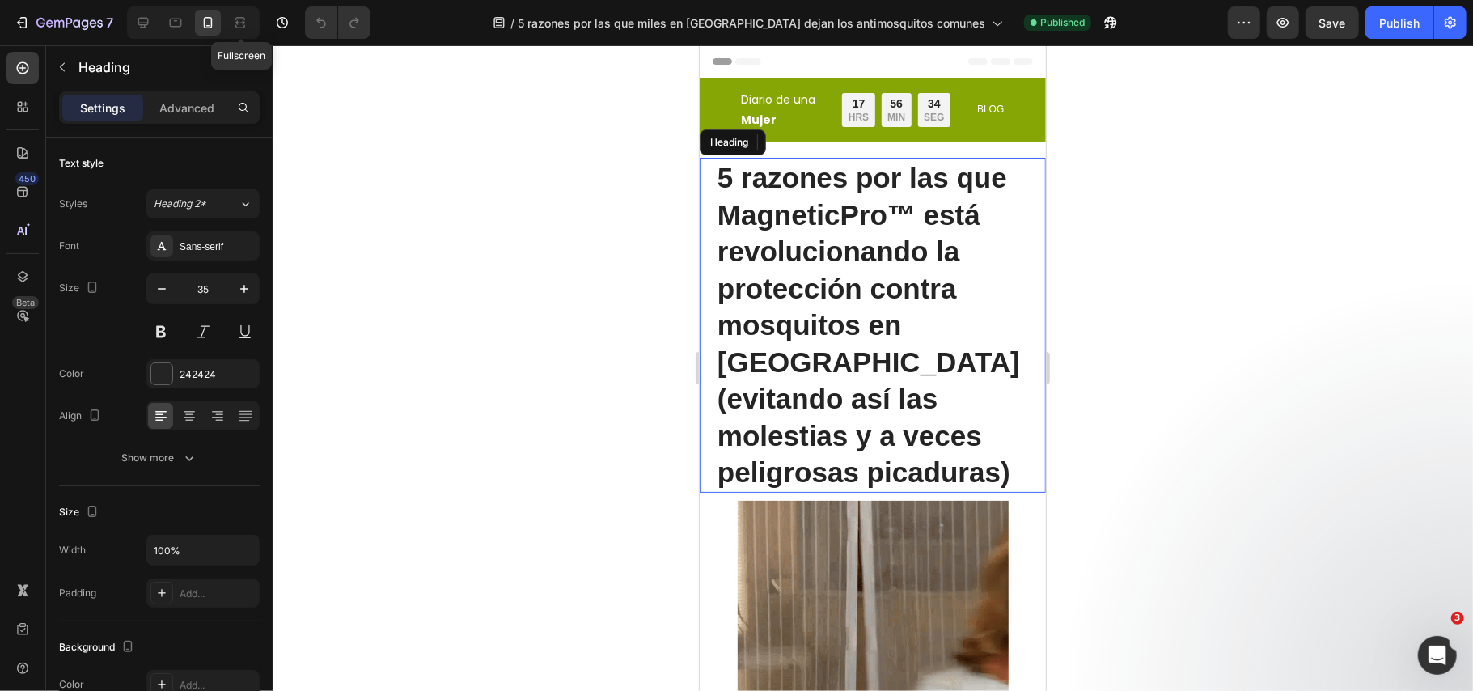
click at [812, 258] on strong "5 razones por las que MagneticPro™ está revolucionando la protección contra mos…" at bounding box center [868, 324] width 303 height 326
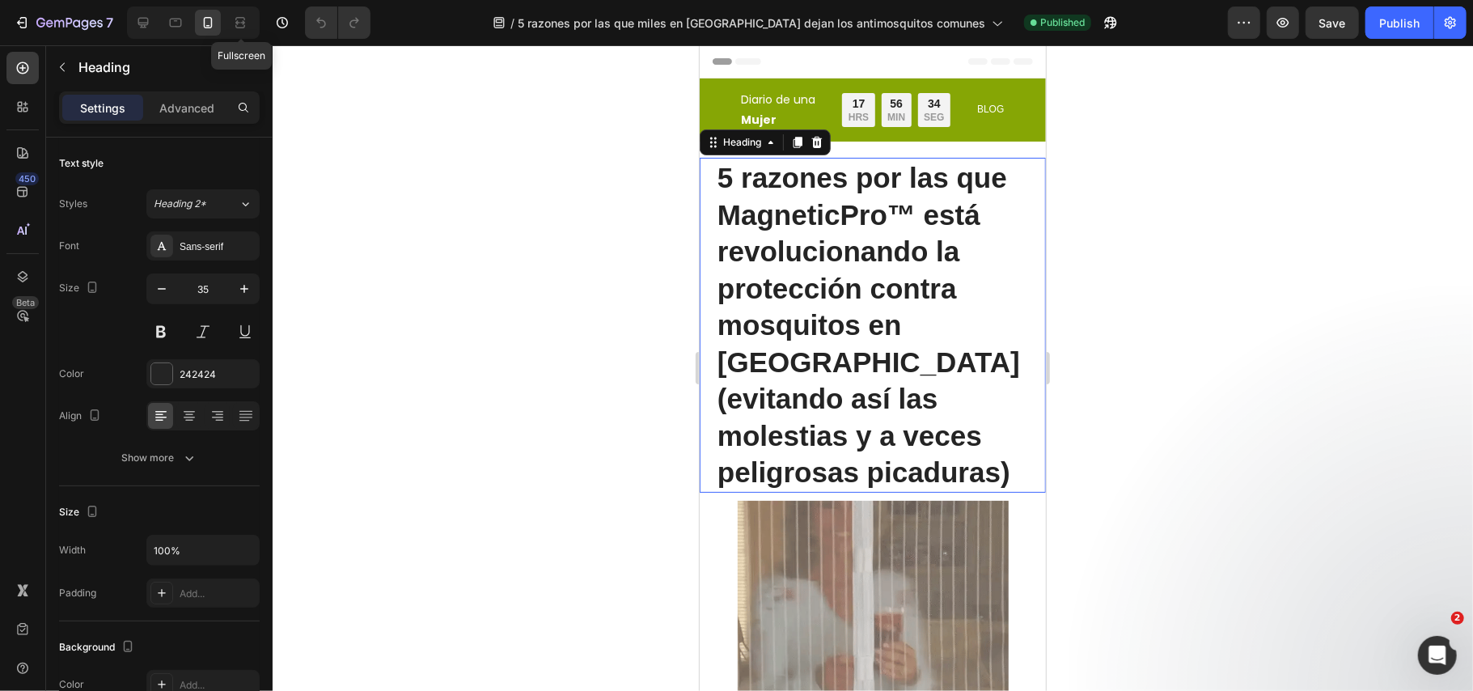
click at [812, 258] on strong "5 razones por las que MagneticPro™ está revolucionando la protección contra mos…" at bounding box center [868, 324] width 303 height 326
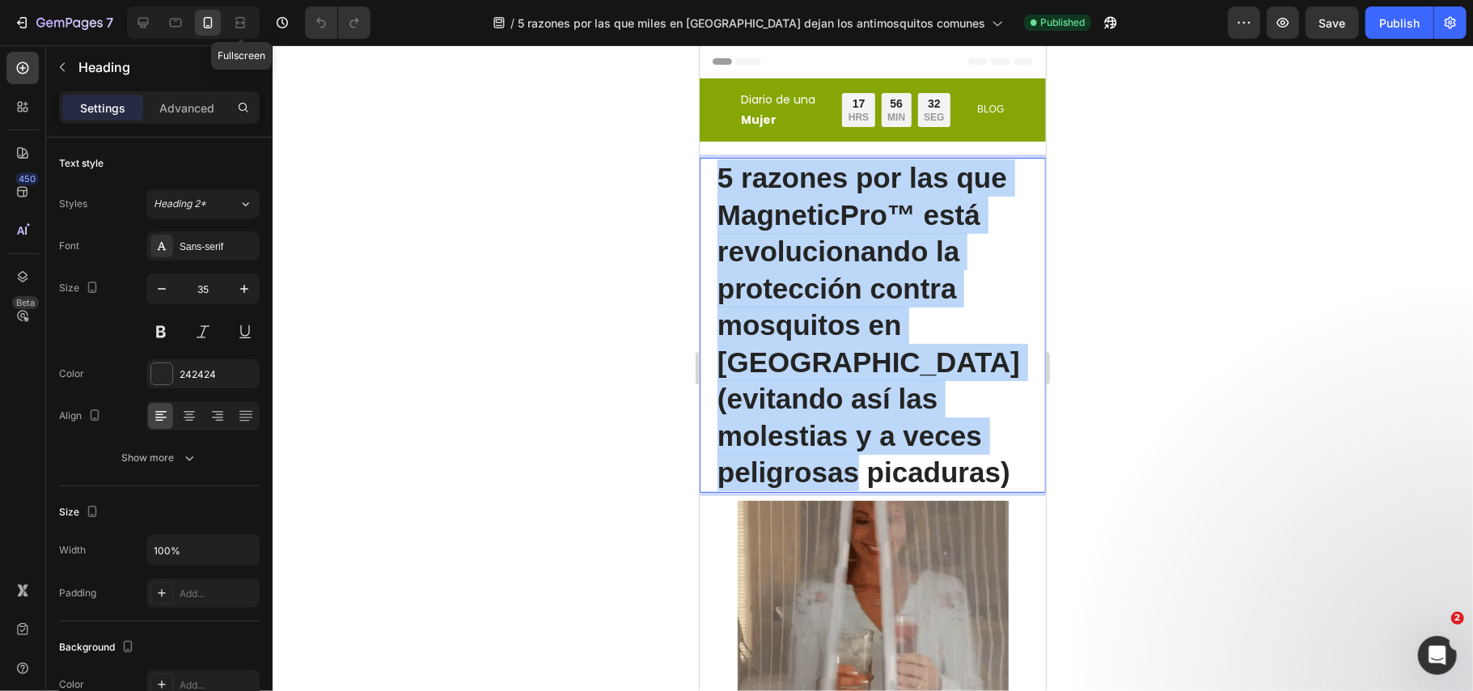
click at [812, 258] on strong "5 razones por las que MagneticPro™ está revolucionando la protección contra mos…" at bounding box center [868, 324] width 303 height 326
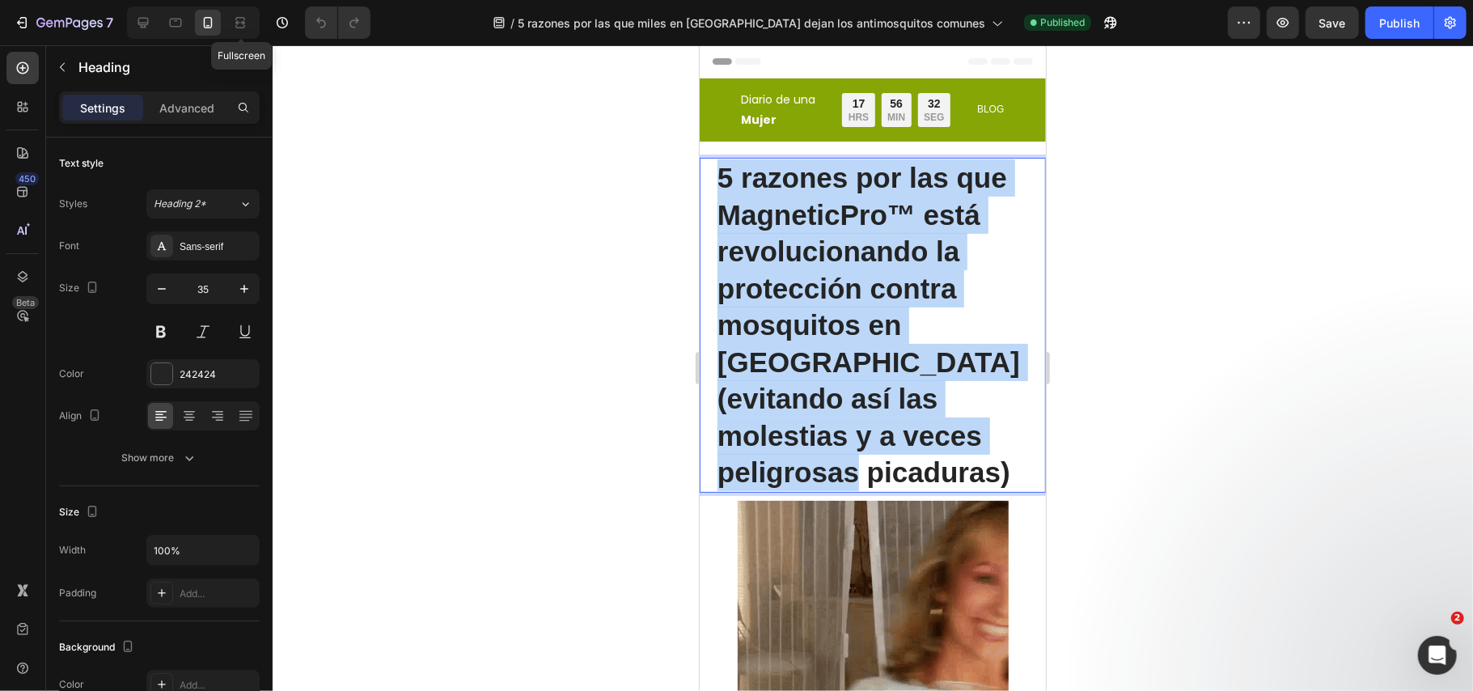
click at [812, 258] on strong "5 razones por las que MagneticPro™ está revolucionando la protección contra mos…" at bounding box center [868, 324] width 303 height 326
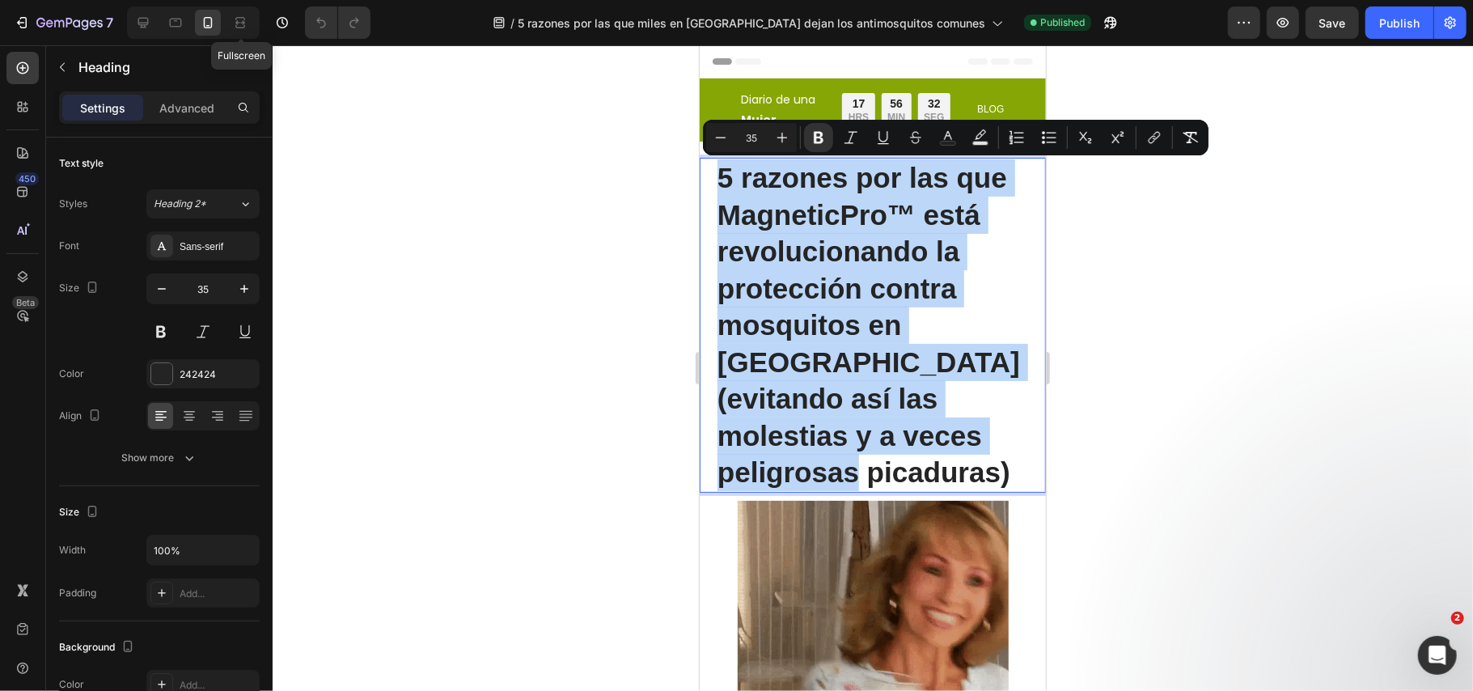
click at [812, 258] on strong "5 razones por las que MagneticPro™ está revolucionando la protección contra mos…" at bounding box center [868, 324] width 303 height 326
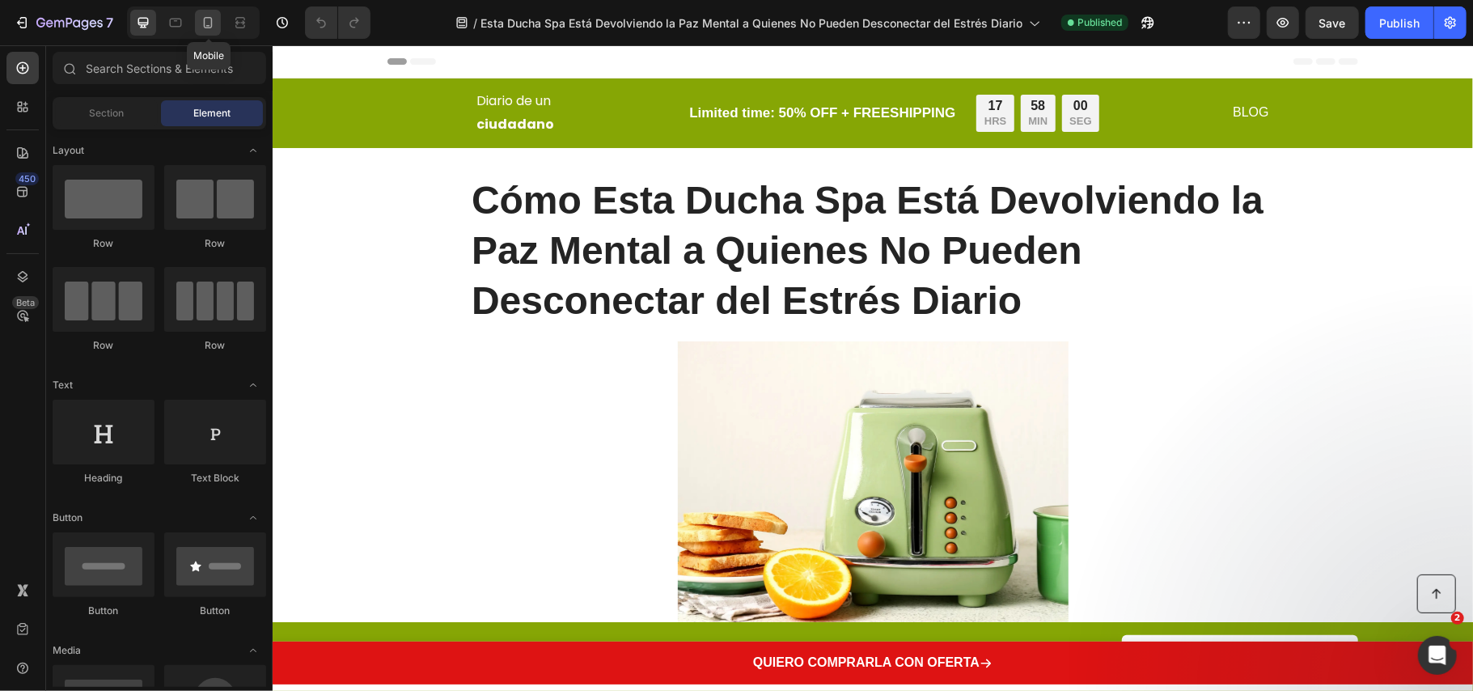
click at [210, 24] on icon at bounding box center [208, 23] width 16 height 16
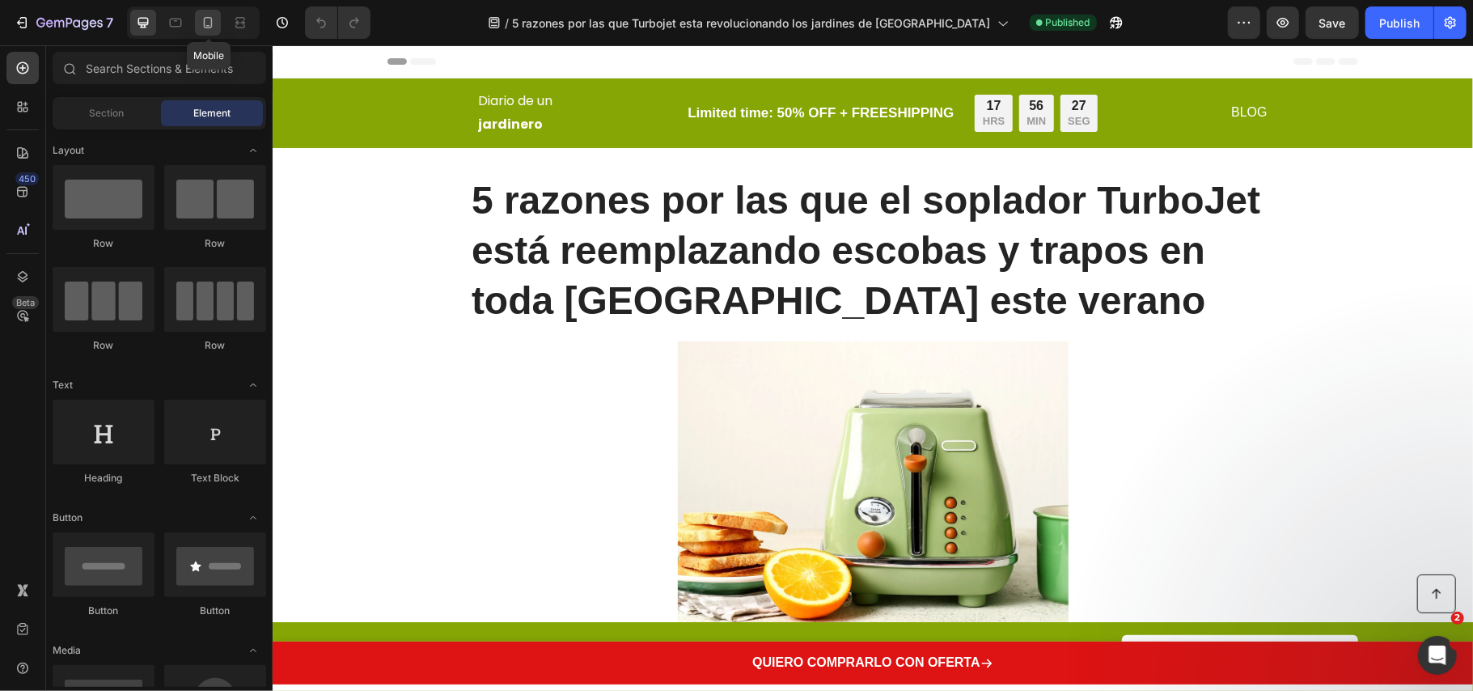
click at [218, 27] on div at bounding box center [208, 23] width 26 height 26
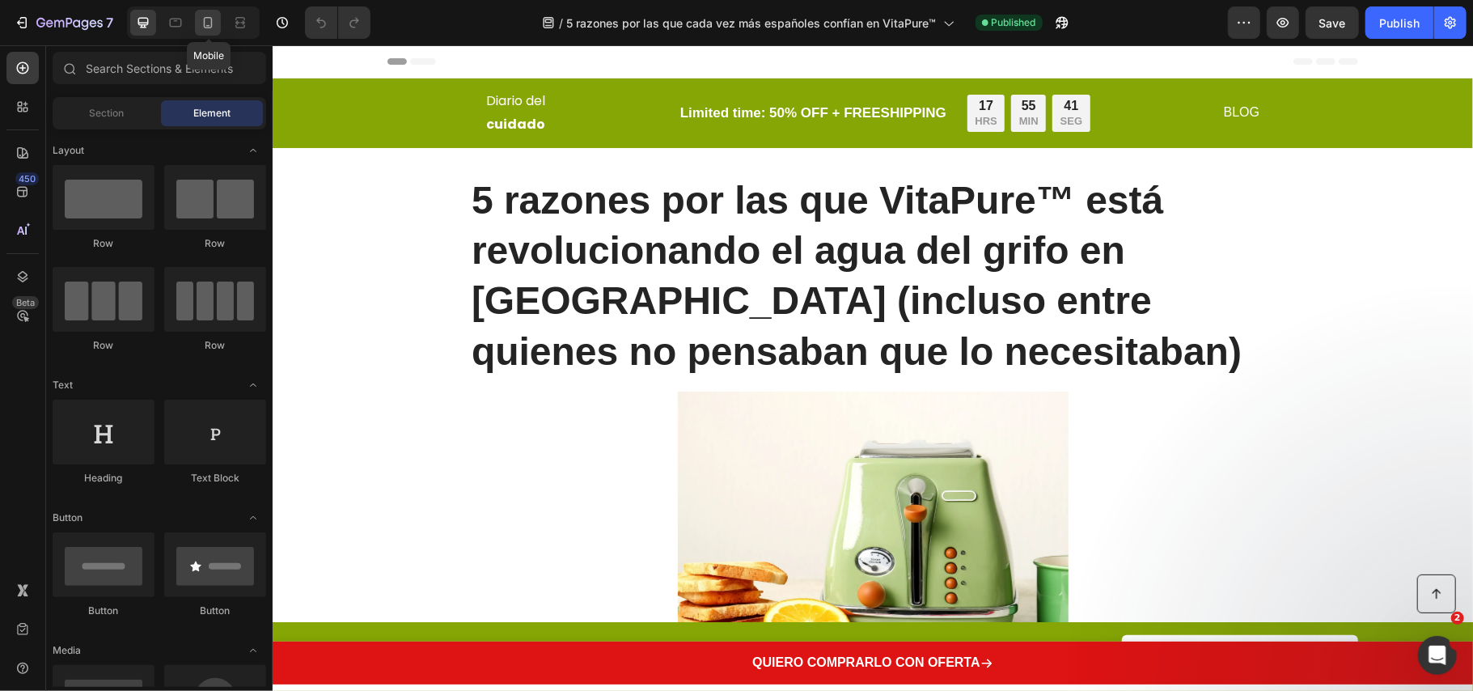
click at [218, 24] on div at bounding box center [208, 23] width 26 height 26
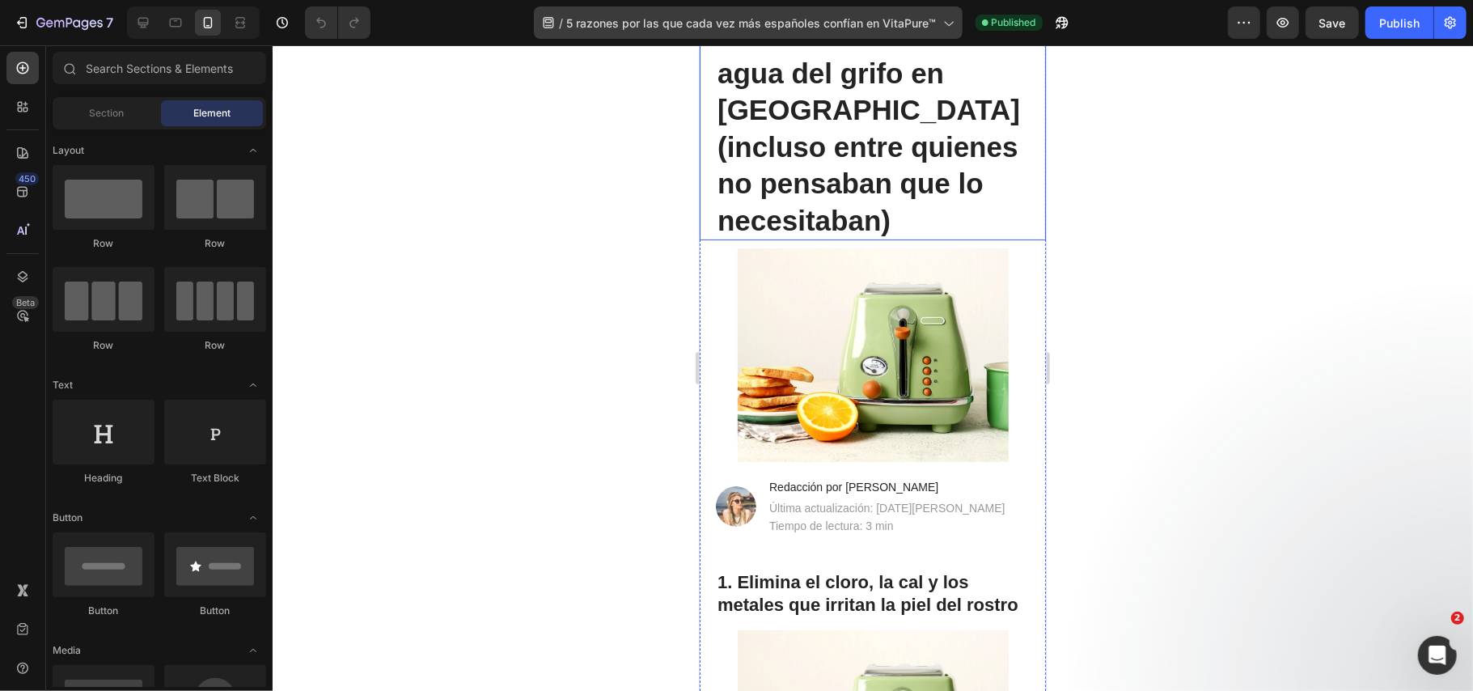
scroll to position [324, 0]
